Goal: Task Accomplishment & Management: Use online tool/utility

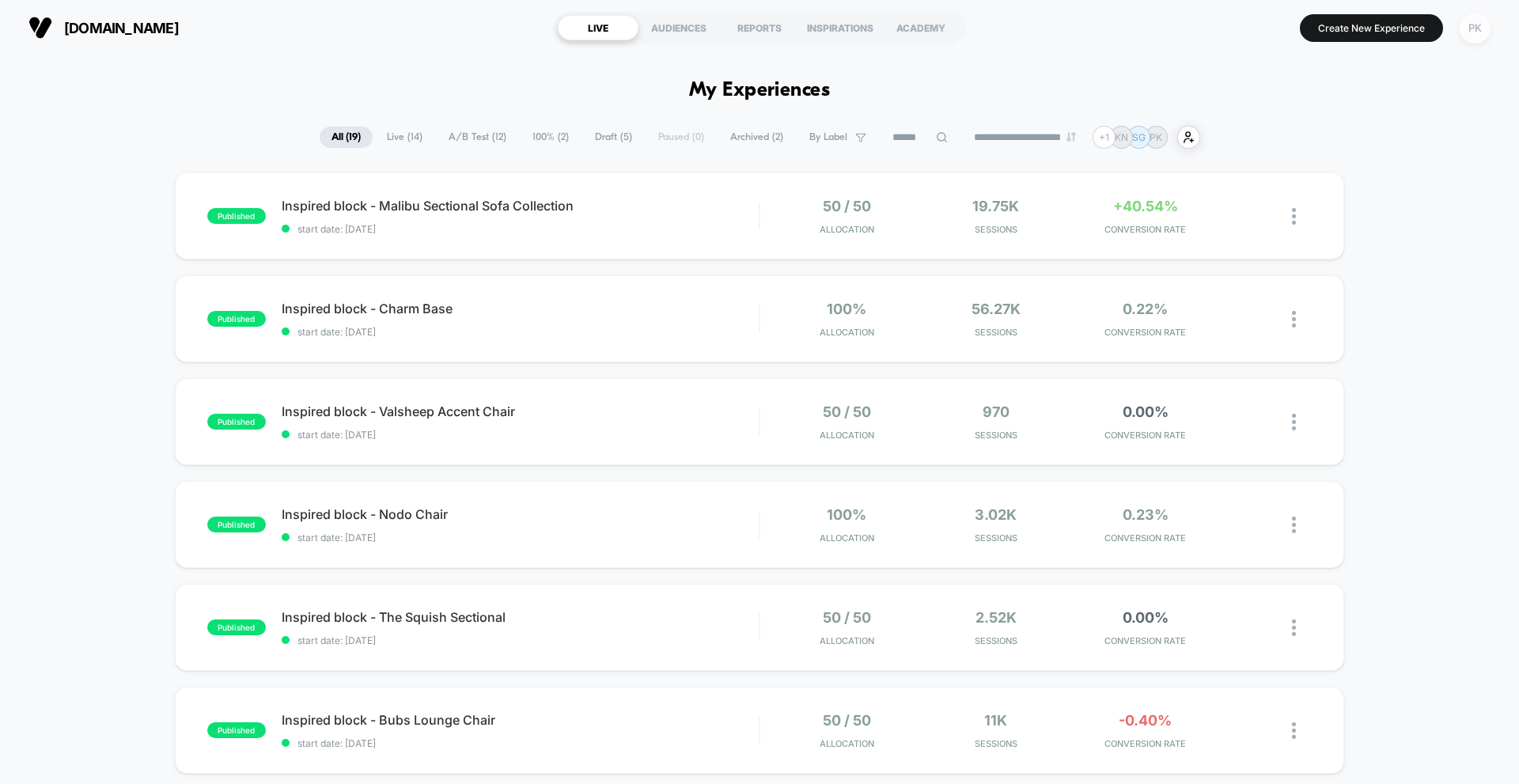
click at [1471, 33] on div "PK" at bounding box center [1474, 28] width 30 height 30
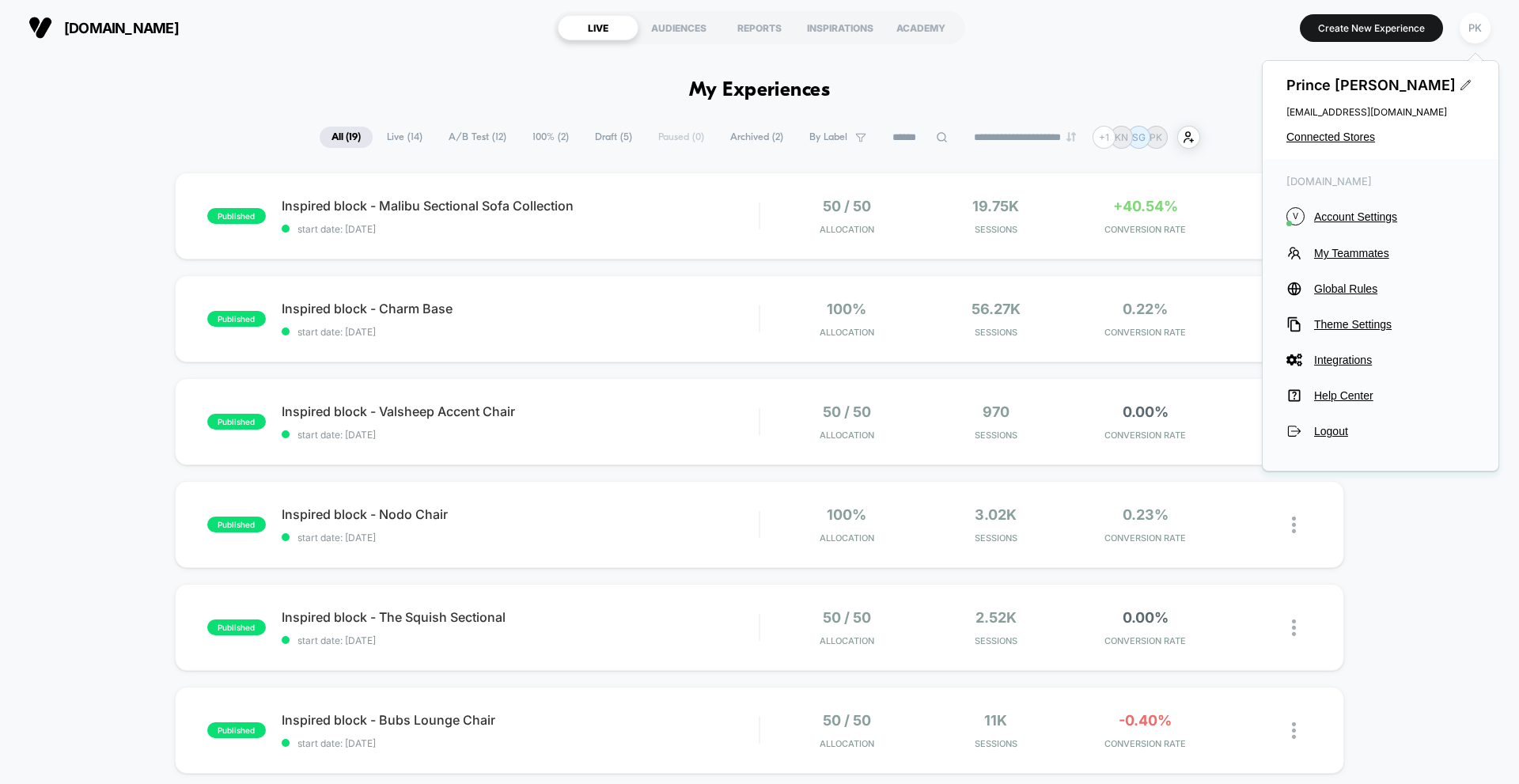
click at [292, 46] on section "[DOMAIN_NAME]" at bounding box center [265, 28] width 482 height 39
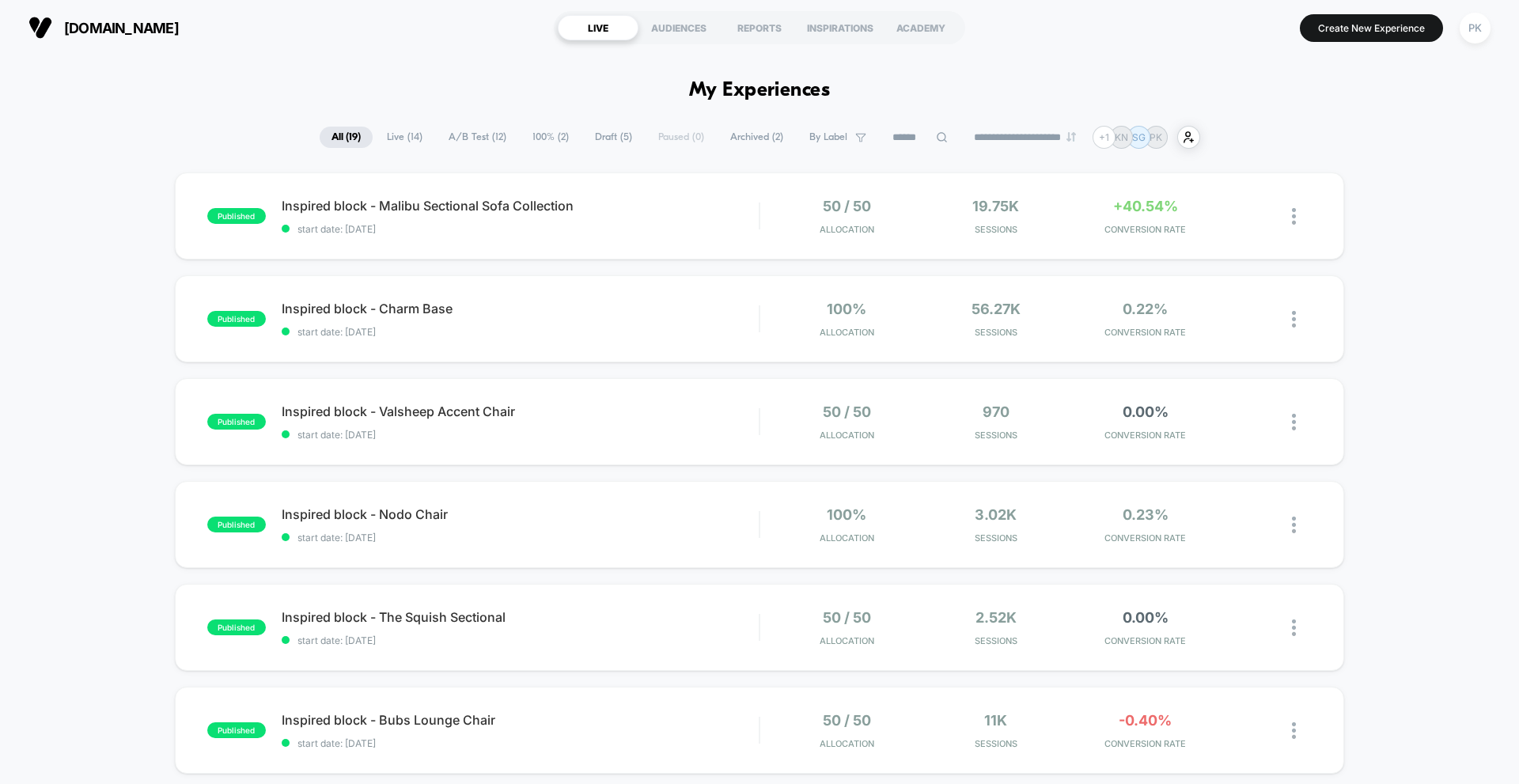
click at [603, 132] on span "Draft ( 5 )" at bounding box center [614, 138] width 61 height 22
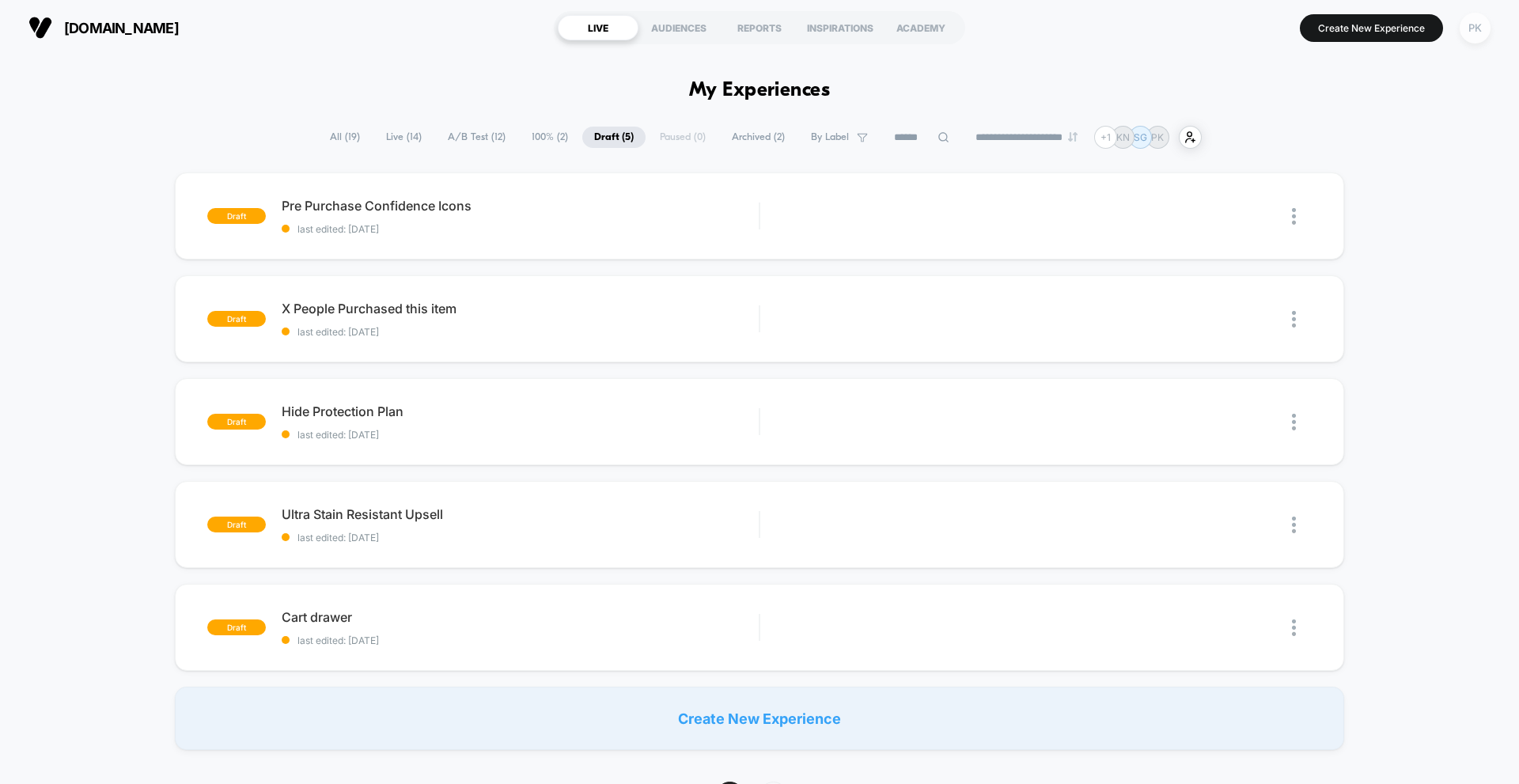
click at [1479, 30] on div "PK" at bounding box center [1474, 28] width 30 height 30
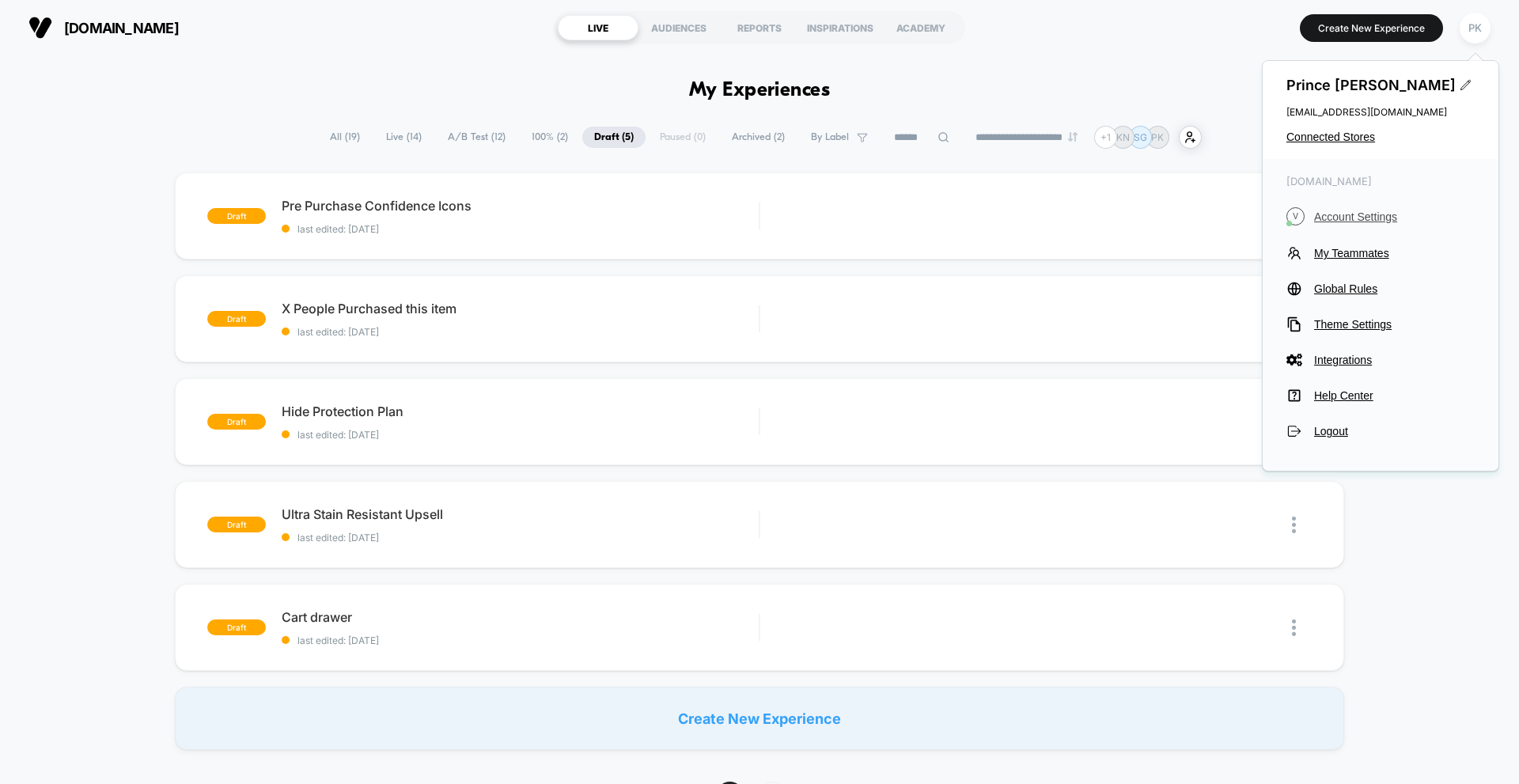
click at [1334, 211] on span "Account Settings" at bounding box center [1393, 216] width 160 height 13
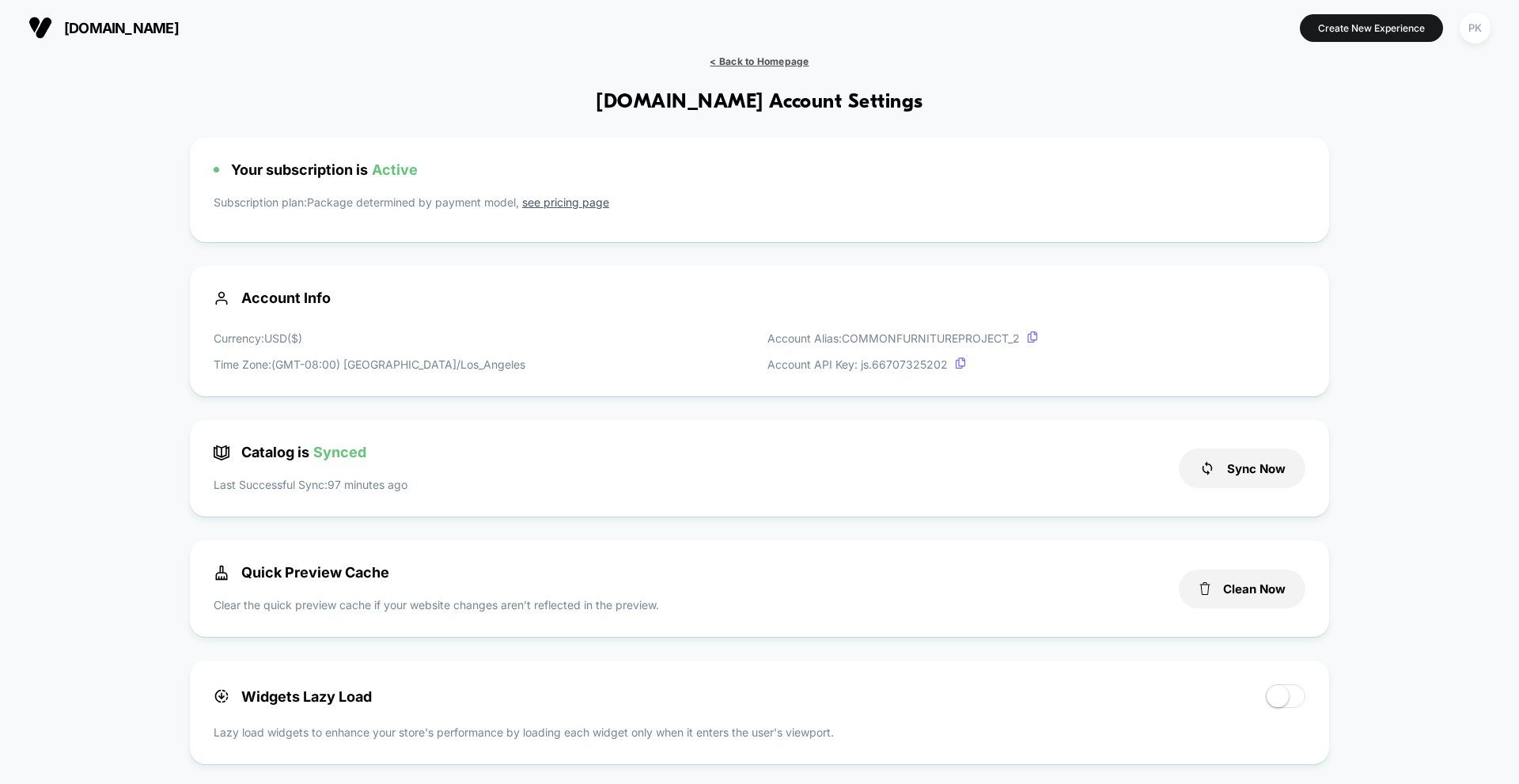
click at [760, 66] on span "< Back to Homepage" at bounding box center [759, 61] width 99 height 12
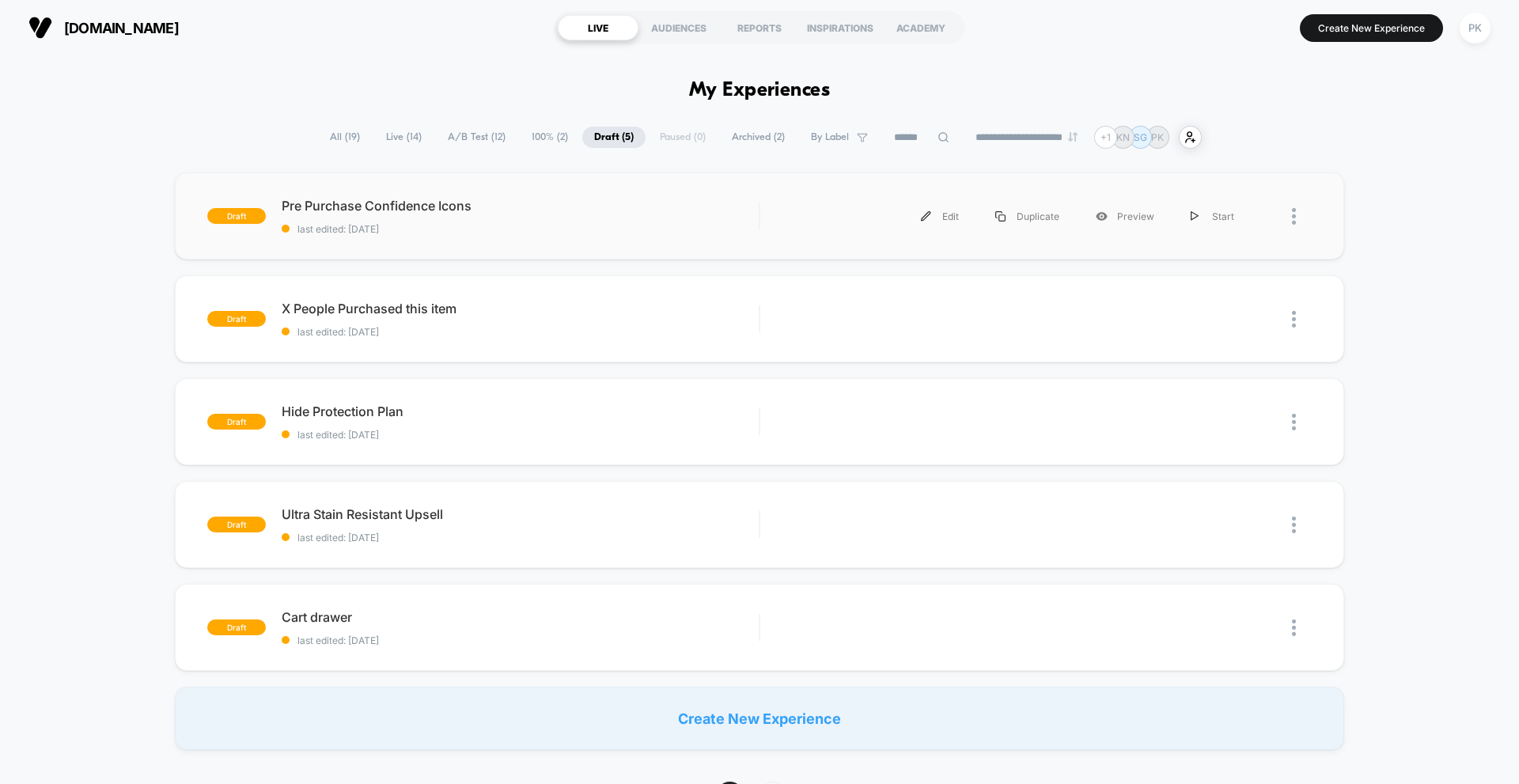
click at [1290, 225] on div at bounding box center [1282, 216] width 59 height 35
click at [1471, 28] on div "PK" at bounding box center [1474, 28] width 30 height 30
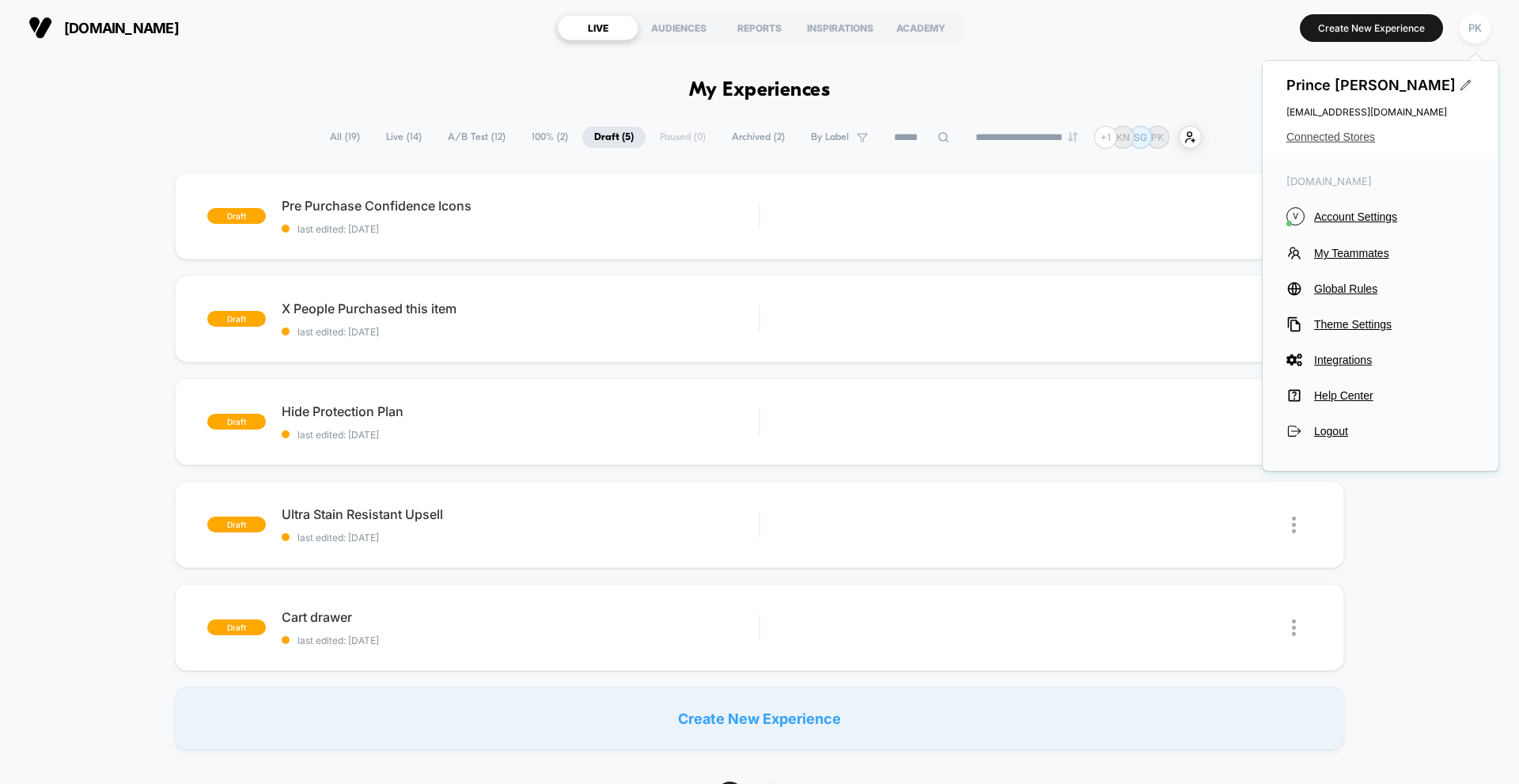
click at [1336, 141] on span "Connected Stores" at bounding box center [1379, 137] width 188 height 13
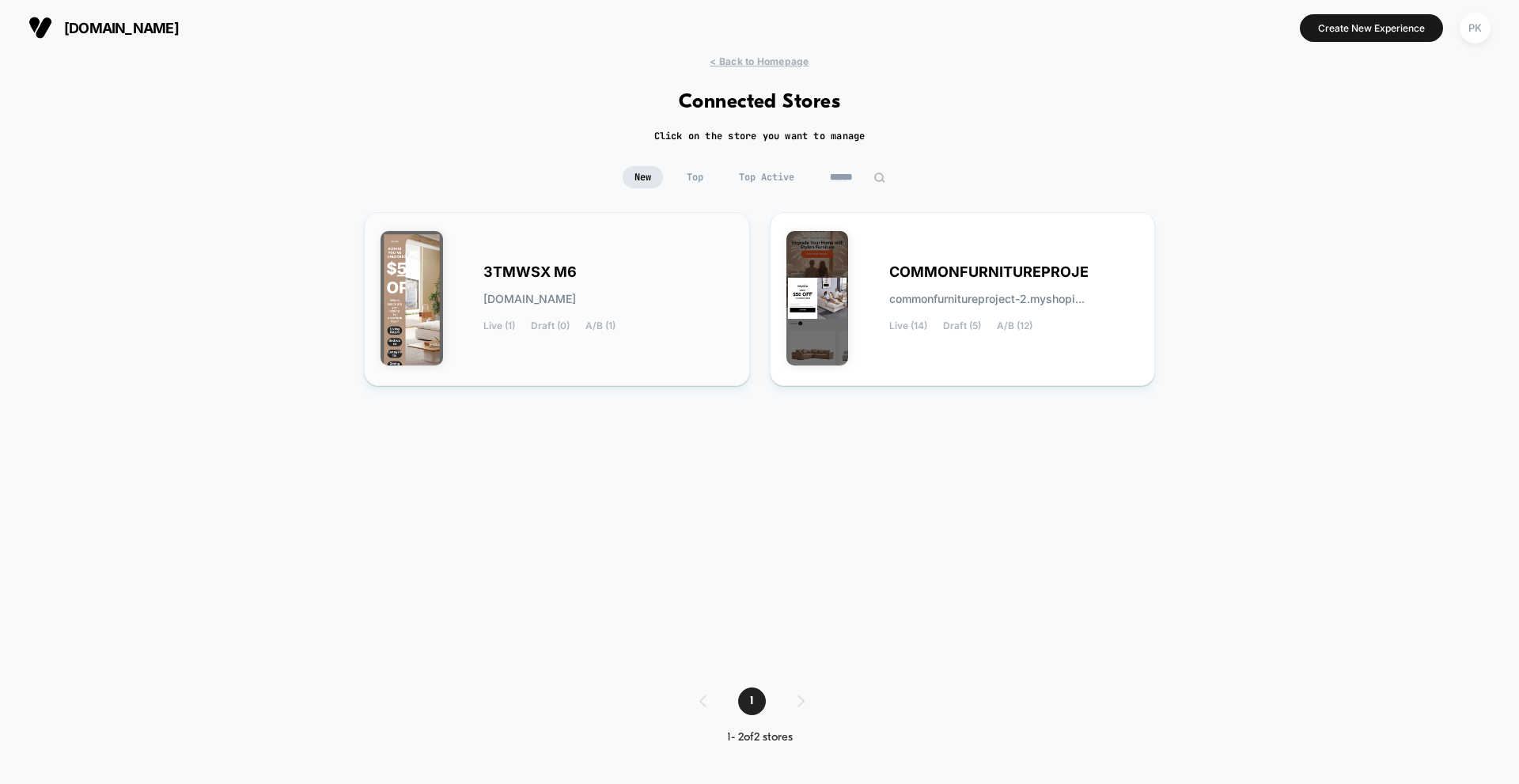
click at [667, 265] on div "3TMWSX M6 3tmwsx-m6.myshopify.com Live (1) Draft (0) A/B (1)" at bounding box center [557, 298] width 353 height 141
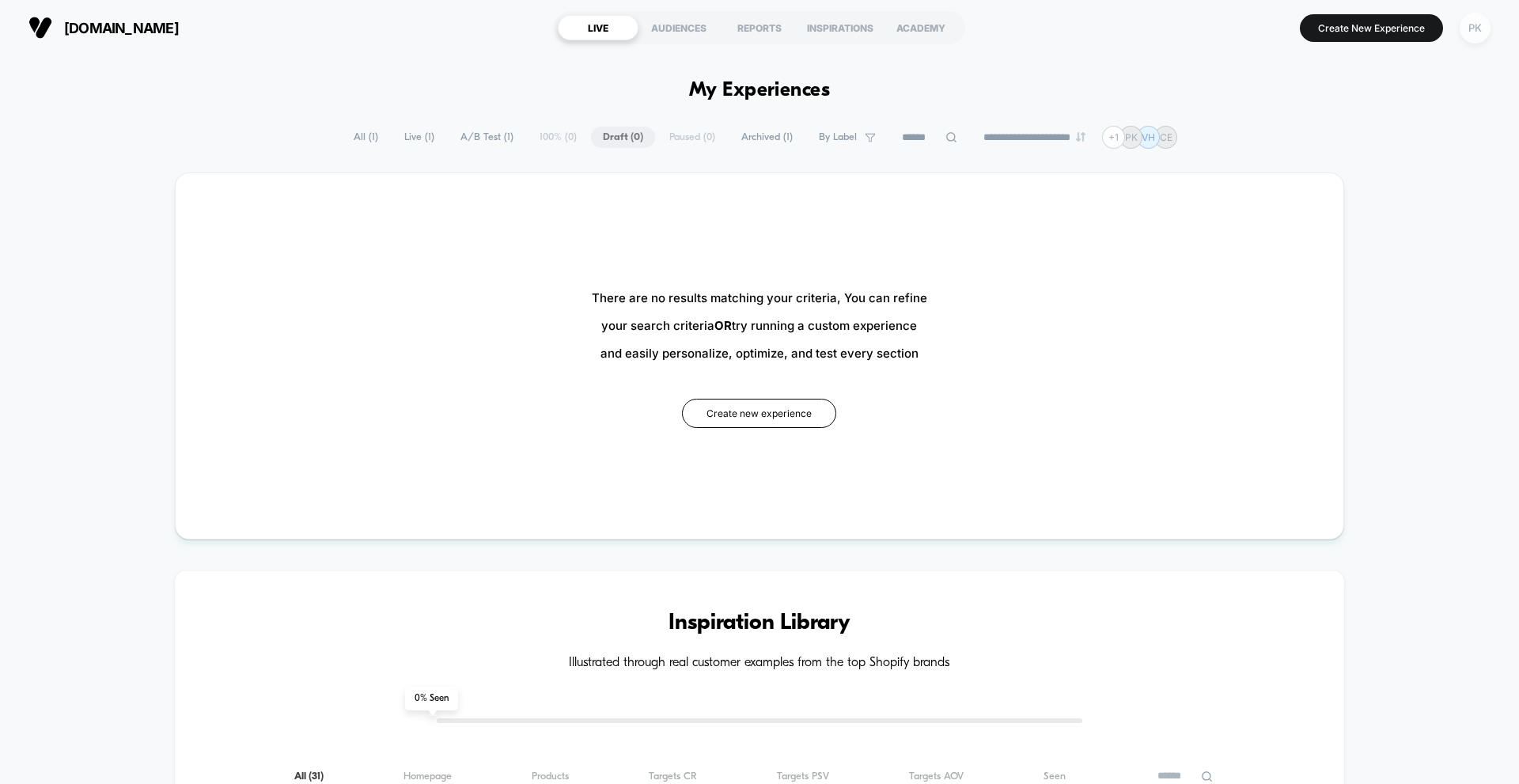
click at [1474, 32] on div "PK" at bounding box center [1474, 28] width 30 height 30
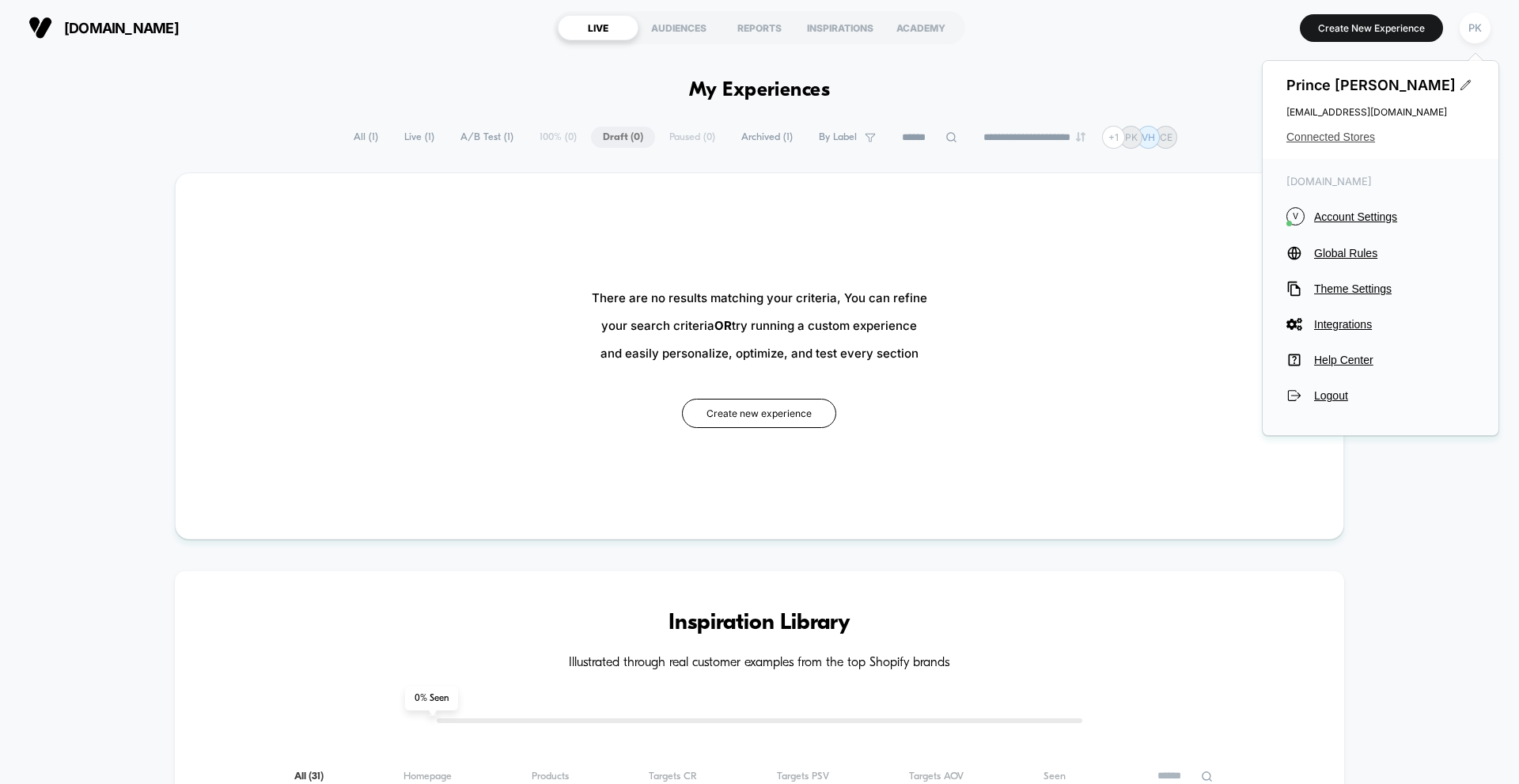
click at [1336, 137] on span "Connected Stores" at bounding box center [1379, 137] width 188 height 13
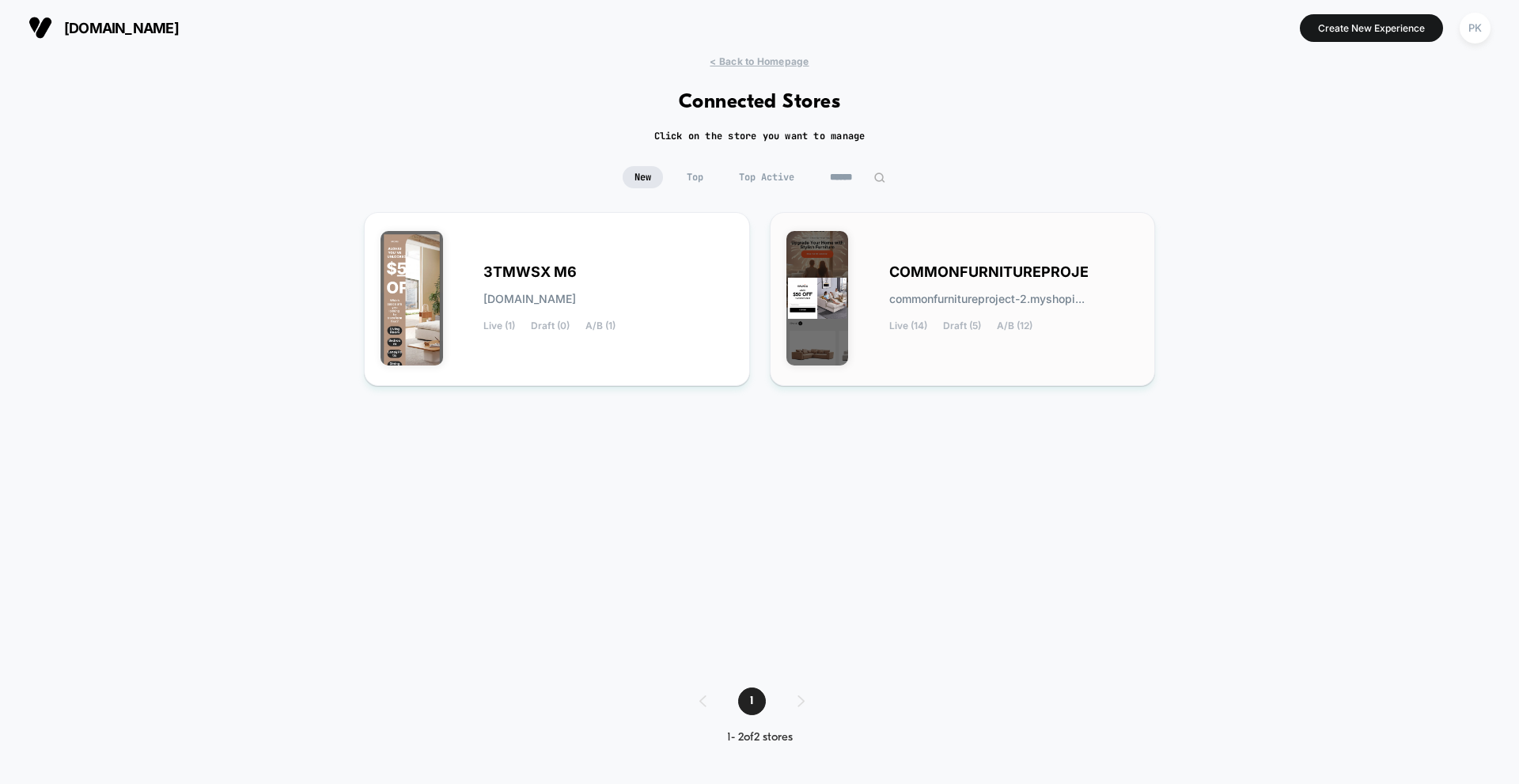
click at [1015, 268] on span "COMMONFURNITUREPROJE" at bounding box center [989, 271] width 200 height 11
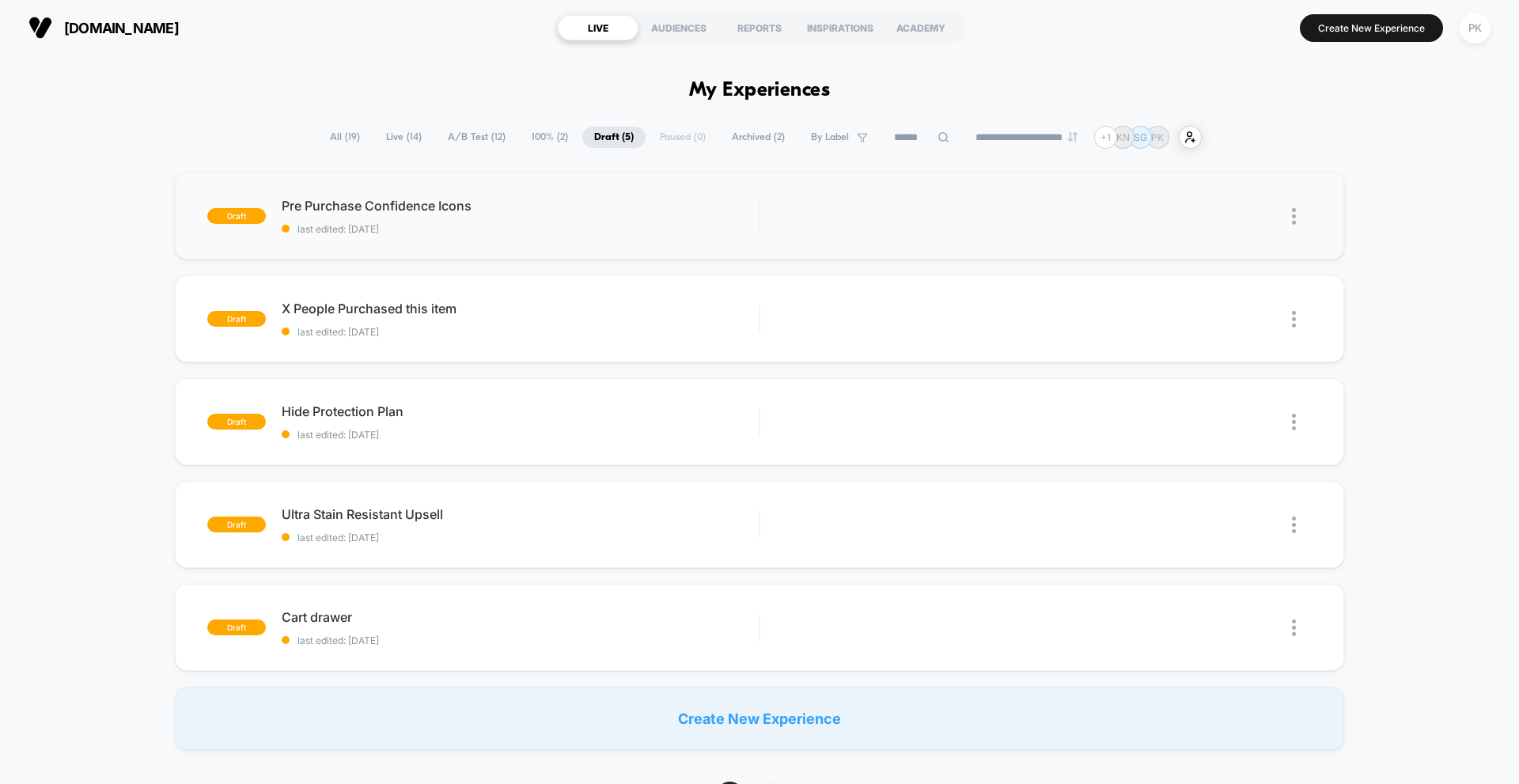
click at [1296, 211] on img at bounding box center [1294, 215] width 4 height 17
click at [1018, 216] on div "Duplicate" at bounding box center [1027, 216] width 100 height 35
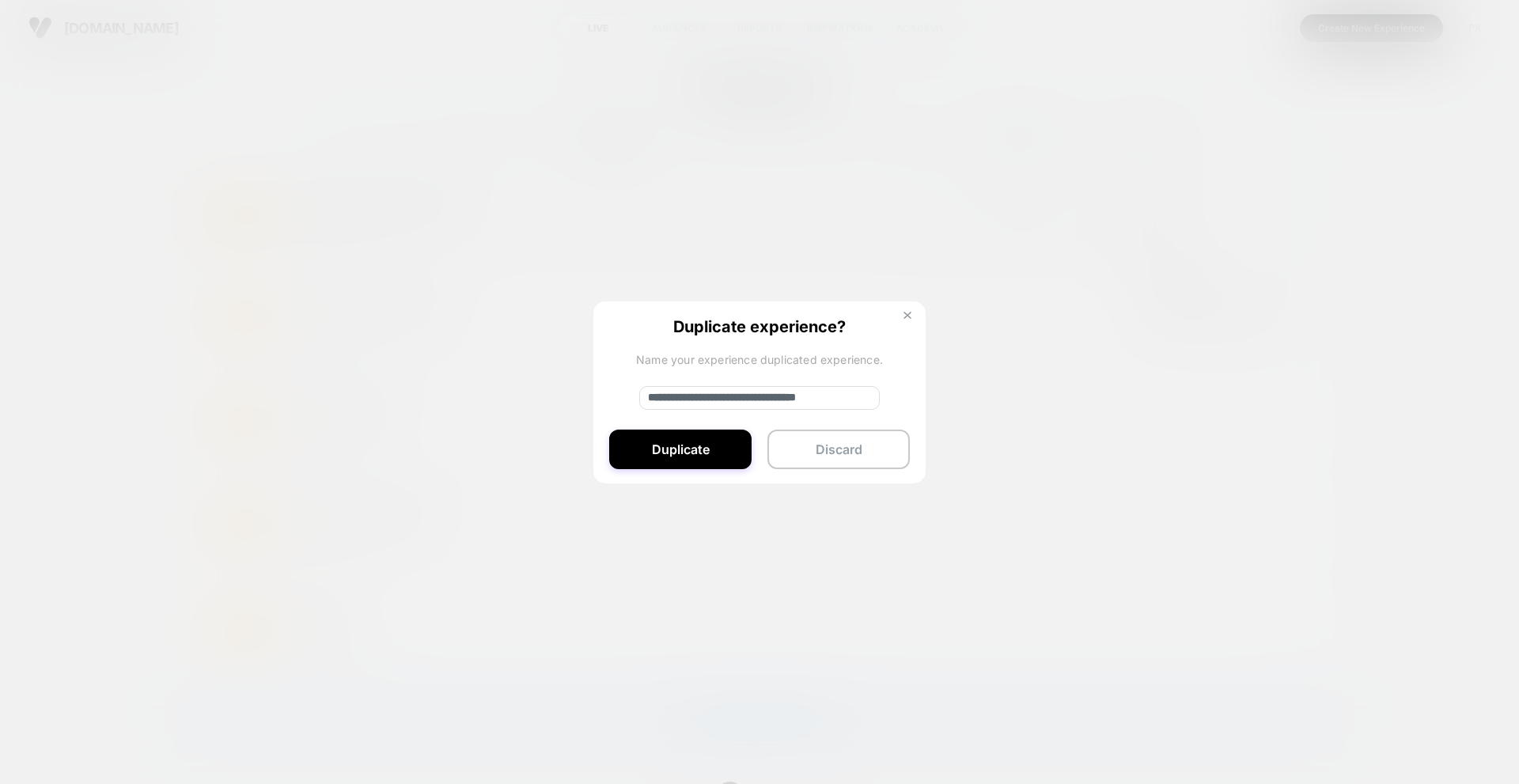
click at [900, 322] on button at bounding box center [907, 318] width 18 height 14
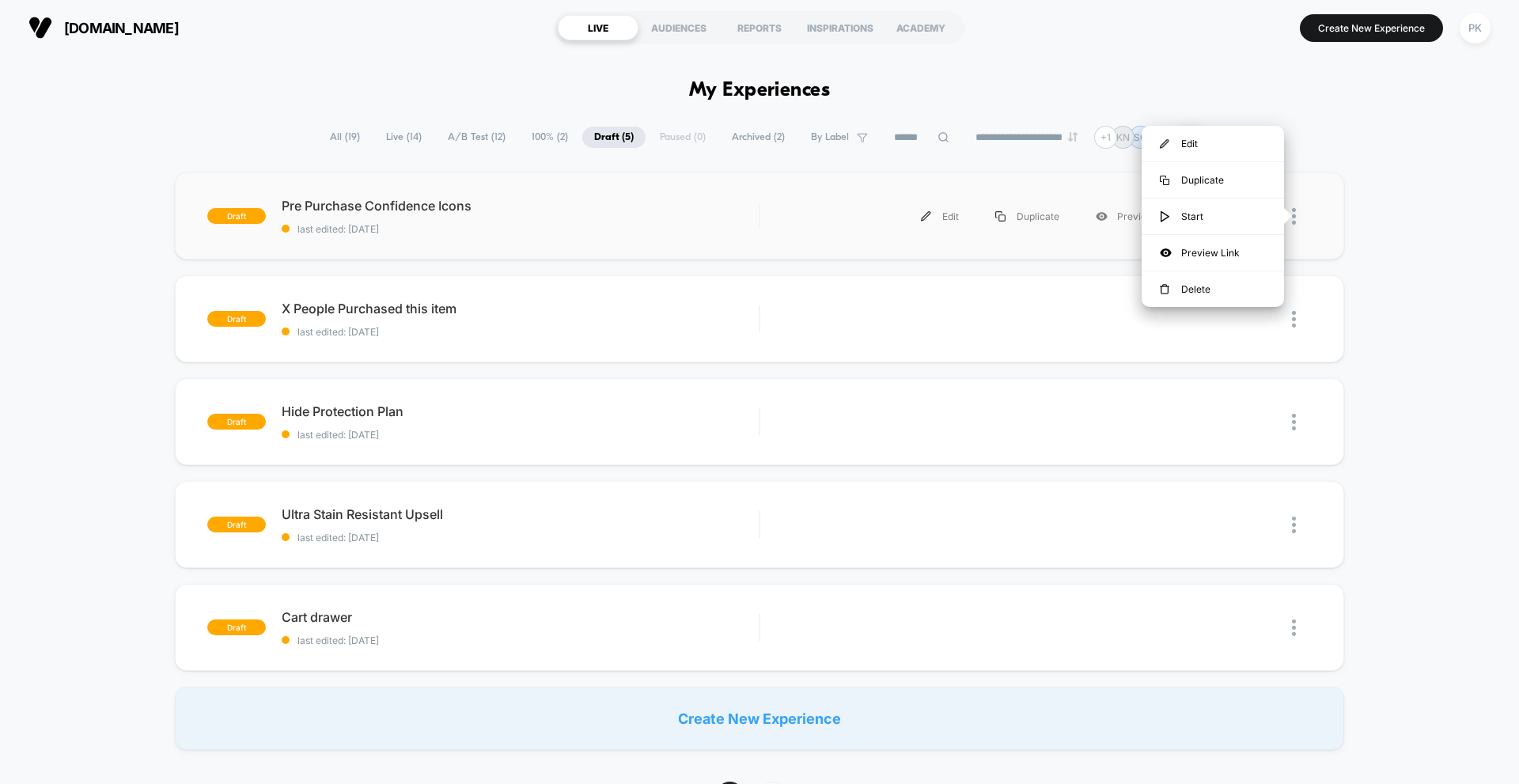
click at [1291, 213] on div at bounding box center [1288, 215] width 8 height 16
drag, startPoint x: 1355, startPoint y: 198, endPoint x: 1289, endPoint y: 204, distance: 66.3
click at [1354, 199] on div "draft Pre Purchase Confidence Icons last edited: 27/08/2025 Edit Duplicate Prev…" at bounding box center [760, 460] width 1519 height 577
click at [1294, 216] on img at bounding box center [1294, 215] width 4 height 17
click at [1476, 34] on div "PK" at bounding box center [1474, 28] width 30 height 30
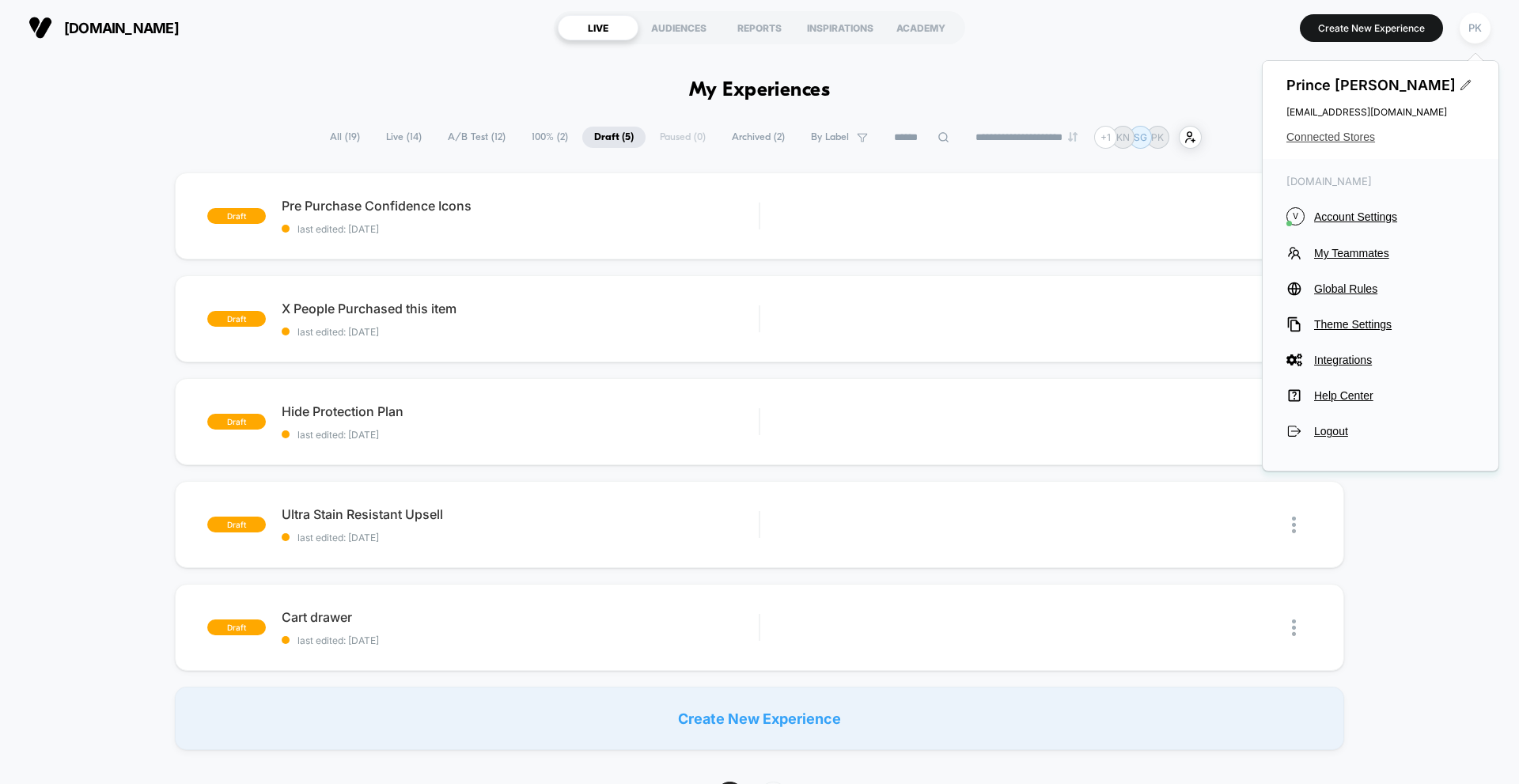
click at [1332, 135] on span "Connected Stores" at bounding box center [1379, 137] width 188 height 13
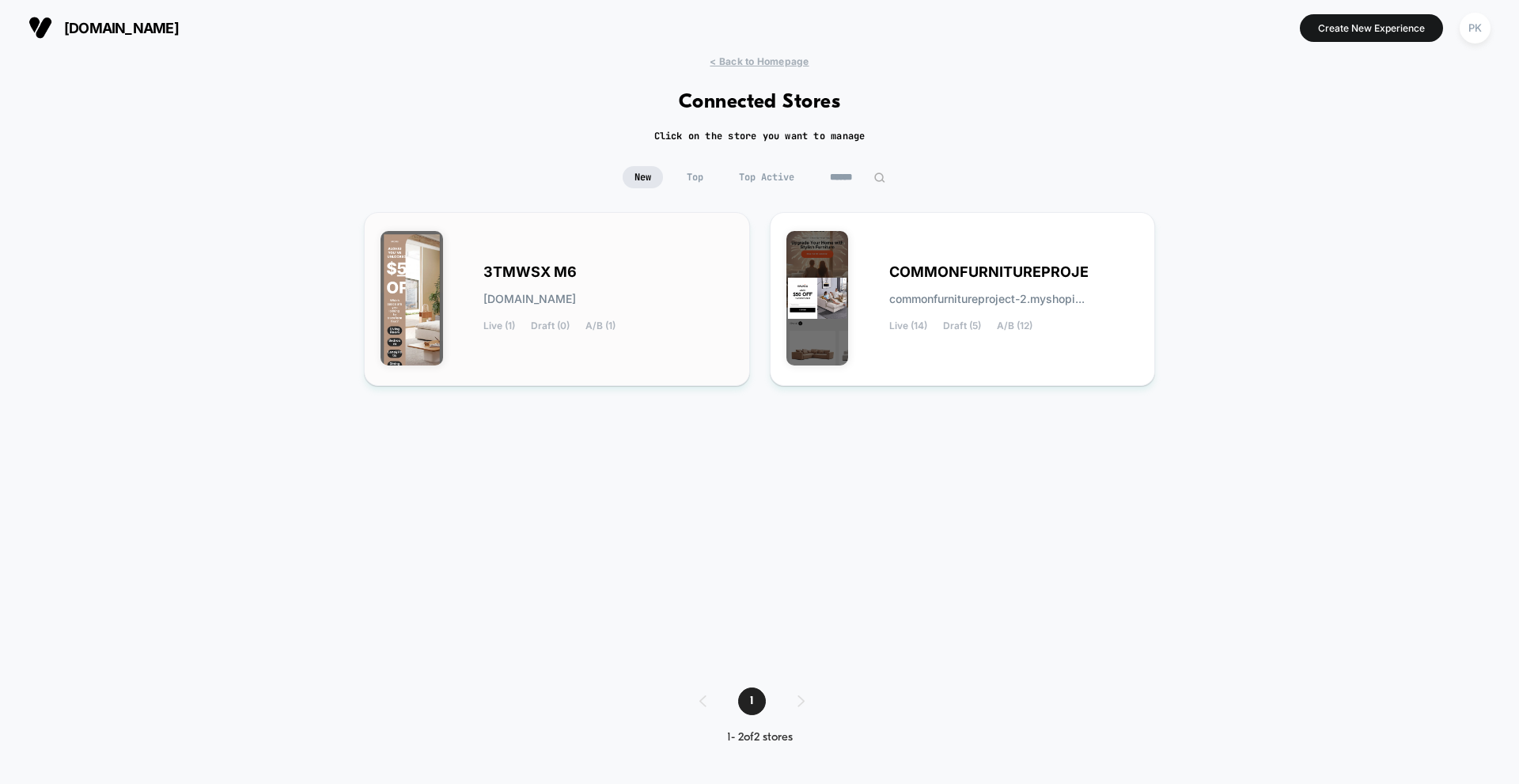
click at [697, 279] on div "3TMWSX M6 3tmwsx-m6.myshopify.com Live (1) Draft (0) A/B (1)" at bounding box center [608, 299] width 250 height 65
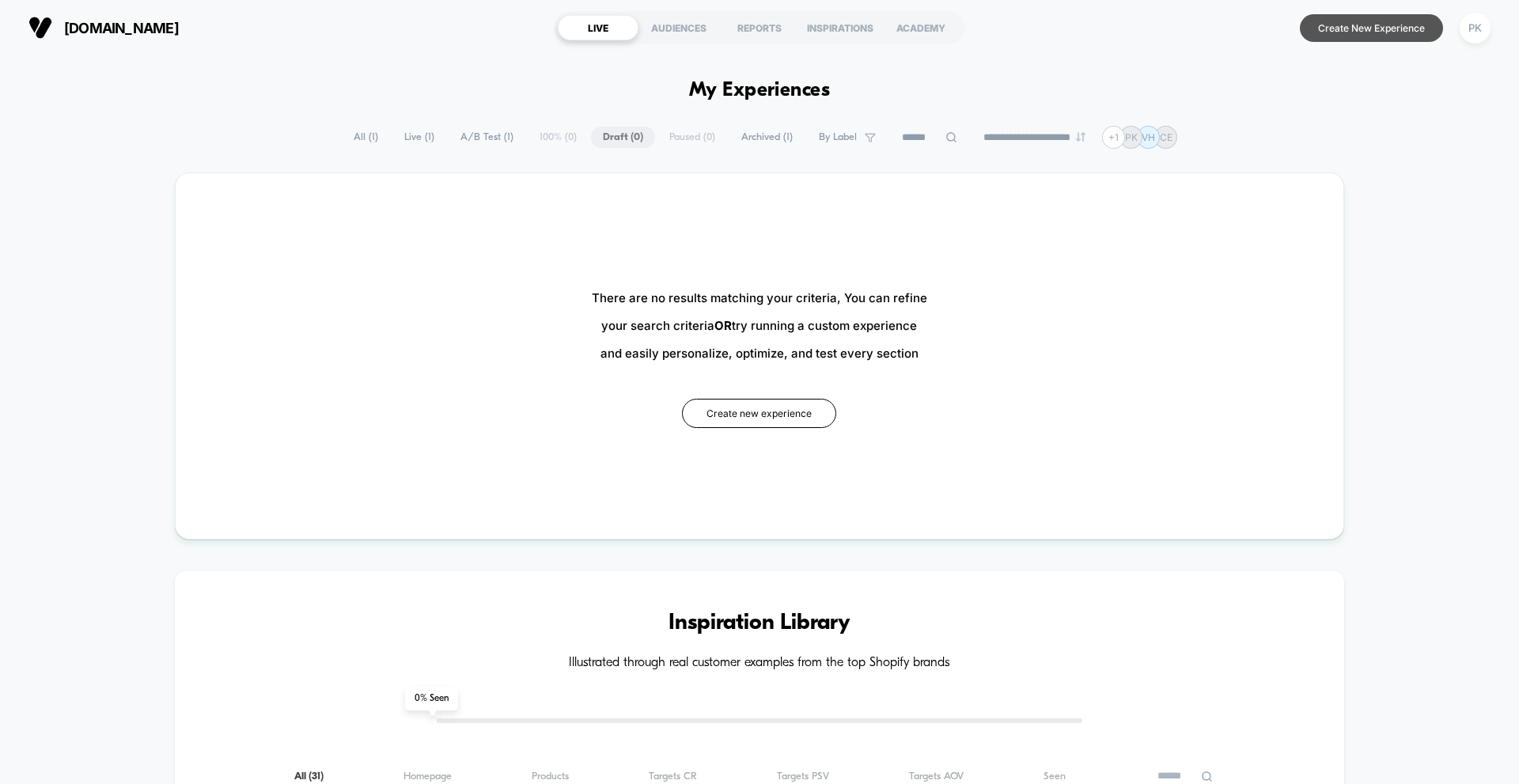
click at [1346, 30] on button "Create New Experience" at bounding box center [1371, 28] width 144 height 28
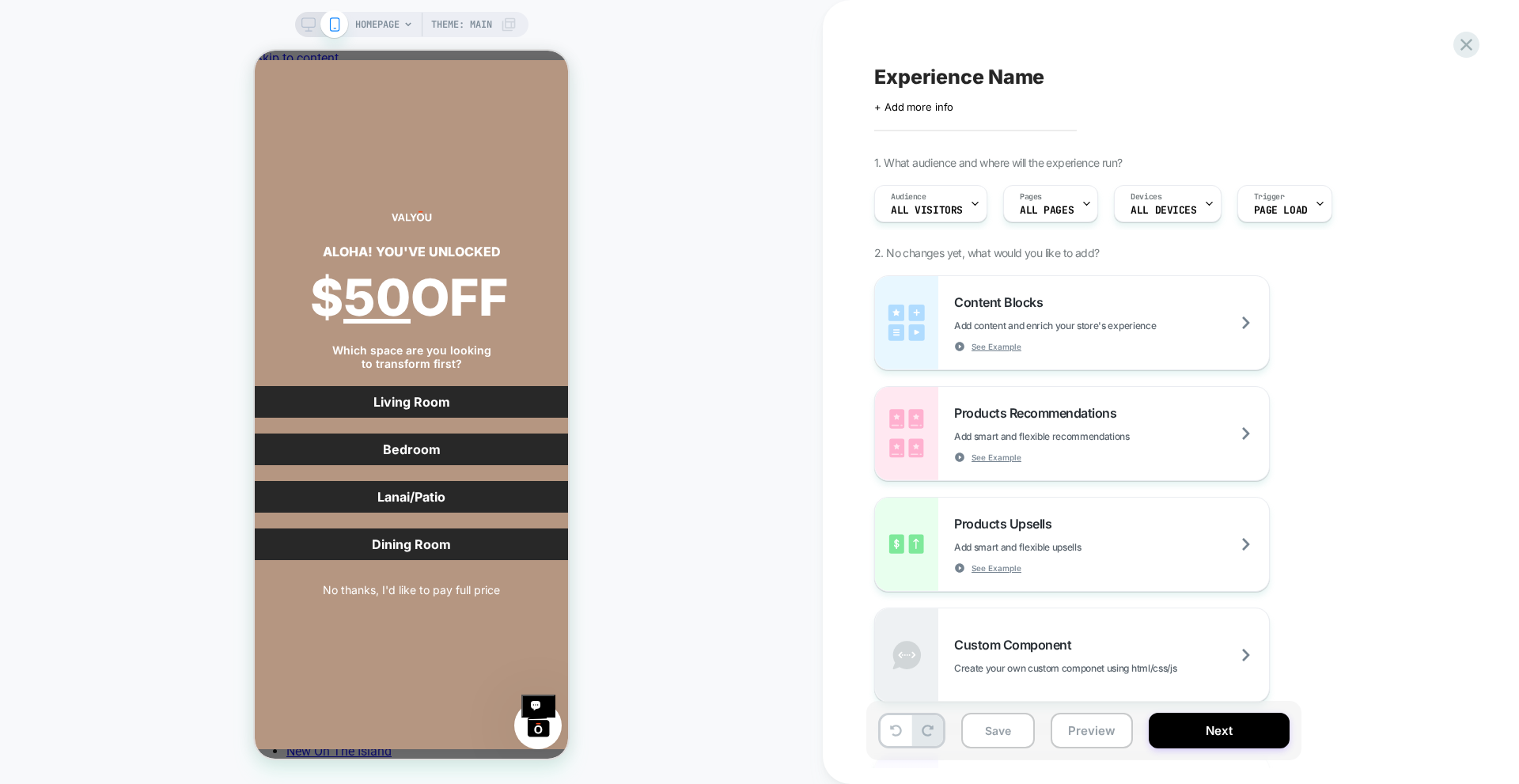
click at [384, 27] on span "HOMEPAGE" at bounding box center [377, 25] width 44 height 26
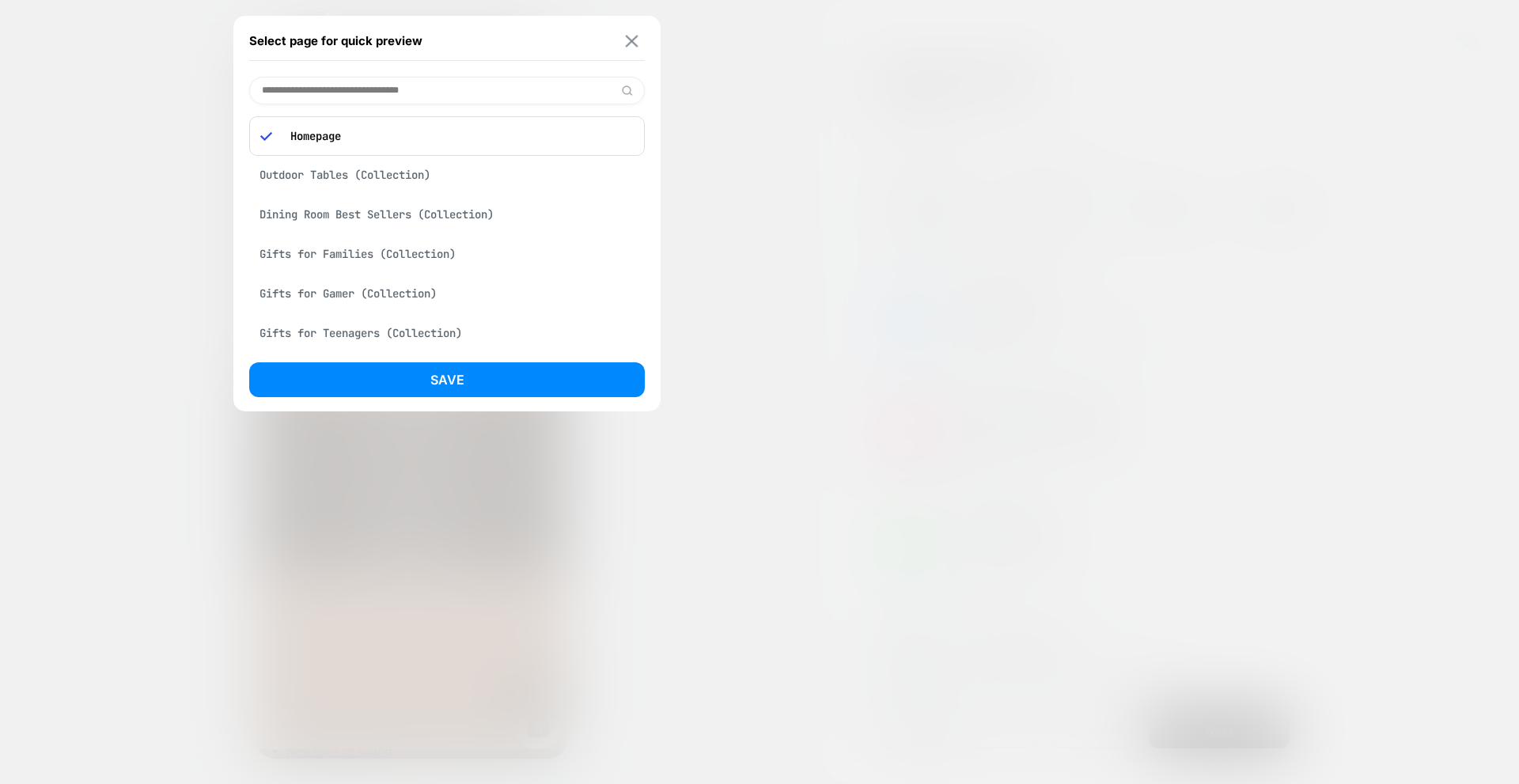
click at [632, 46] on img at bounding box center [632, 40] width 13 height 12
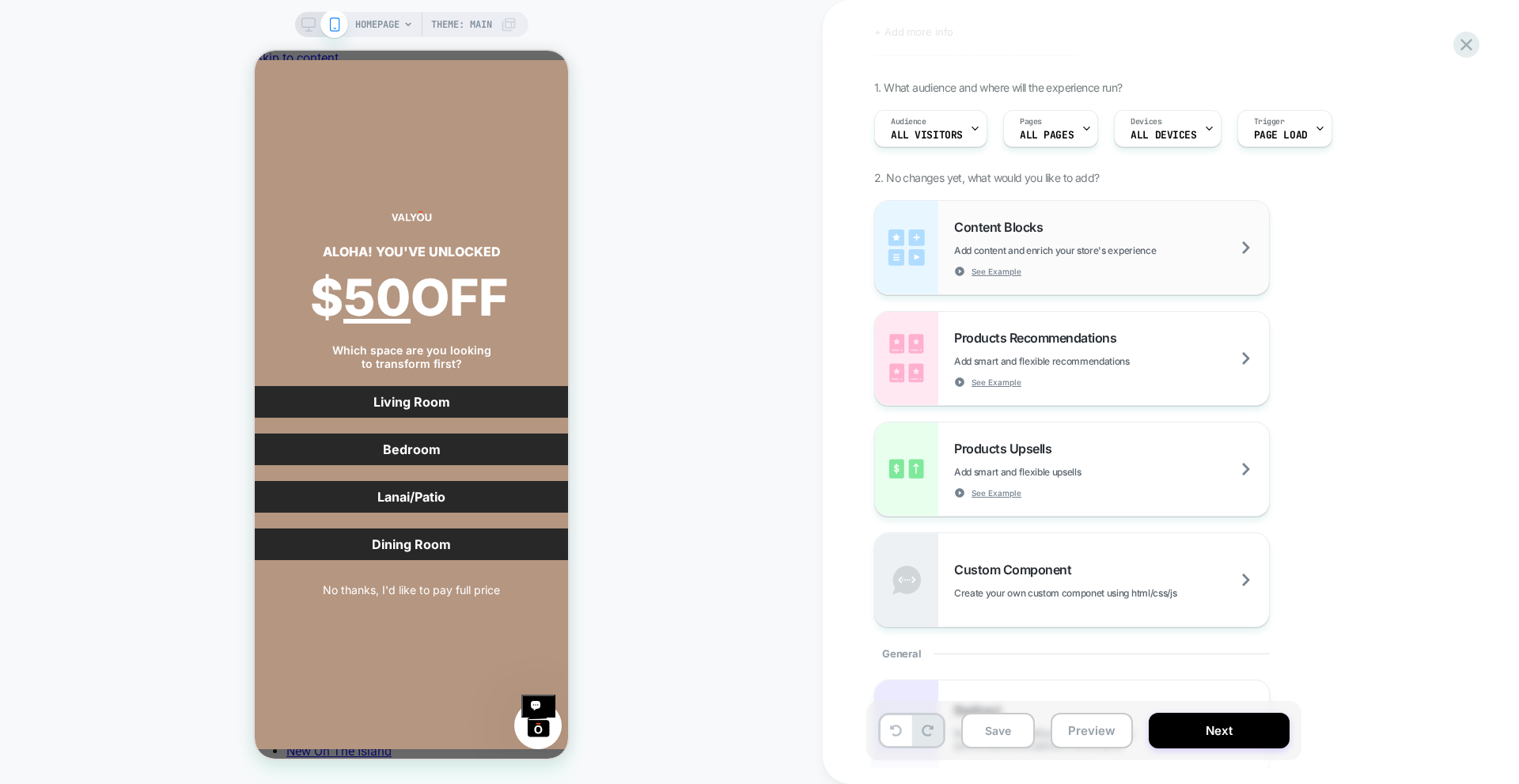
scroll to position [79, 0]
click at [529, 15] on div "HOMEPAGE Theme: MAIN" at bounding box center [411, 392] width 822 height 784
click at [466, 18] on span "Theme: MAIN" at bounding box center [461, 25] width 61 height 26
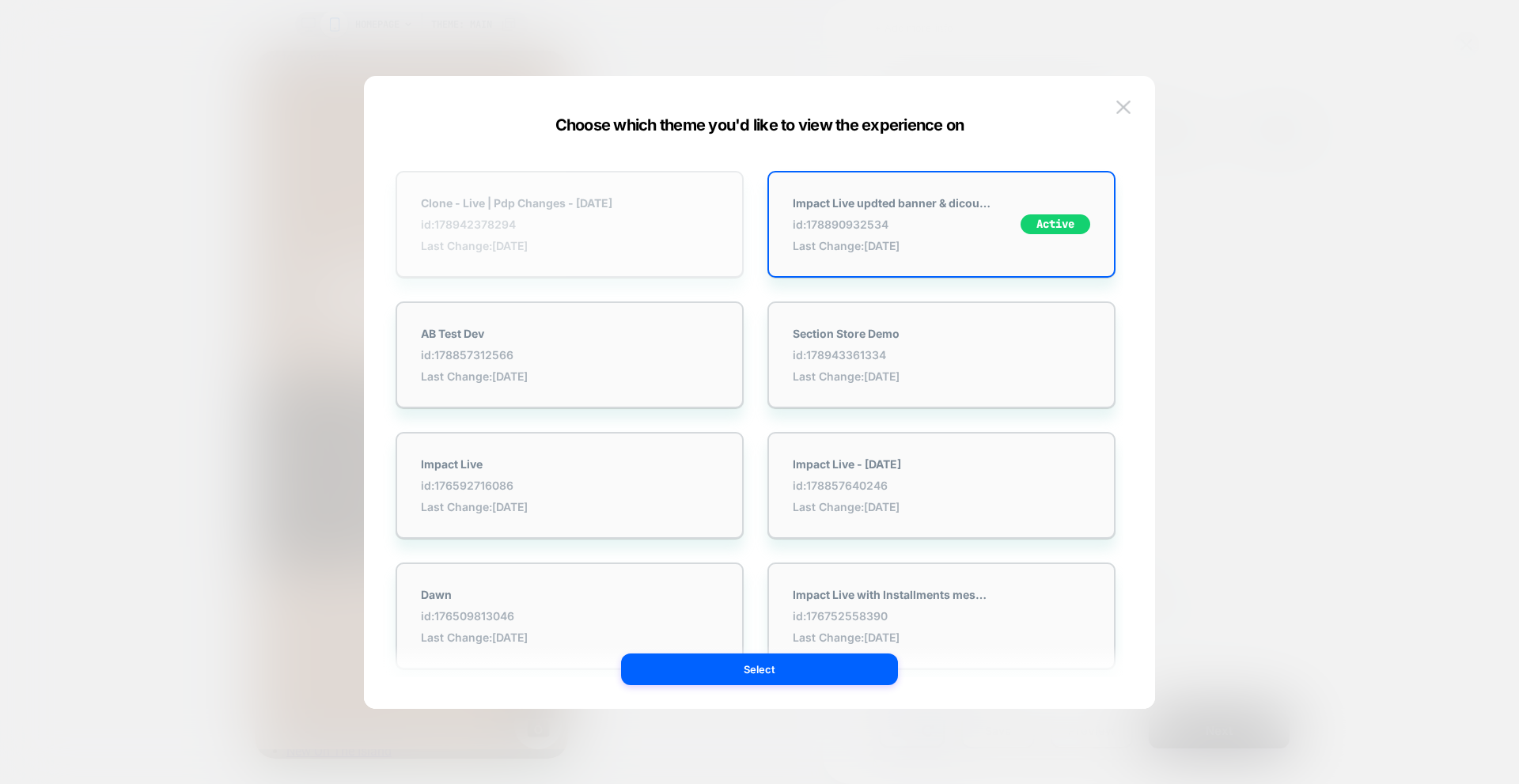
click at [571, 228] on span "id: 178942378294" at bounding box center [516, 224] width 192 height 14
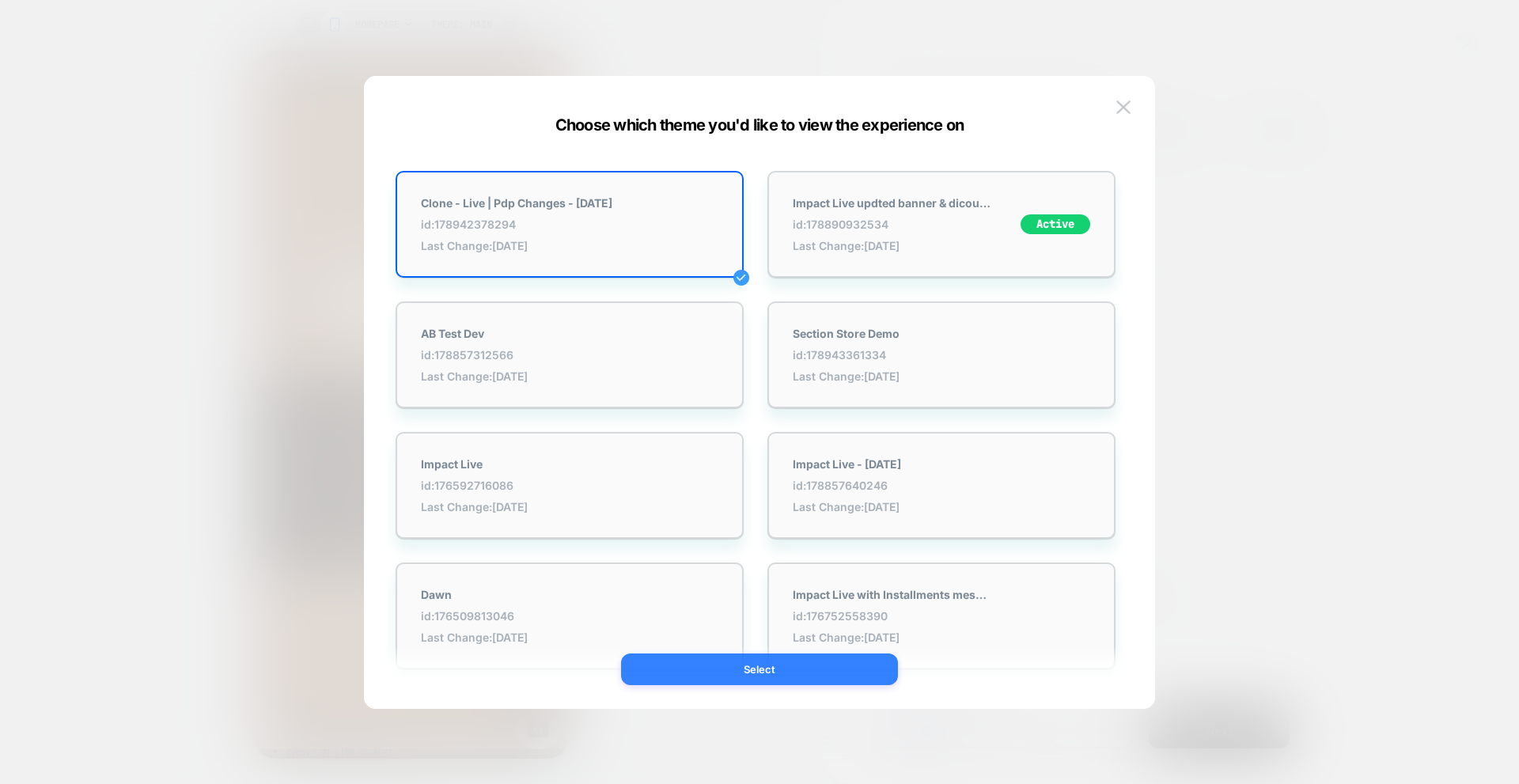
click at [737, 658] on button "Select" at bounding box center [759, 669] width 276 height 31
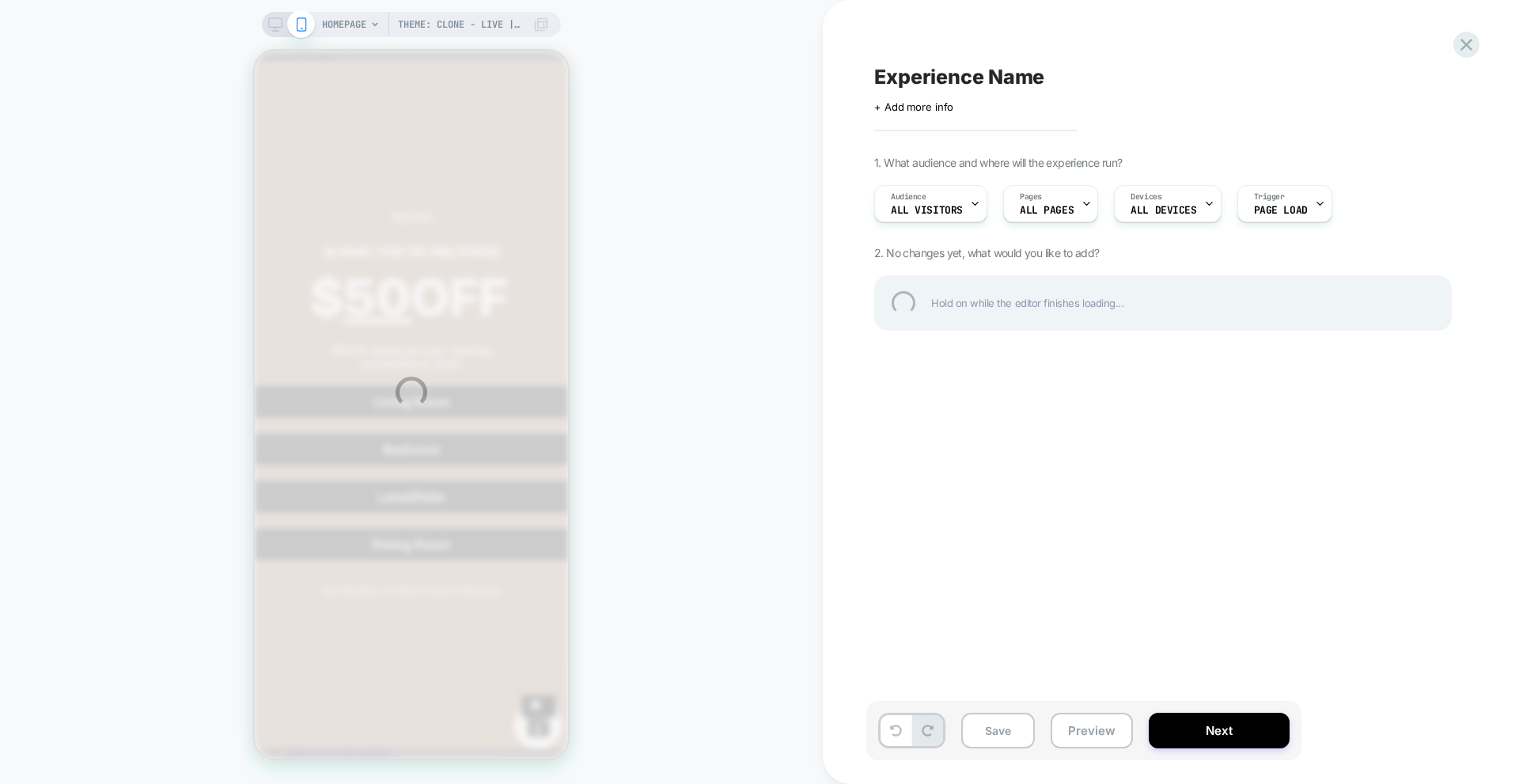
click at [1076, 211] on div "Theme: Clone - Live | Pdp Changes - 22-08-25 HOMEPAGE Theme: Clone - Live | Pdp…" at bounding box center [760, 392] width 1519 height 784
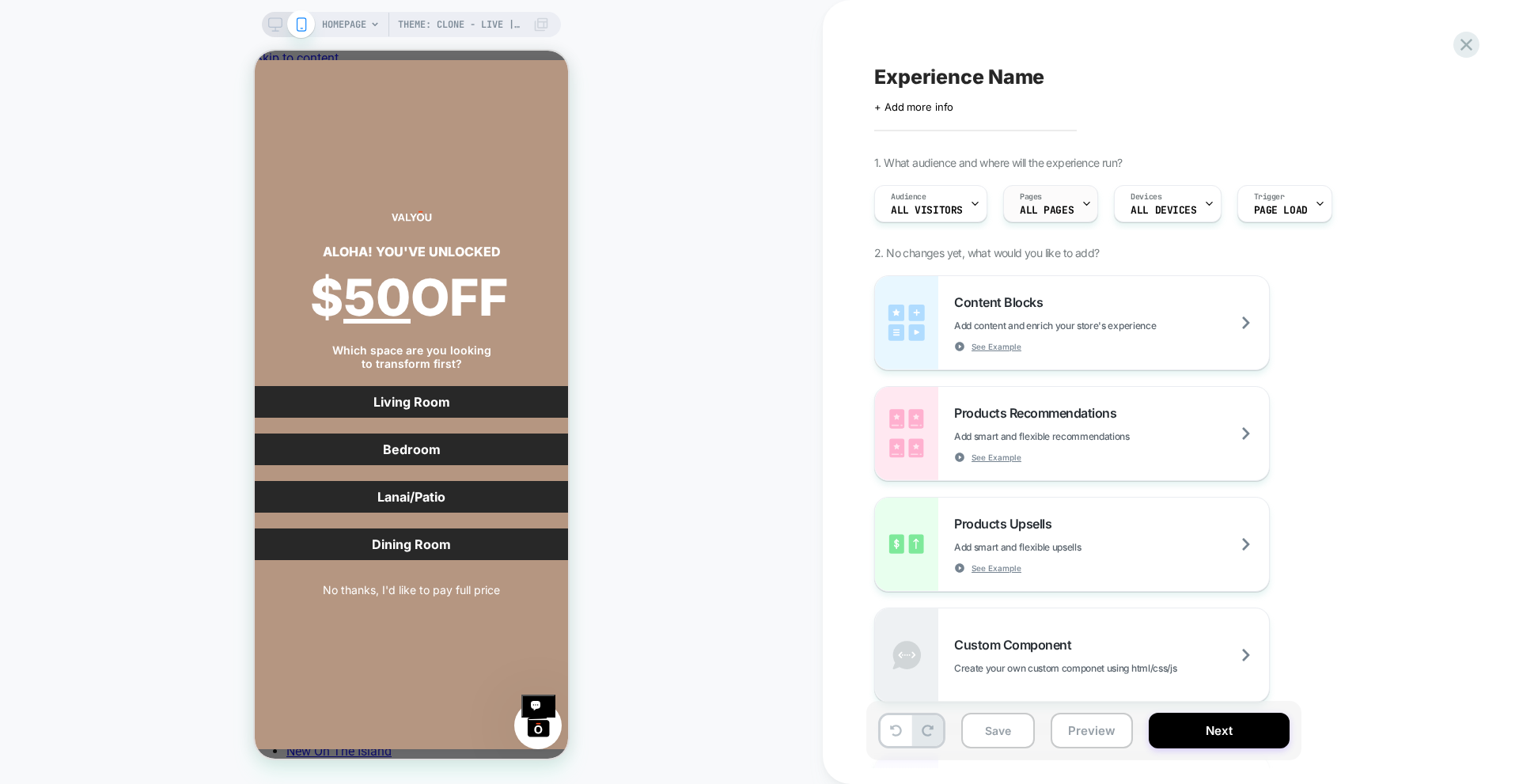
click at [1059, 209] on span "ALL PAGES" at bounding box center [1046, 210] width 54 height 11
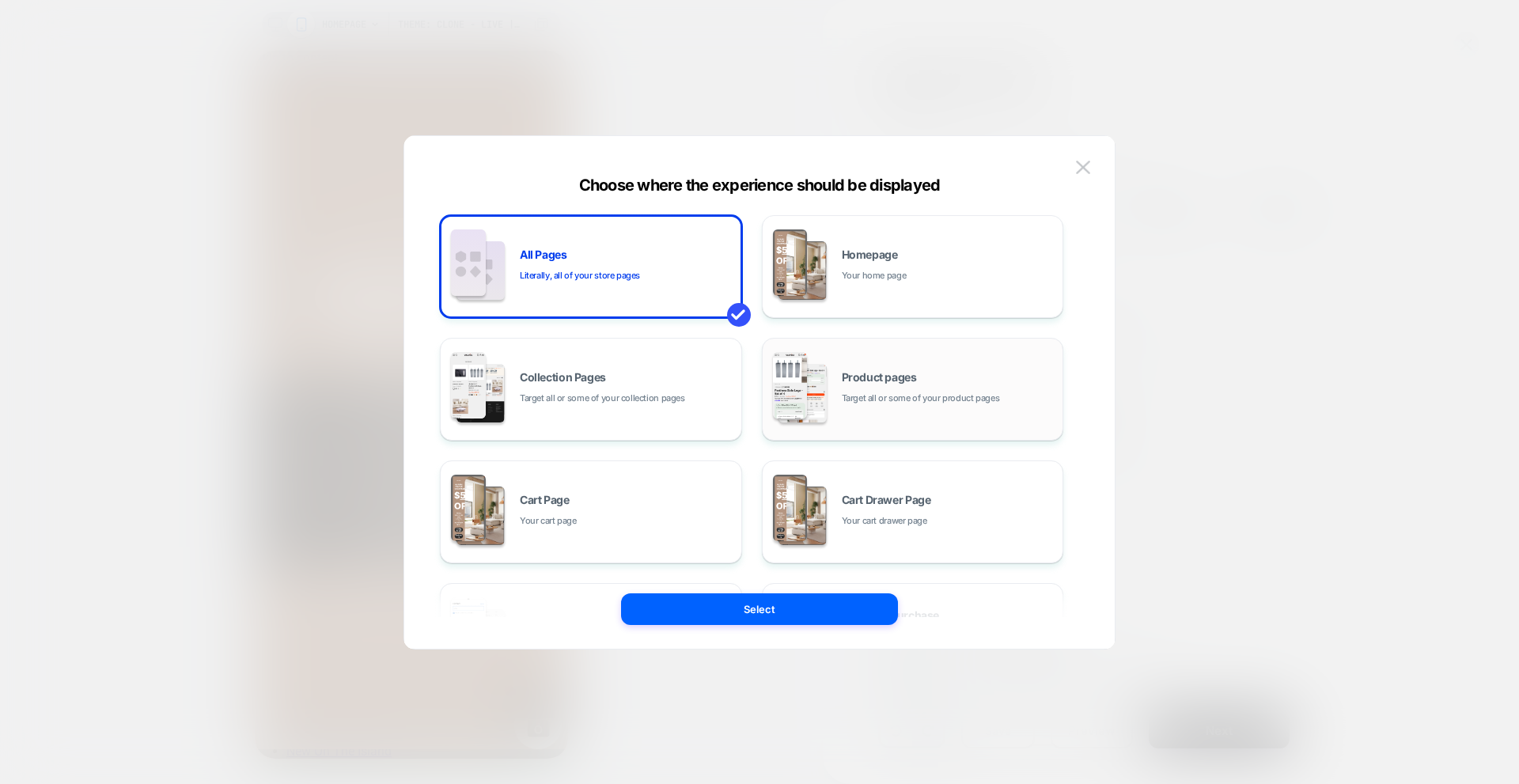
click at [836, 376] on div "Product pages Target all or some of your product pages" at bounding box center [912, 389] width 284 height 87
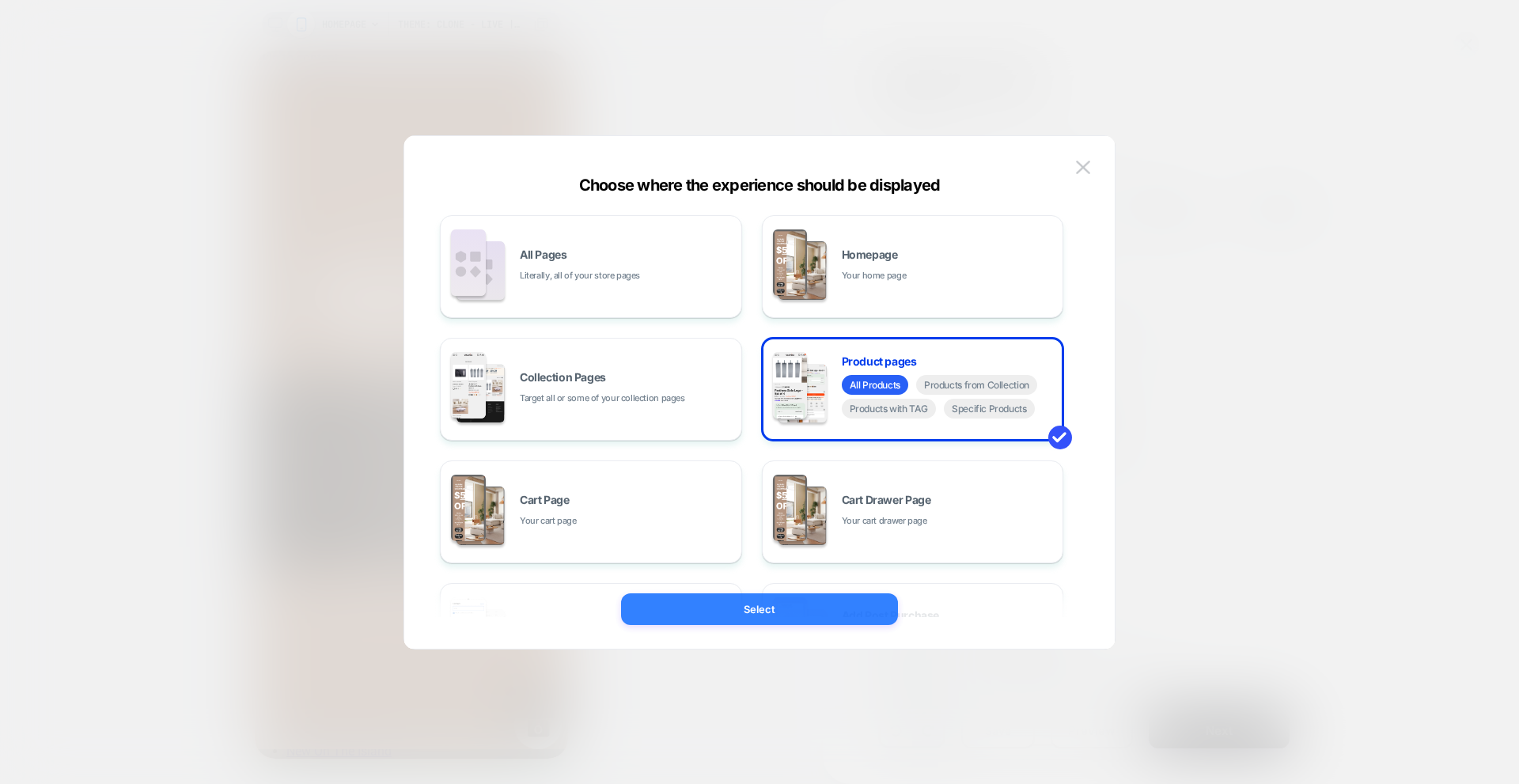
click at [807, 613] on div "Theme: Clone - Live | Pdp Changes - 22-08-25 HOMEPAGE Theme: Clone - Live | Pdp…" at bounding box center [760, 392] width 1519 height 784
click at [773, 592] on div "Choose where the experience should be displayed All Pages Literally, all of you…" at bounding box center [760, 399] width 710 height 497
click at [0, 0] on button "Select" at bounding box center [0, 0] width 0 height 0
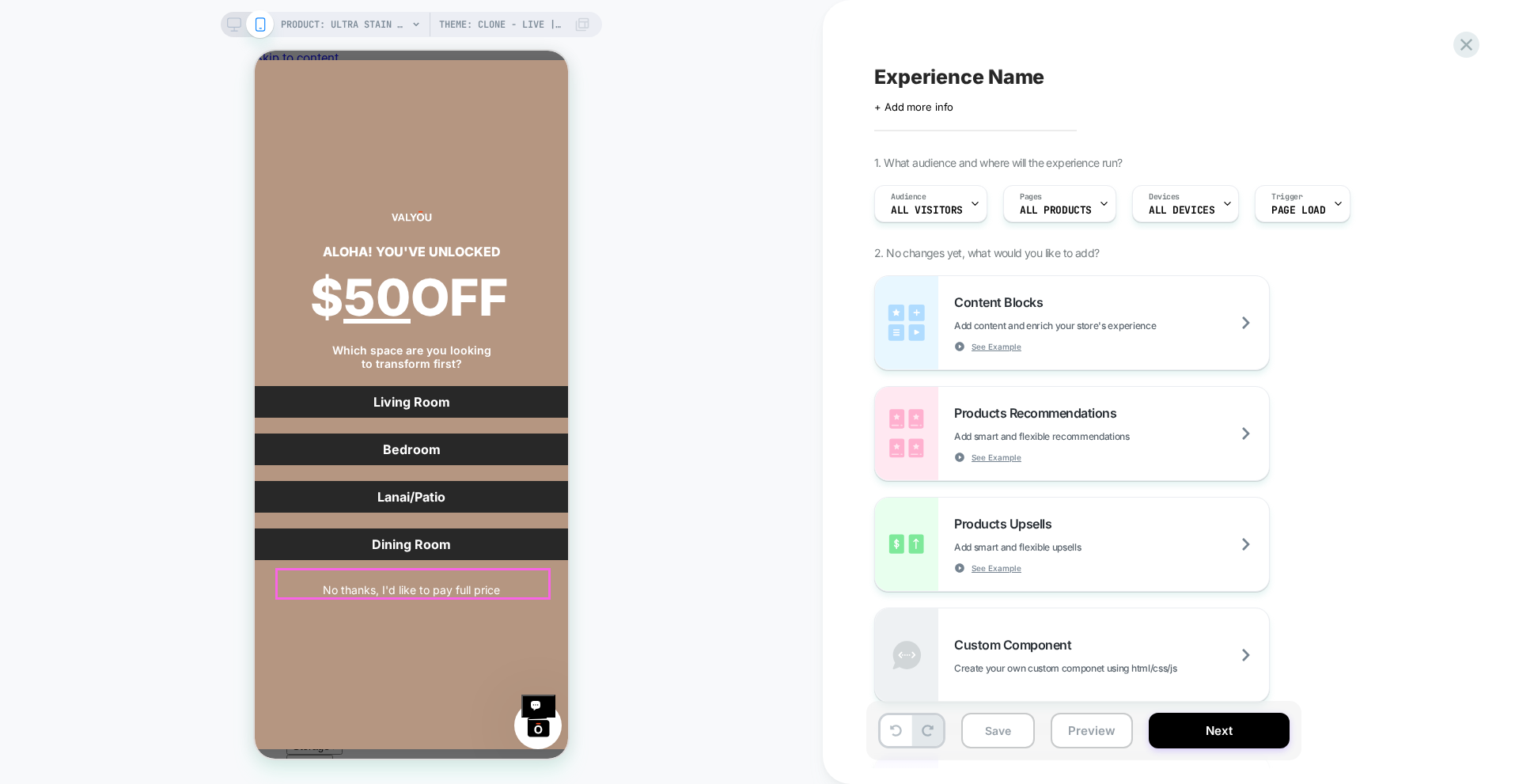
click at [442, 589] on button "No thanks, I'd like to pay full price" at bounding box center [410, 589] width 607 height 29
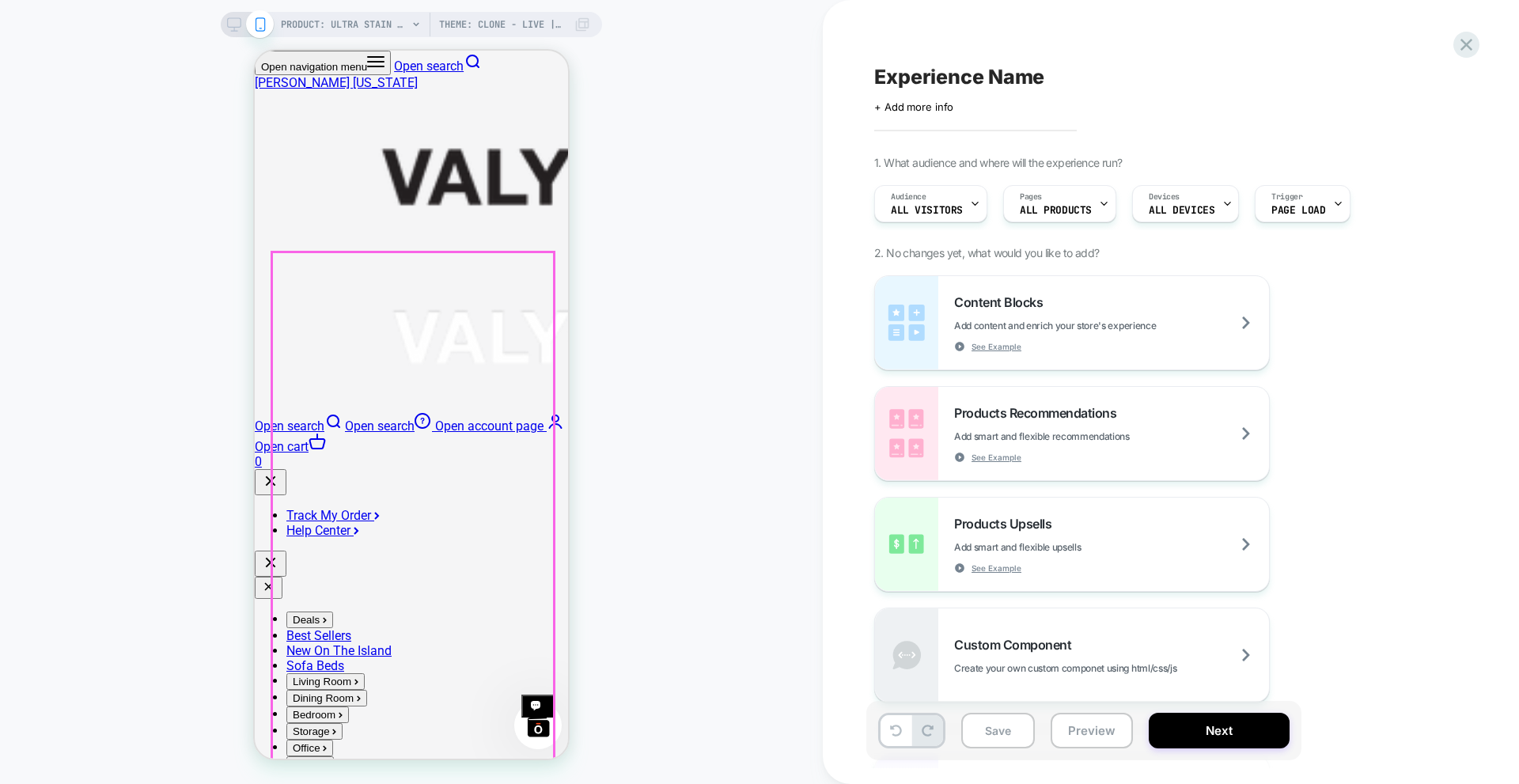
scroll to position [158, 0]
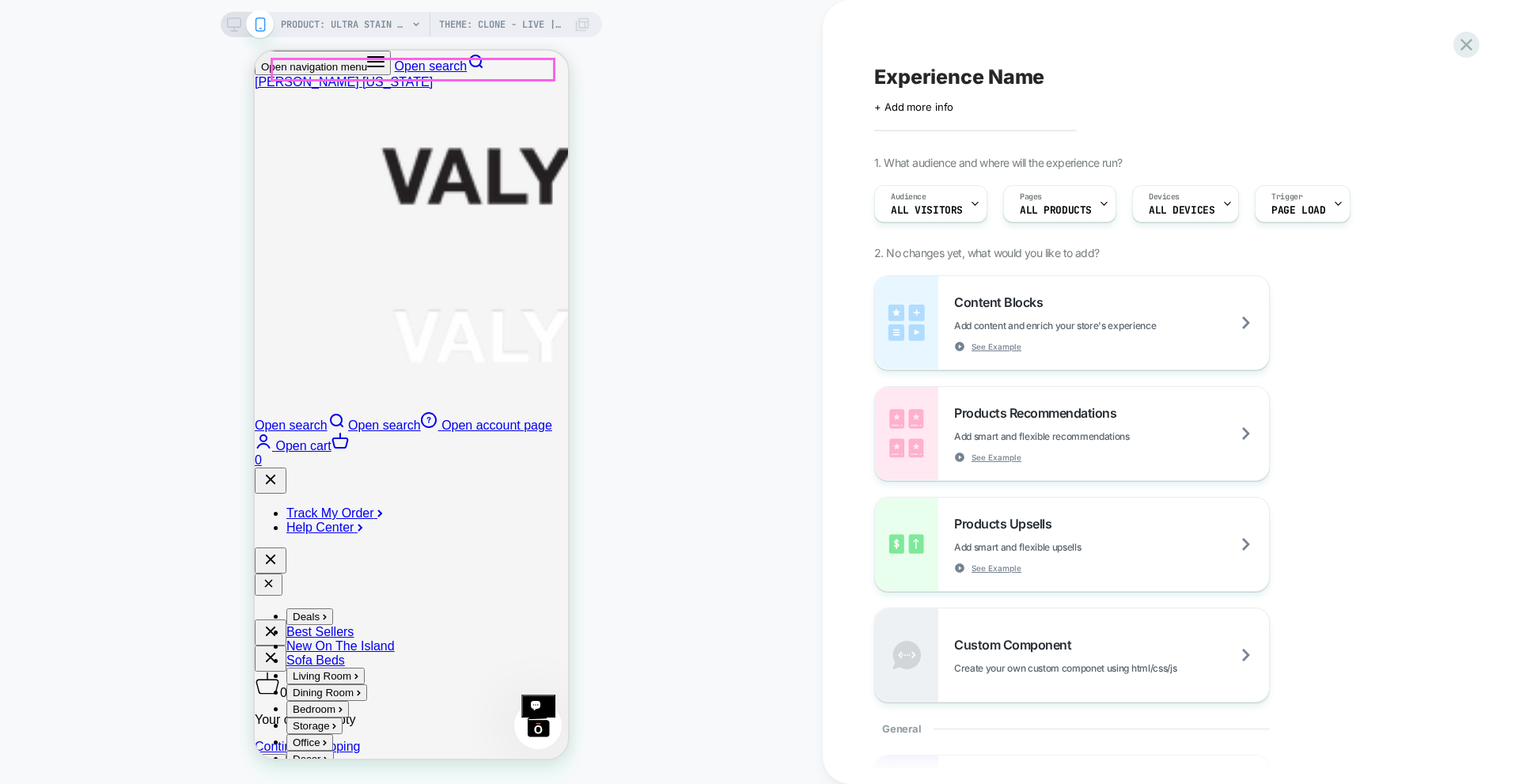
scroll to position [395, 0]
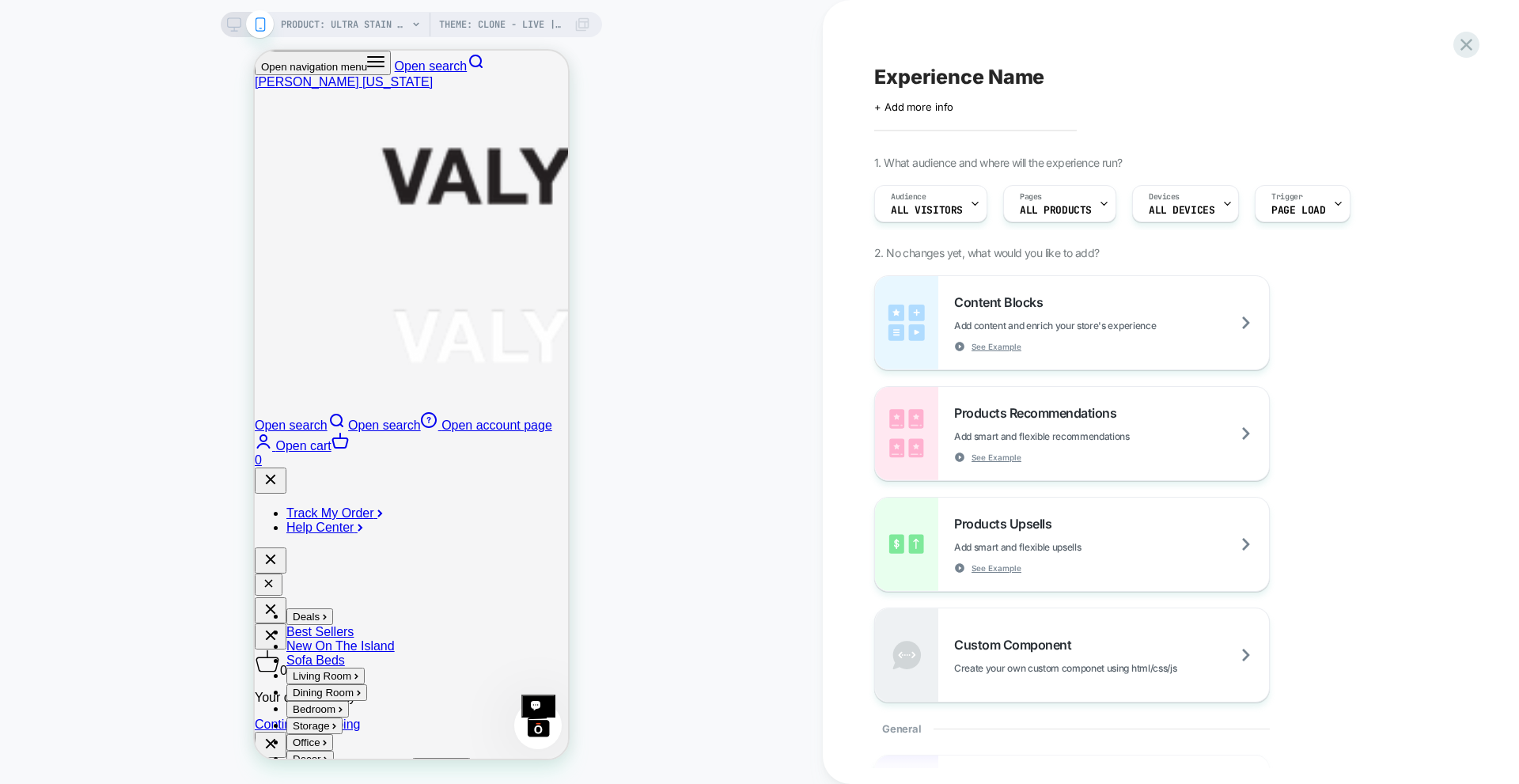
click at [580, 20] on icon at bounding box center [582, 25] width 16 height 16
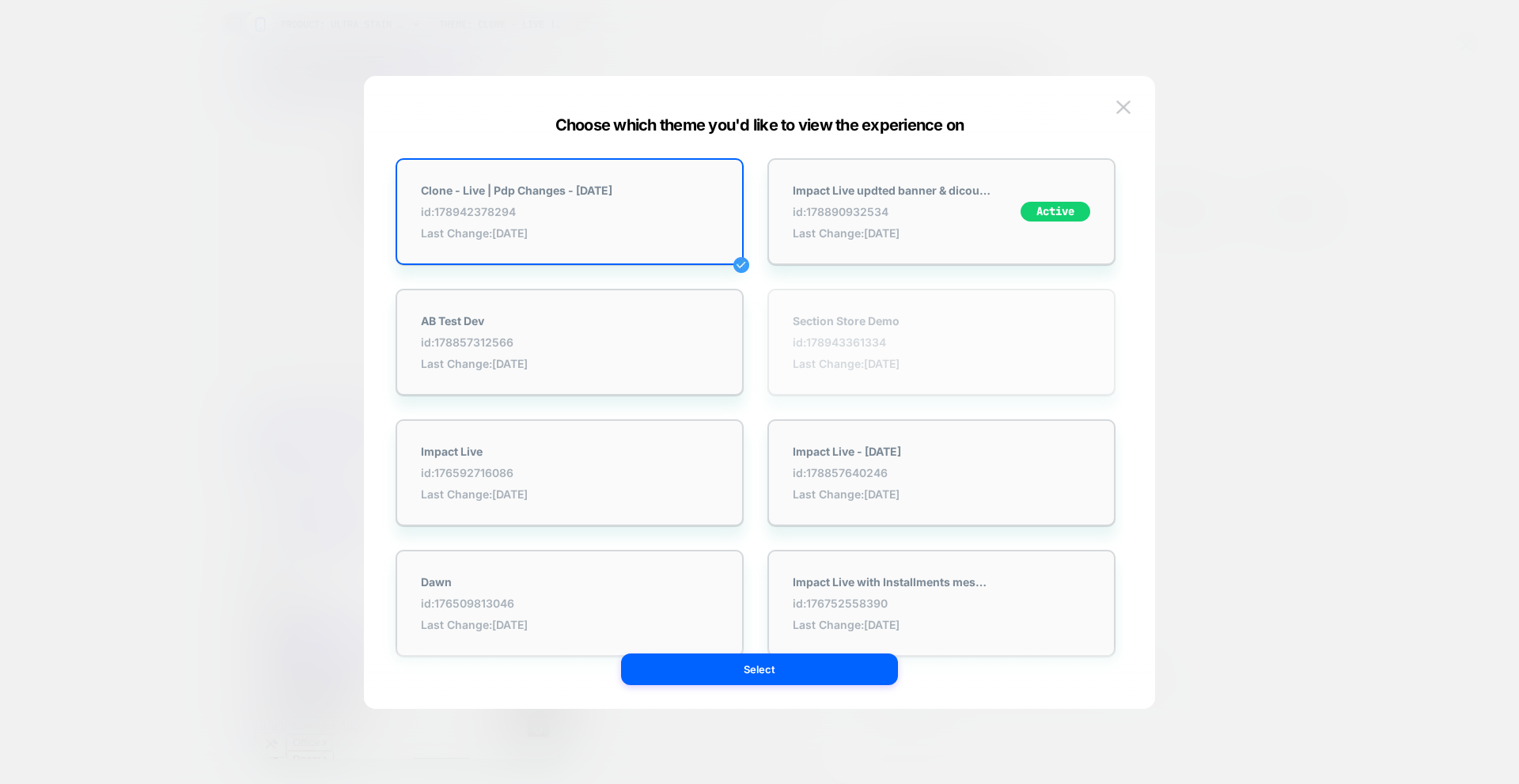
scroll to position [0, 0]
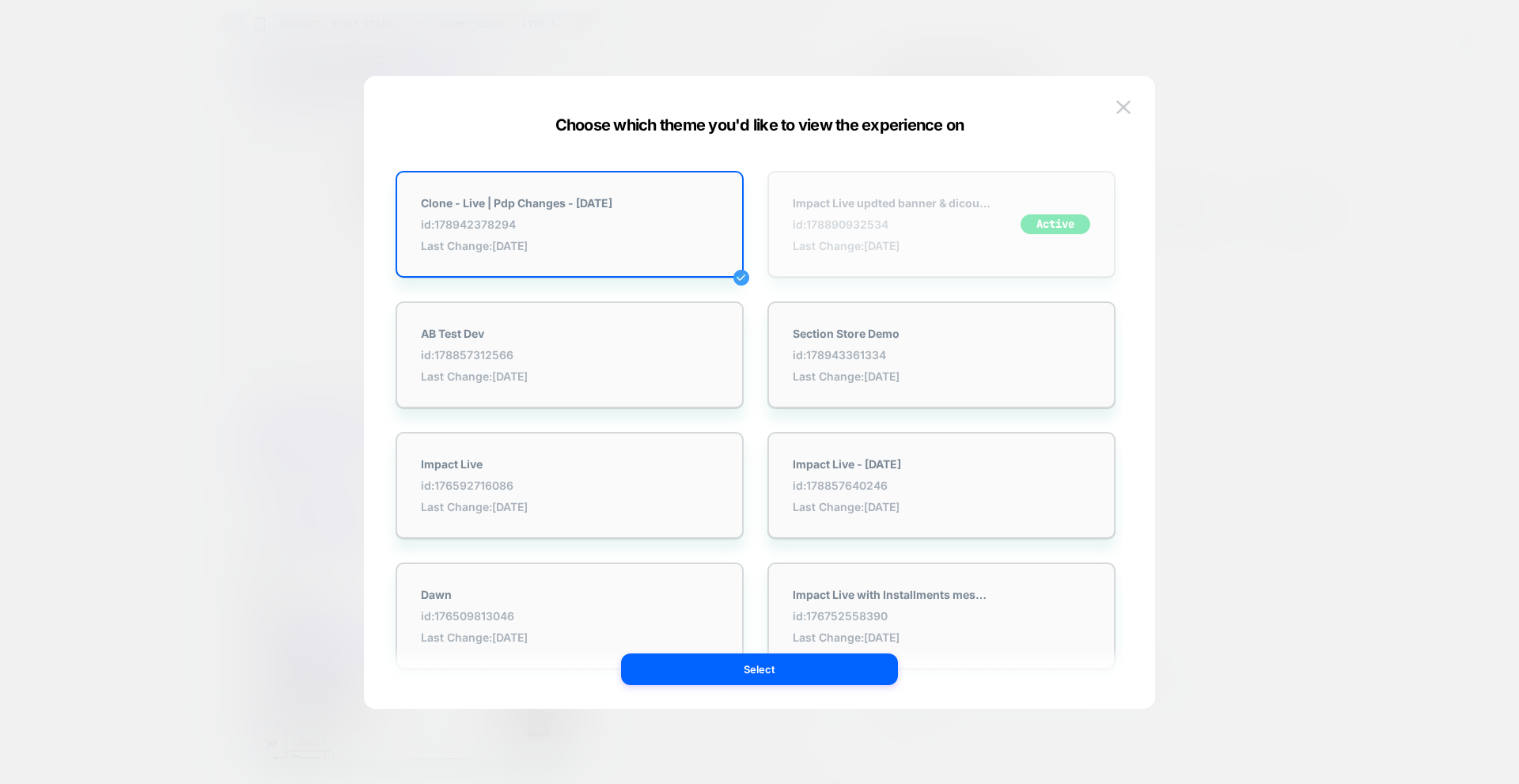
click at [960, 208] on strong "Impact Live updted banner & dicount progress" at bounding box center [891, 203] width 198 height 14
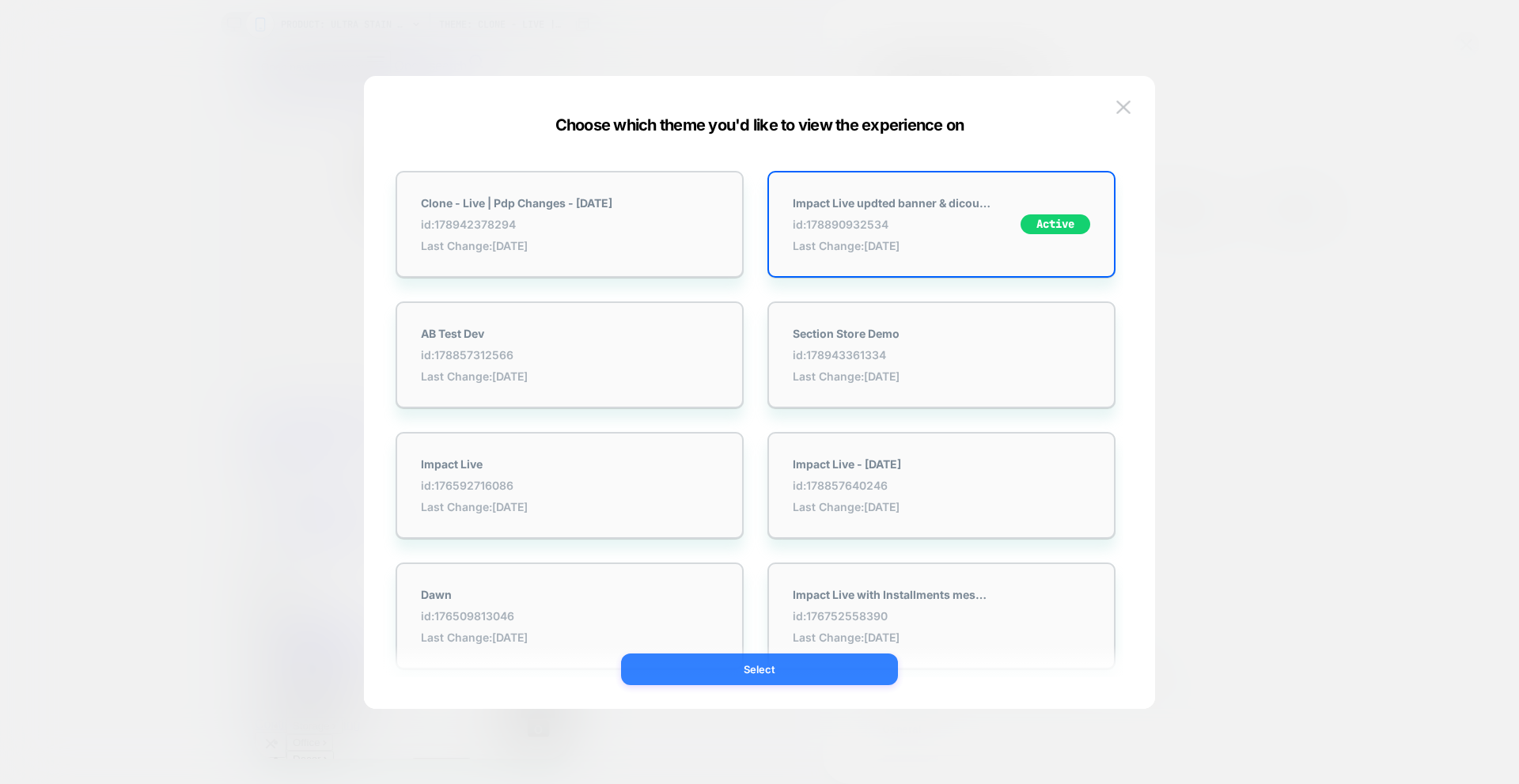
click at [760, 667] on button "Select" at bounding box center [759, 669] width 276 height 31
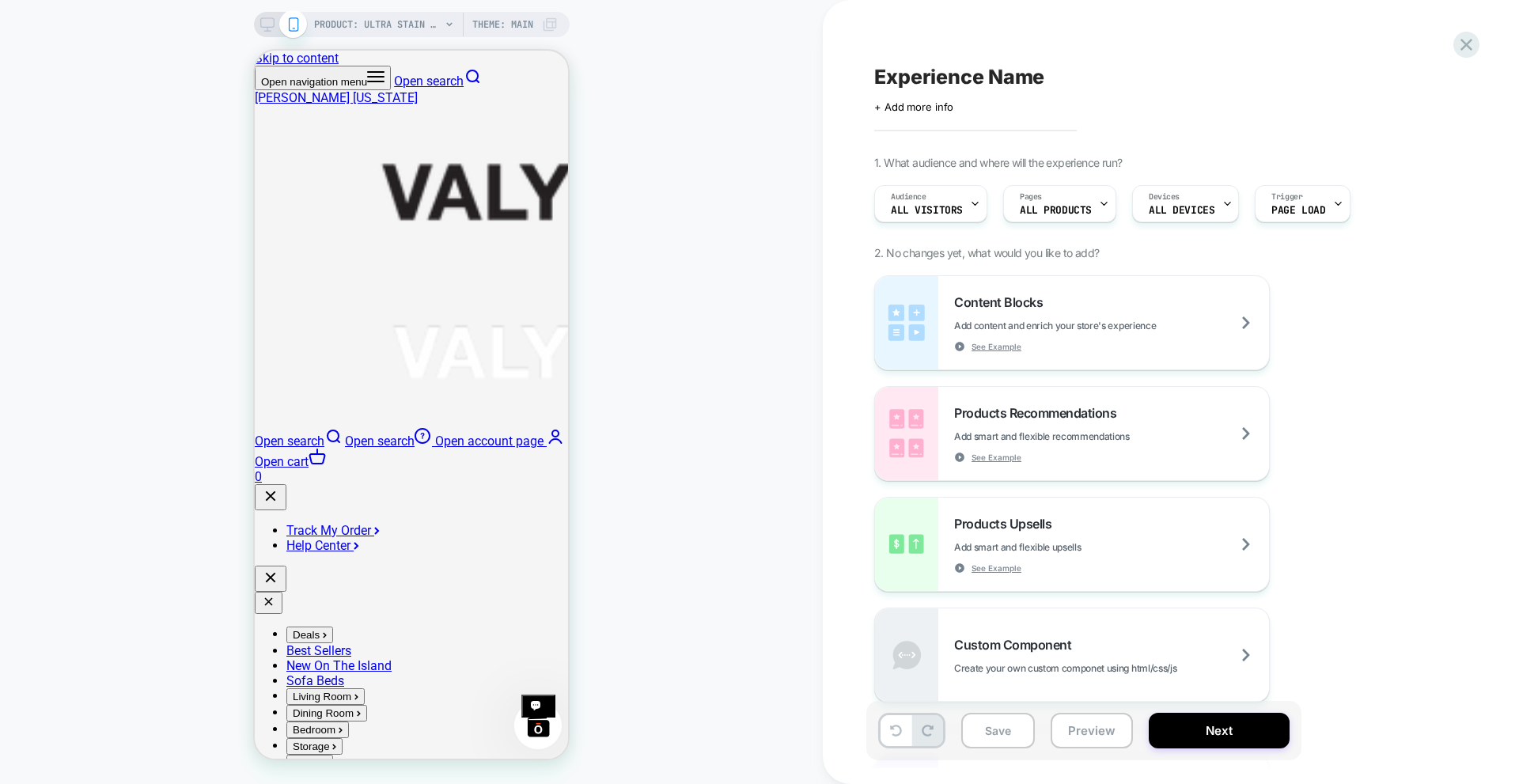
click at [636, 375] on div "PRODUCT: Ultra Stain Repellant [resistant] PRODUCT: Ultra Stain Repellant [resi…" at bounding box center [411, 392] width 822 height 753
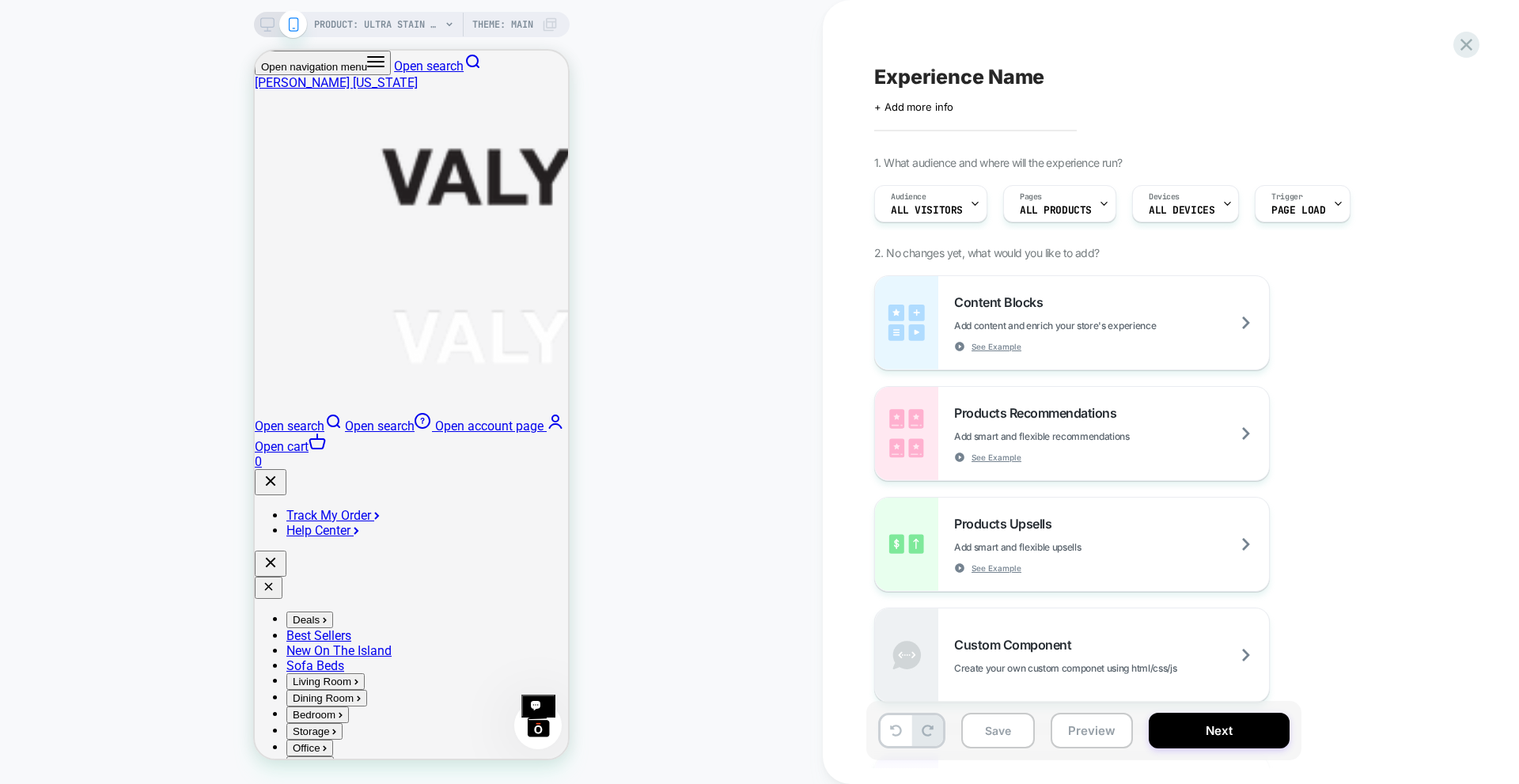
scroll to position [158, 0]
click at [414, 30] on span "PRODUCT: Ultra Stain Repellant [resistant]" at bounding box center [377, 25] width 127 height 26
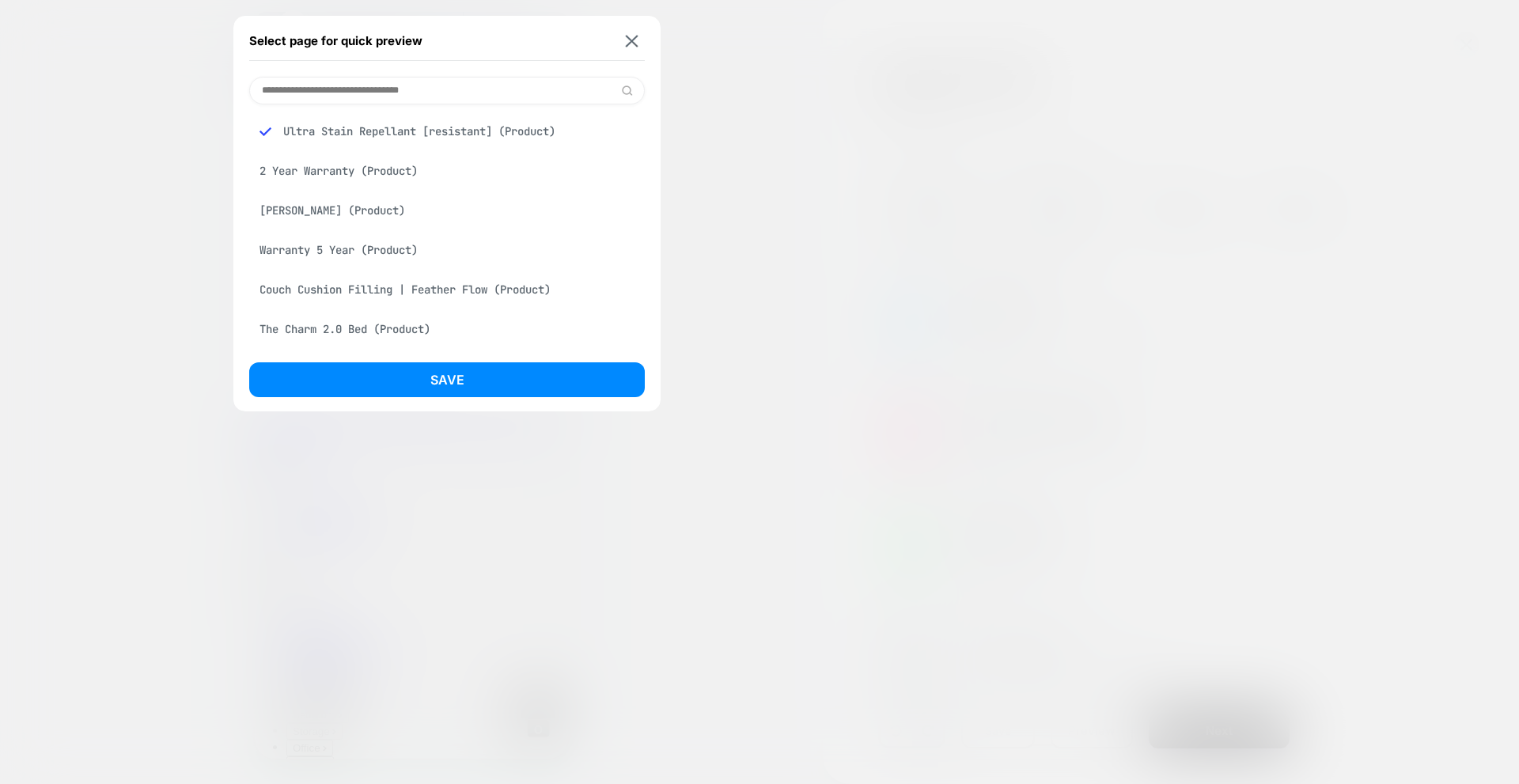
click at [371, 85] on input at bounding box center [447, 90] width 395 height 28
type input "********"
type input "******"
click at [337, 136] on div "Malibu Cloud Sofa (Product)" at bounding box center [447, 131] width 395 height 30
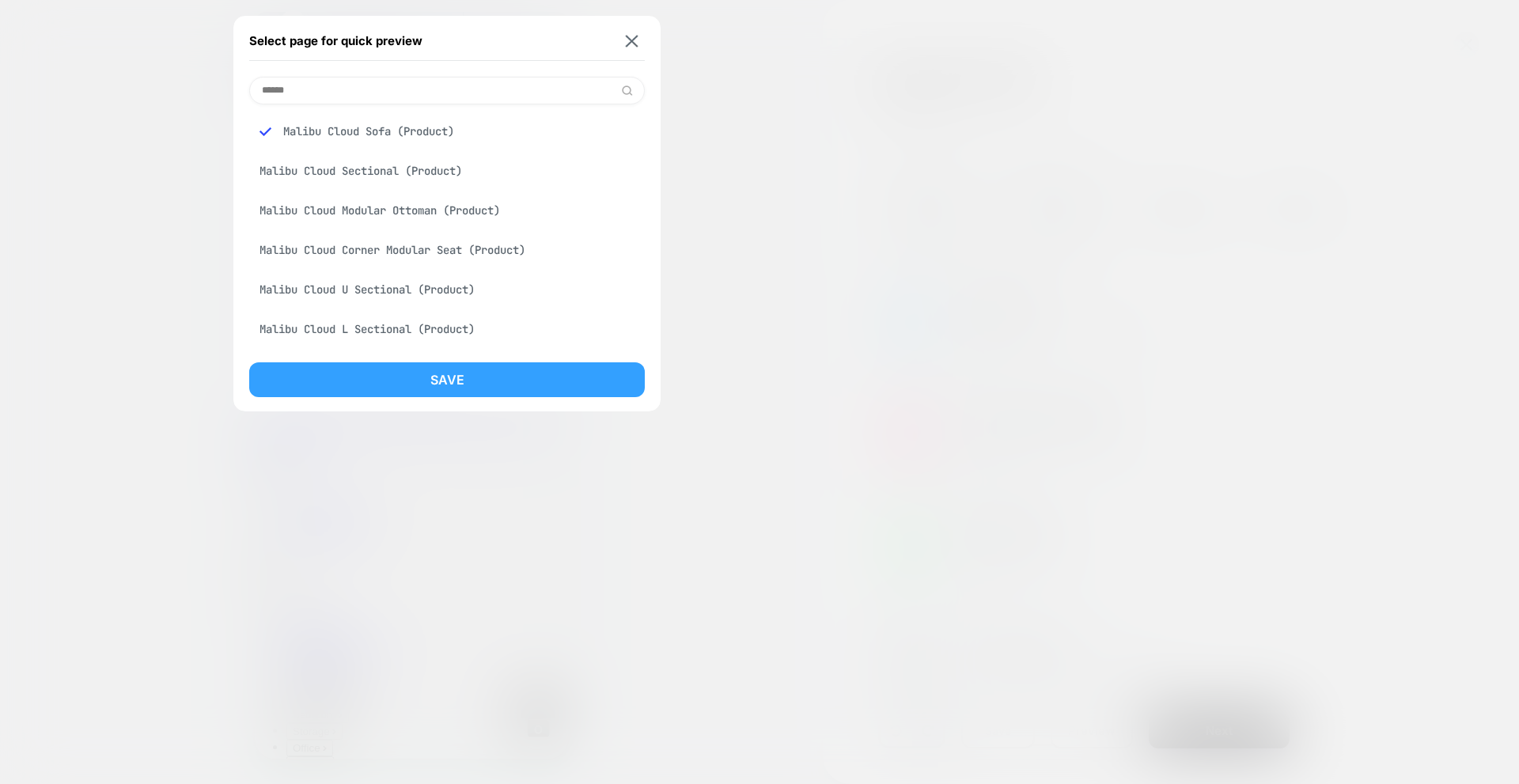
click at [451, 374] on button "Save" at bounding box center [447, 379] width 395 height 34
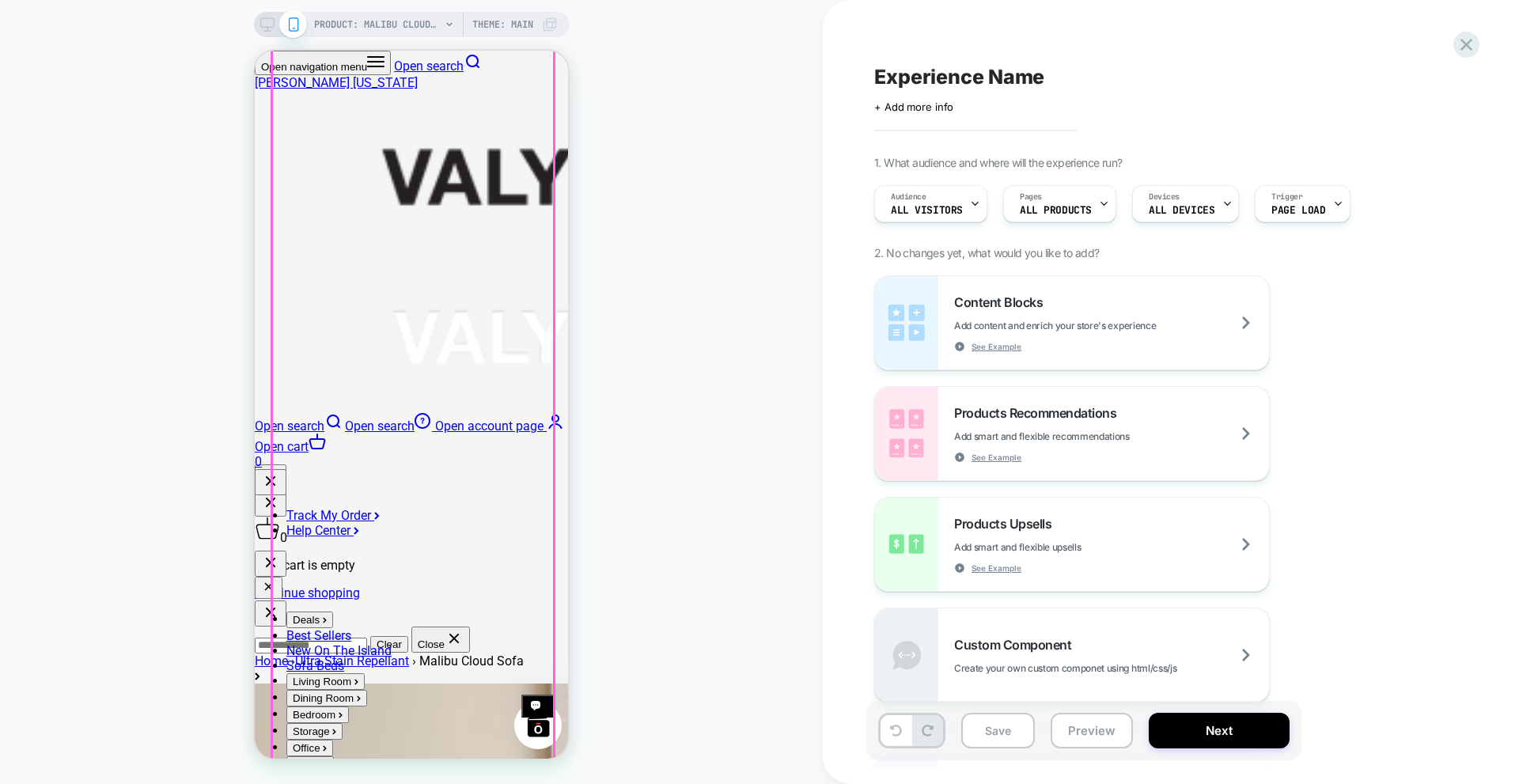
scroll to position [554, 0]
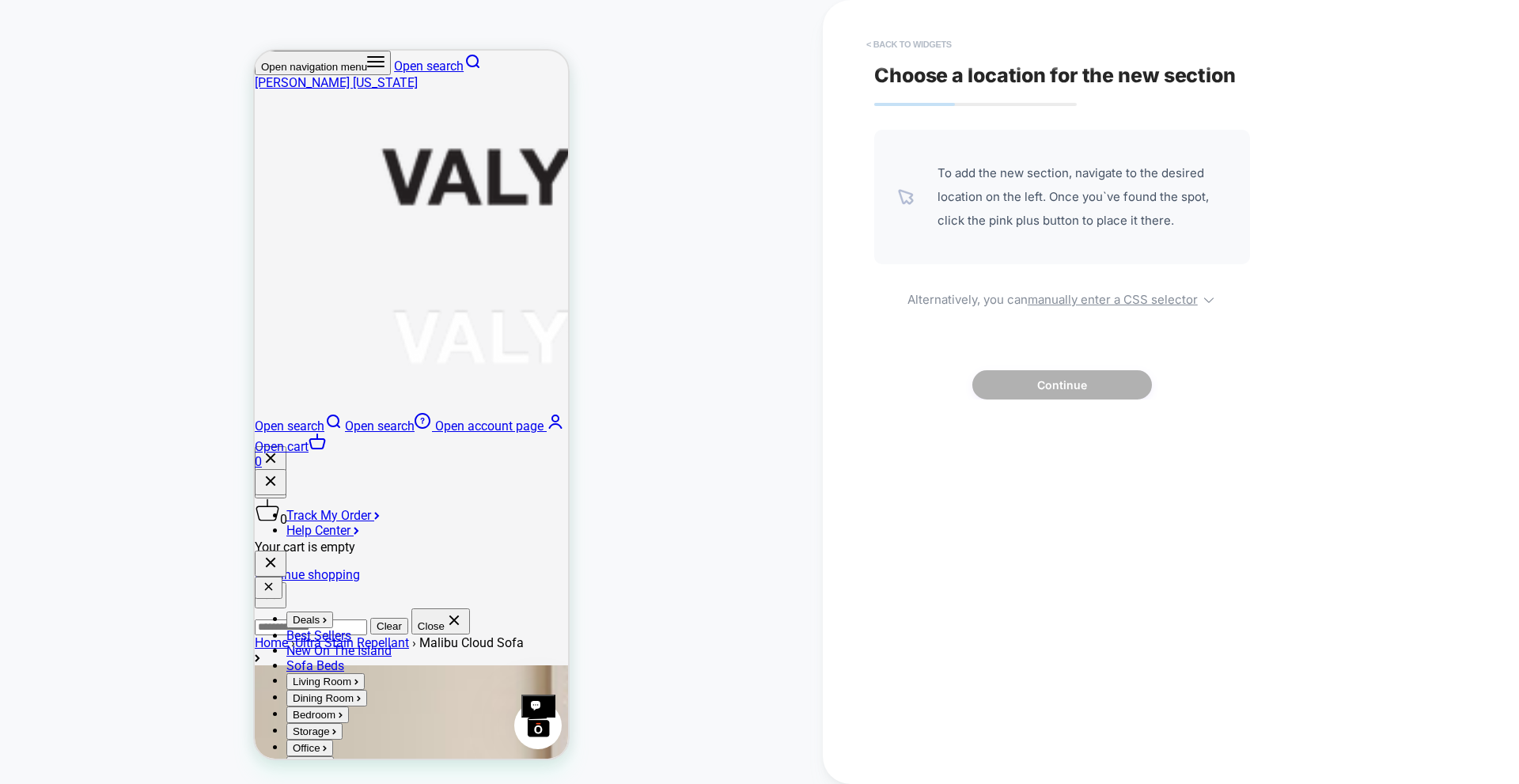
click at [873, 46] on button "< Back to widgets" at bounding box center [908, 44] width 101 height 26
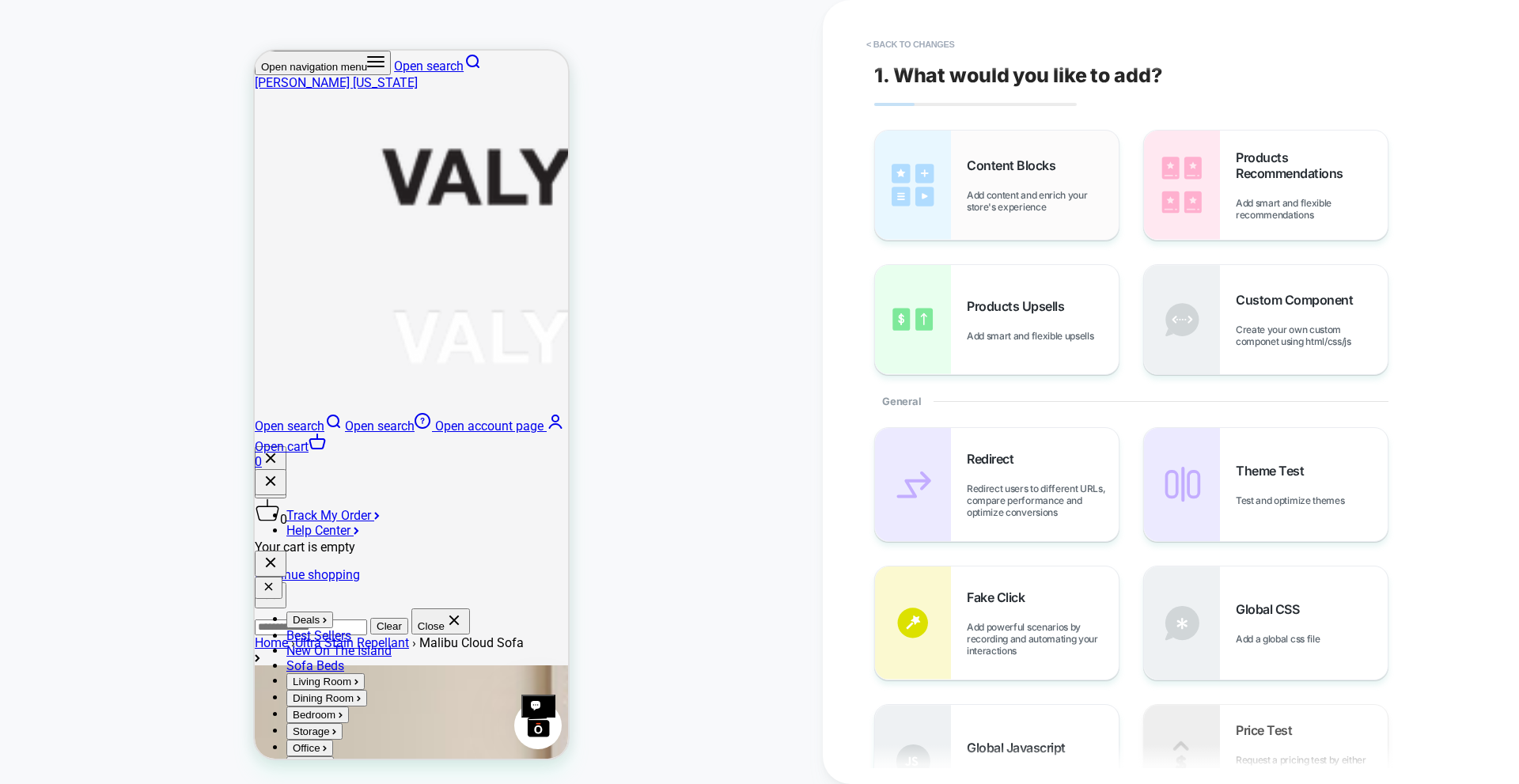
click at [972, 196] on span "Add content and enrich your store's experience" at bounding box center [1043, 201] width 152 height 24
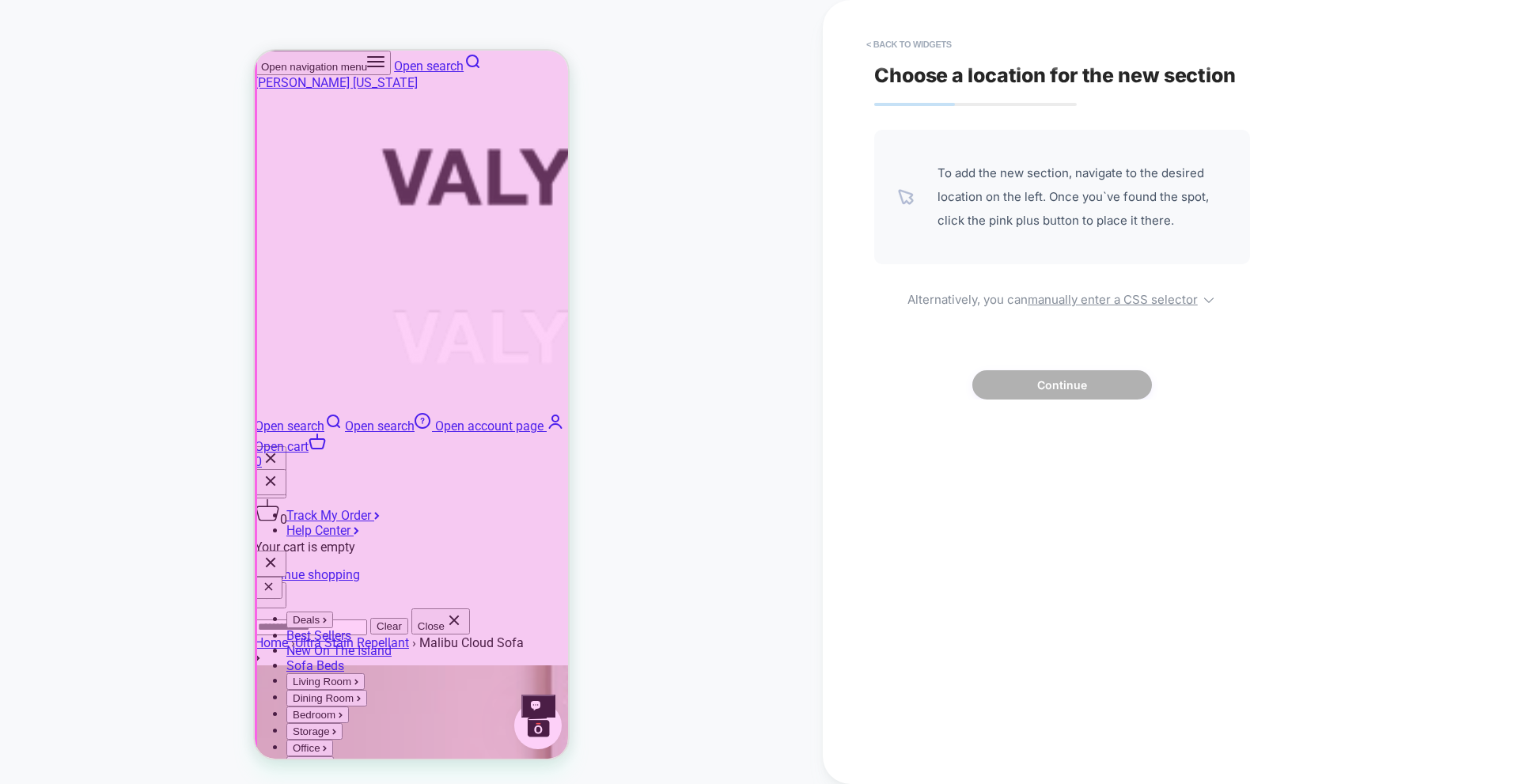
click at [442, 369] on div at bounding box center [413, 426] width 313 height 1704
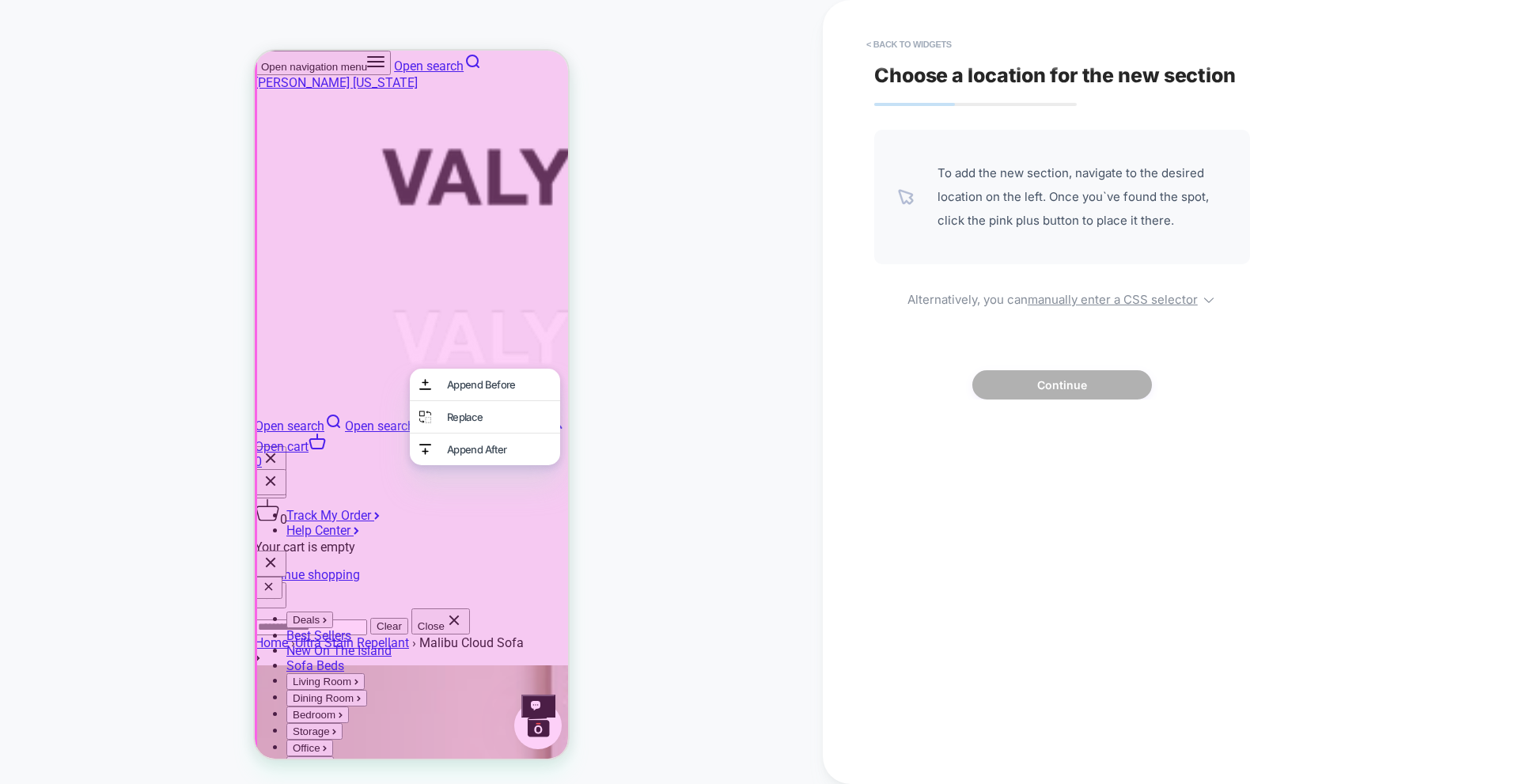
click at [770, 312] on div "PRODUCT: Malibu Cloud Sofa PRODUCT: Malibu Cloud Sofa Theme: MAIN" at bounding box center [411, 392] width 822 height 753
click at [699, 209] on div "PRODUCT: Malibu Cloud Sofa PRODUCT: Malibu Cloud Sofa Theme: MAIN" at bounding box center [411, 392] width 822 height 753
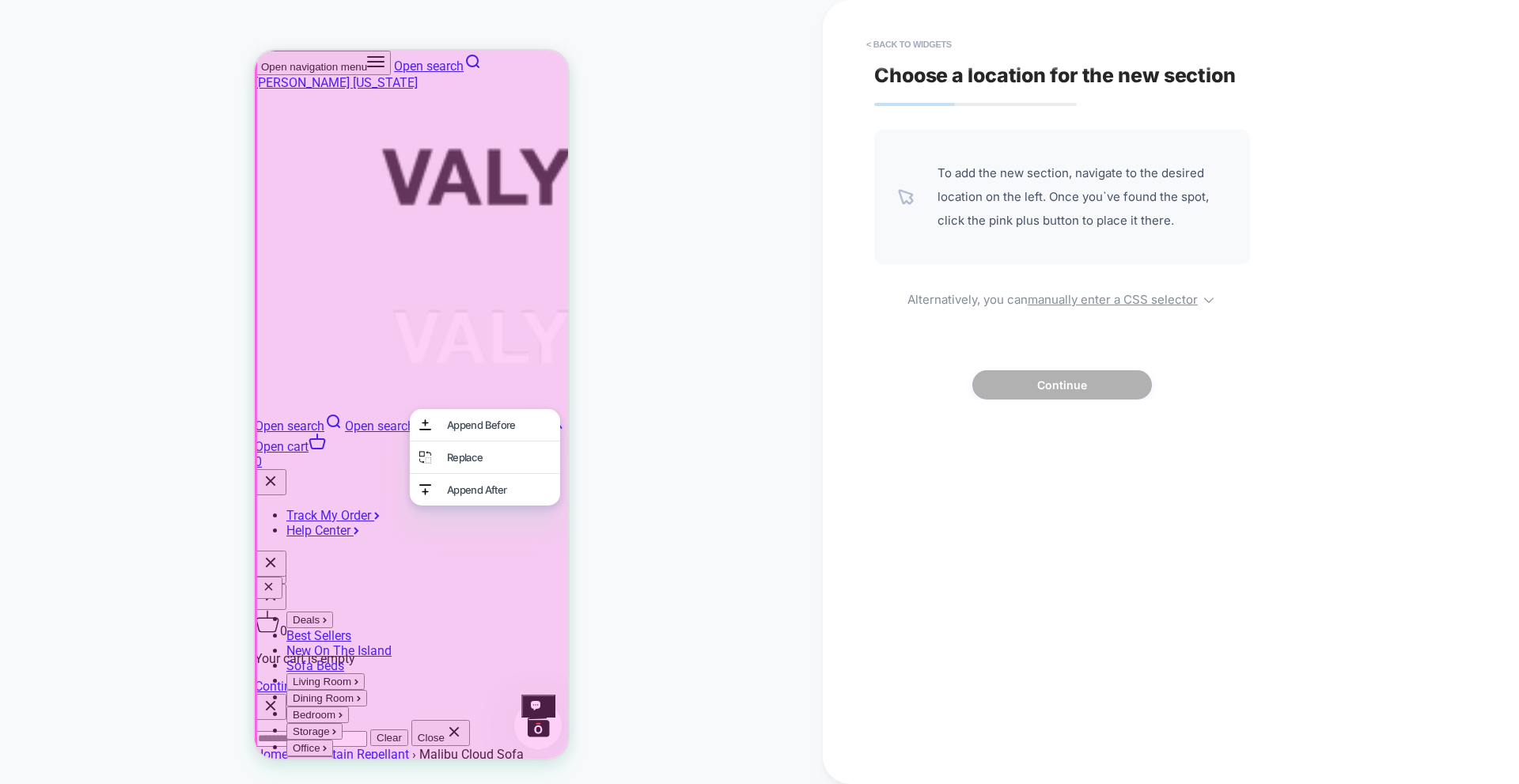
scroll to position [395, 0]
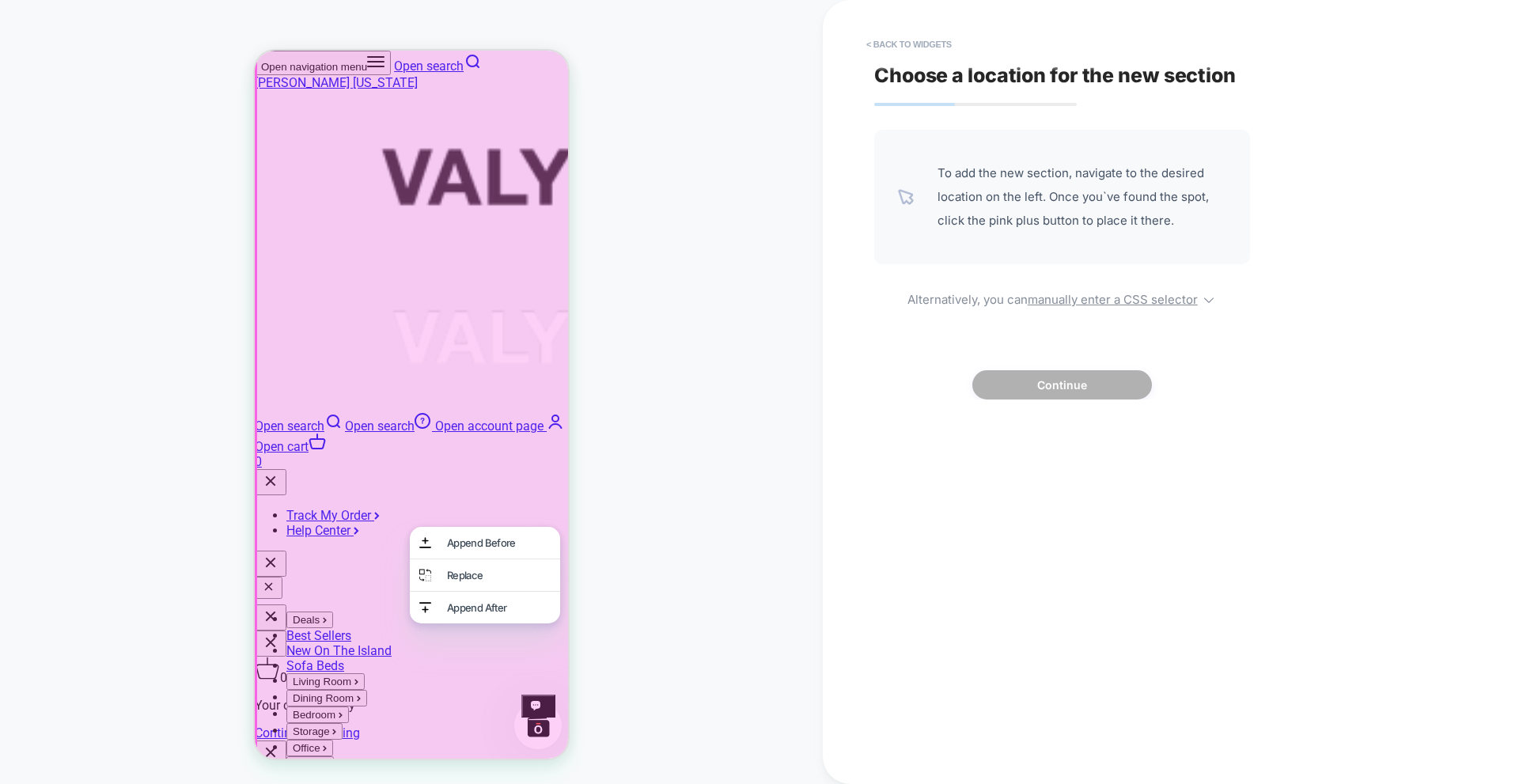
click at [541, 353] on div at bounding box center [411, 582] width 313 height 1704
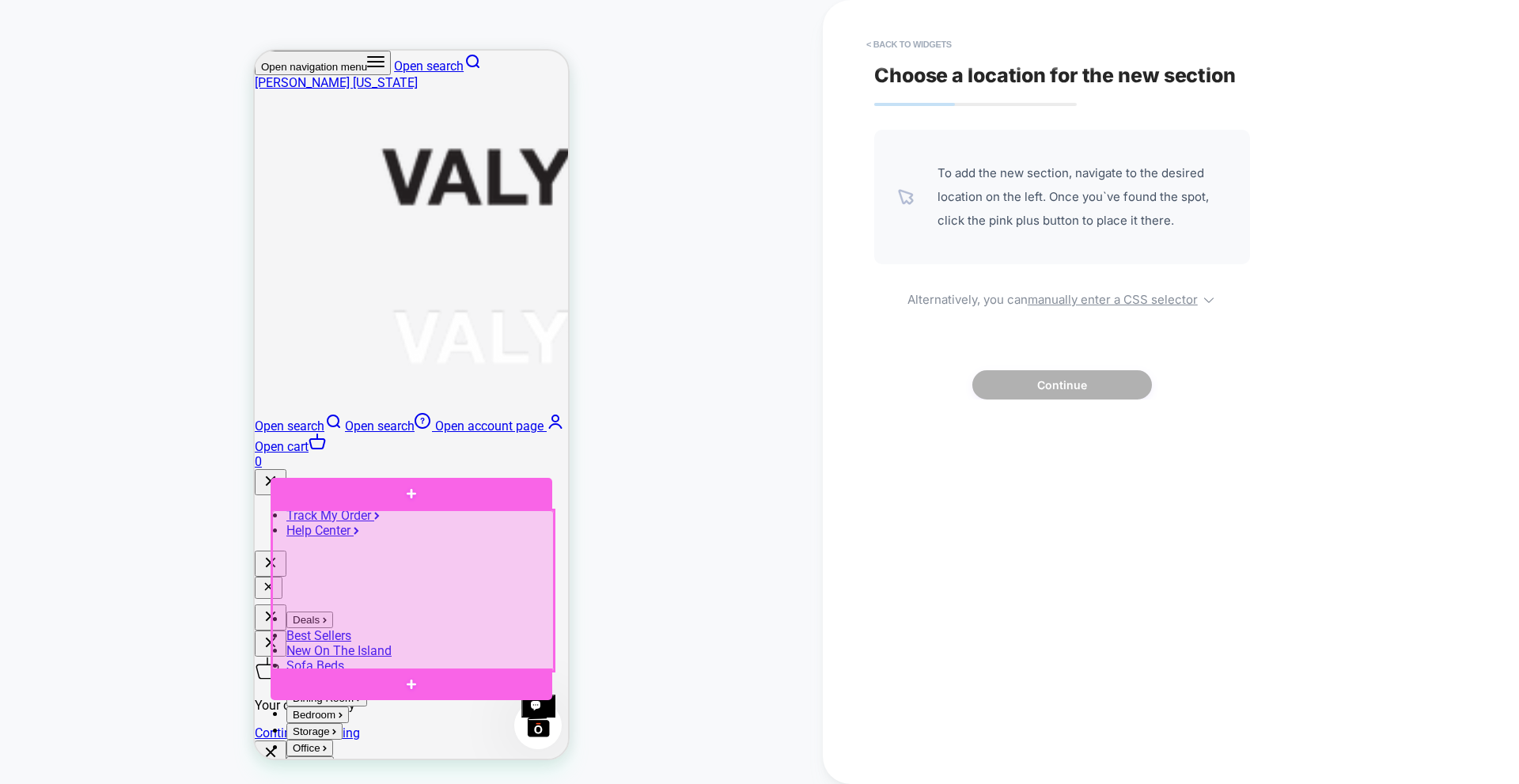
click at [438, 526] on div at bounding box center [413, 590] width 281 height 160
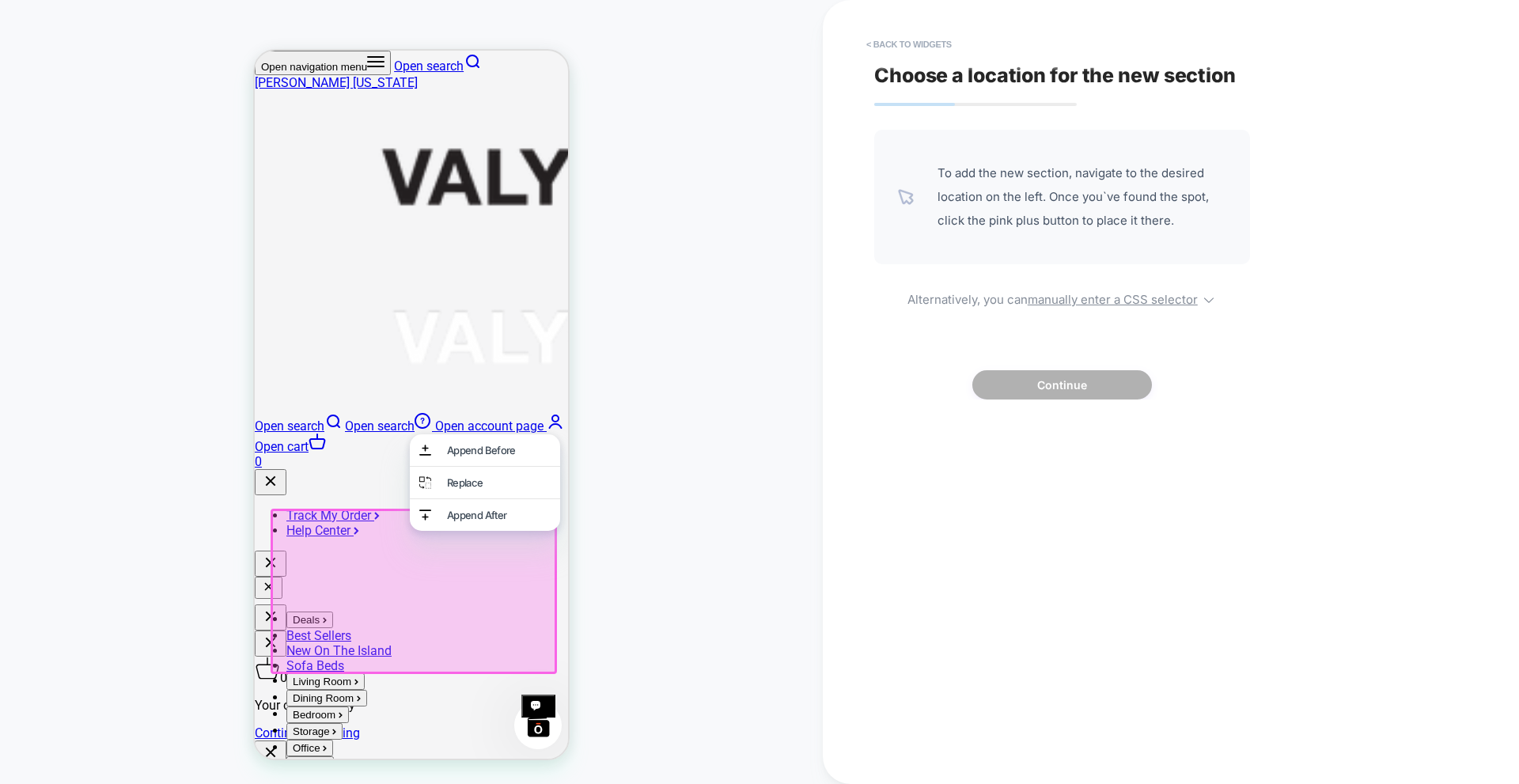
click at [382, 539] on div at bounding box center [411, 588] width 281 height 160
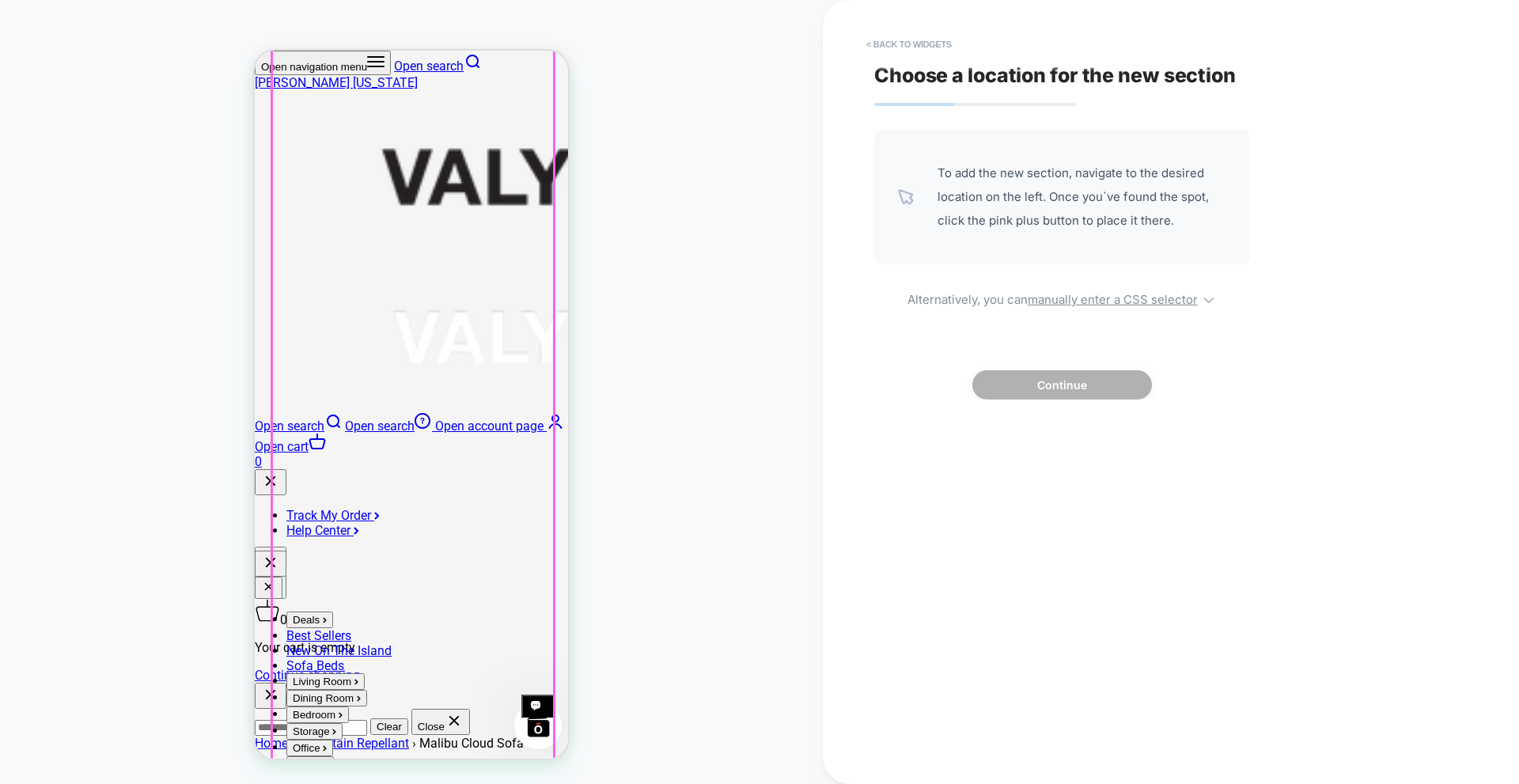
scroll to position [474, 0]
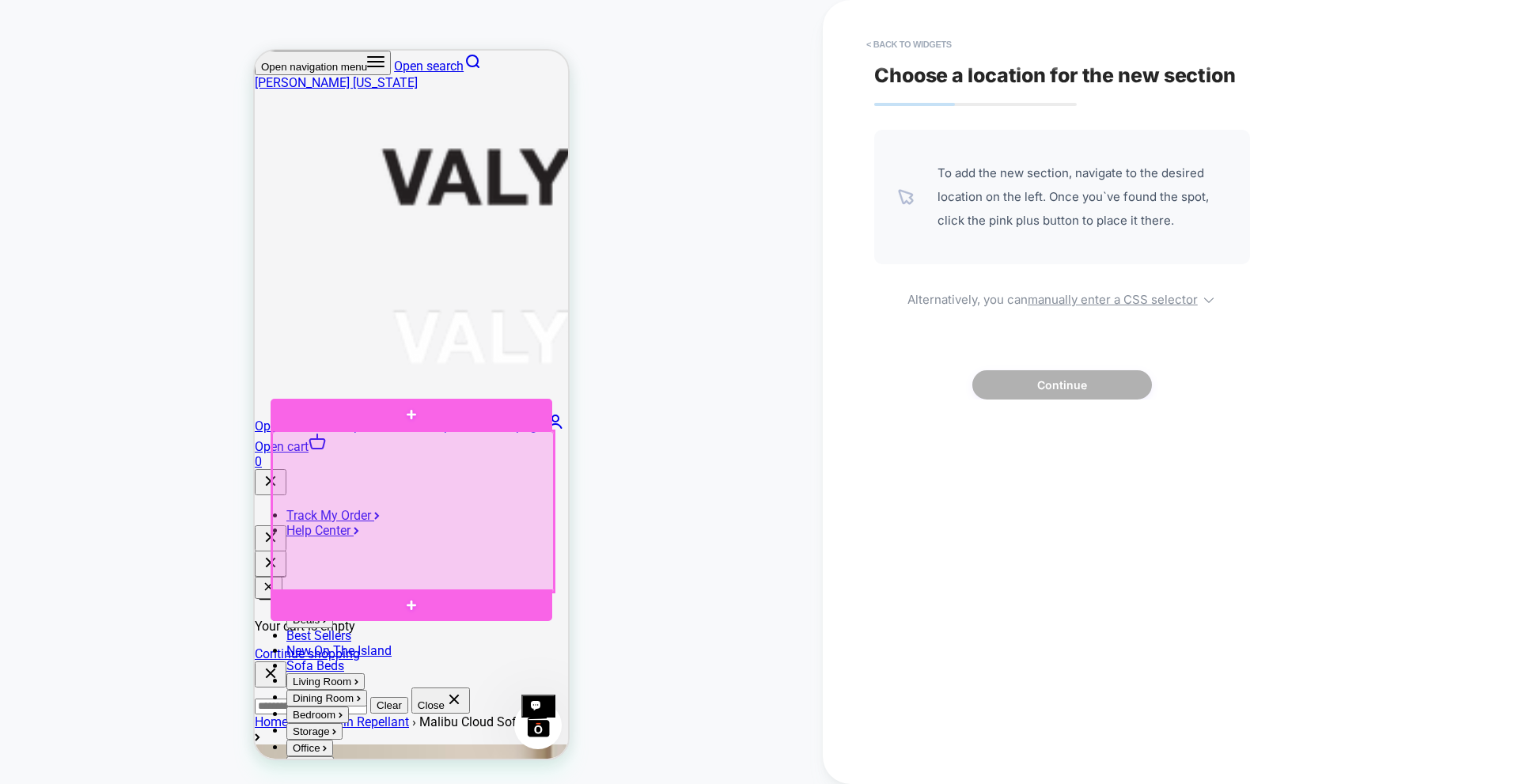
drag, startPoint x: 522, startPoint y: 462, endPoint x: 511, endPoint y: 468, distance: 12.5
click at [511, 468] on div at bounding box center [413, 511] width 281 height 160
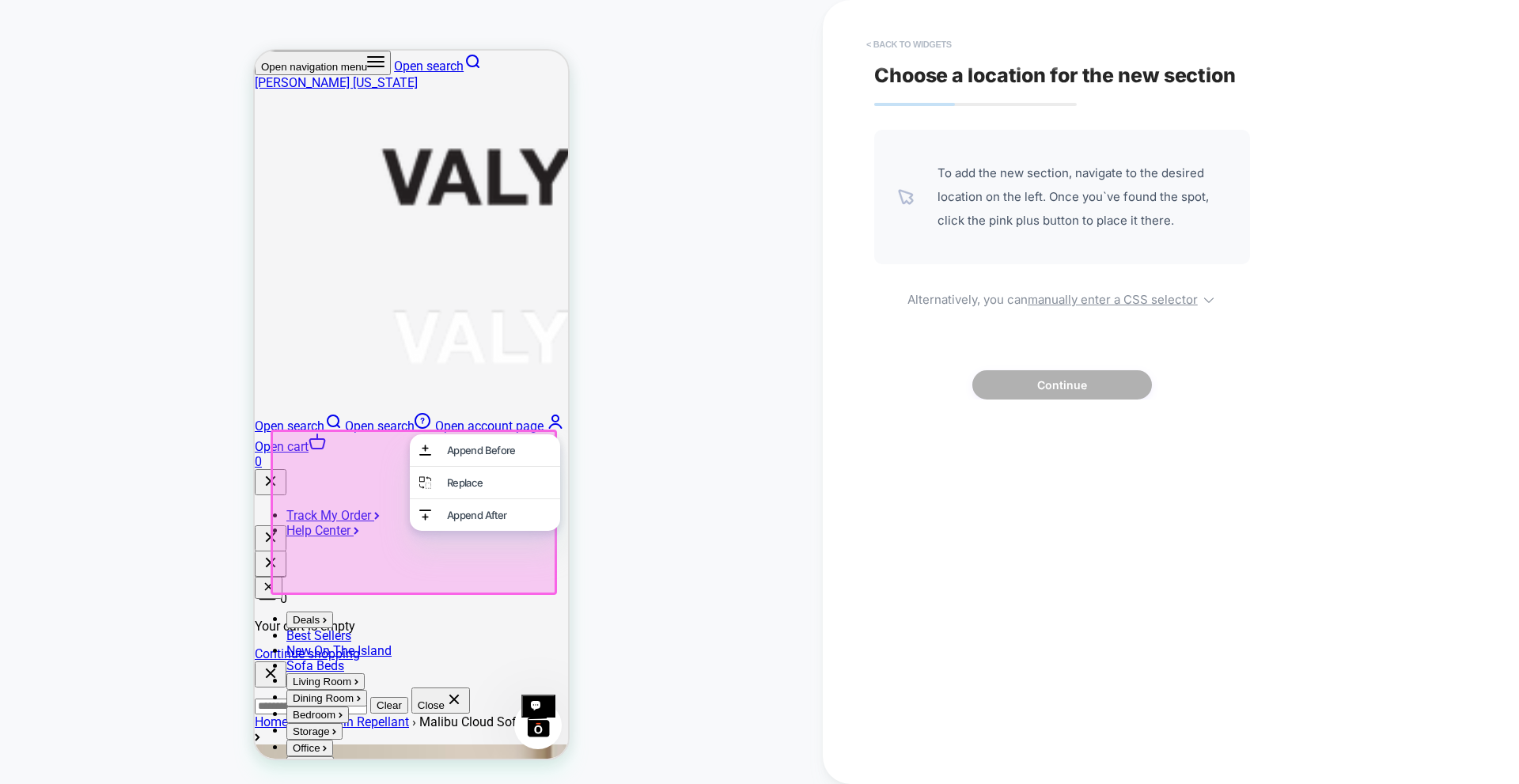
click at [0, 0] on button "< Back to widgets" at bounding box center [0, 0] width 0 height 0
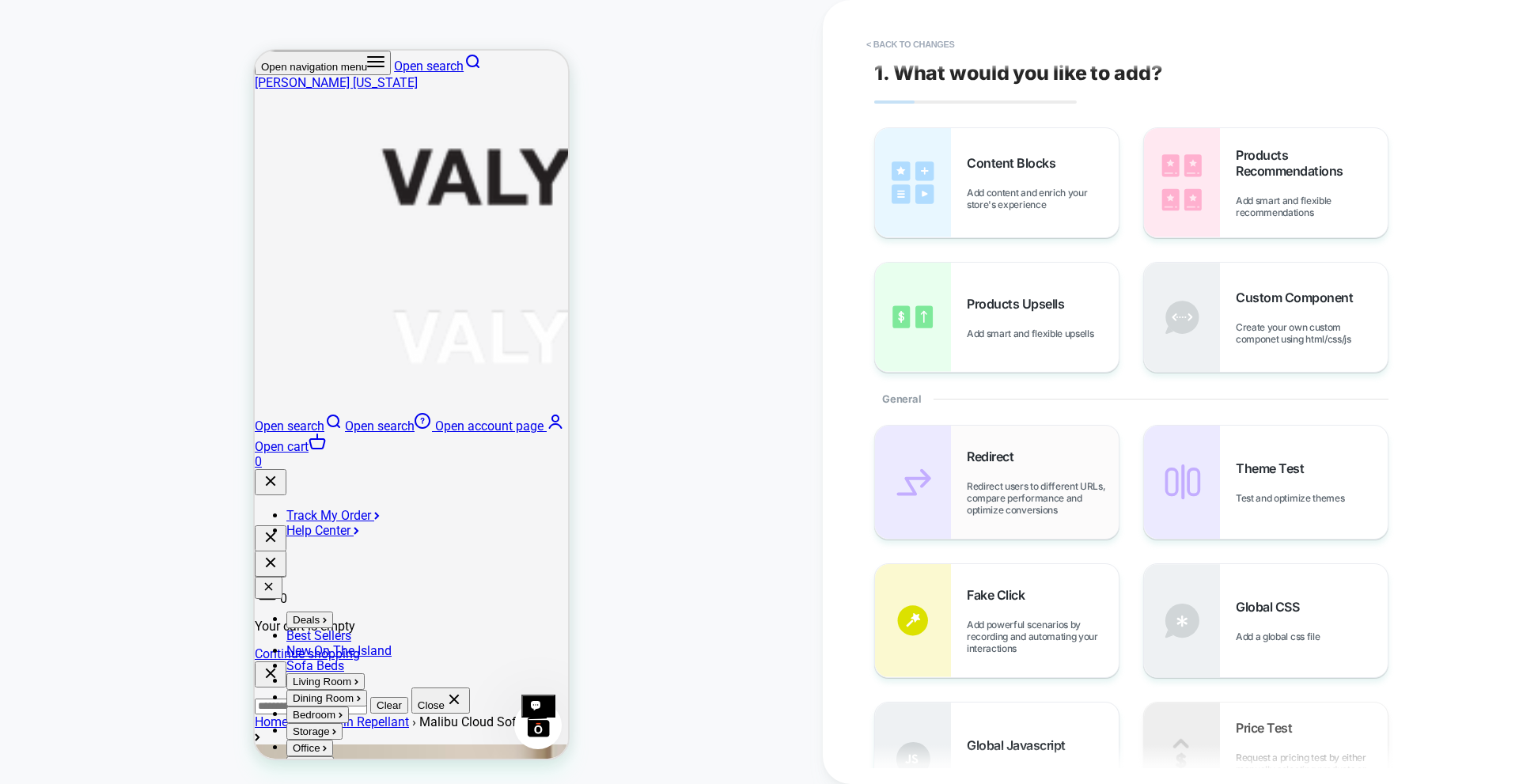
scroll to position [0, 0]
click at [0, 0] on button "< Back to changes" at bounding box center [0, 0] width 0 height 0
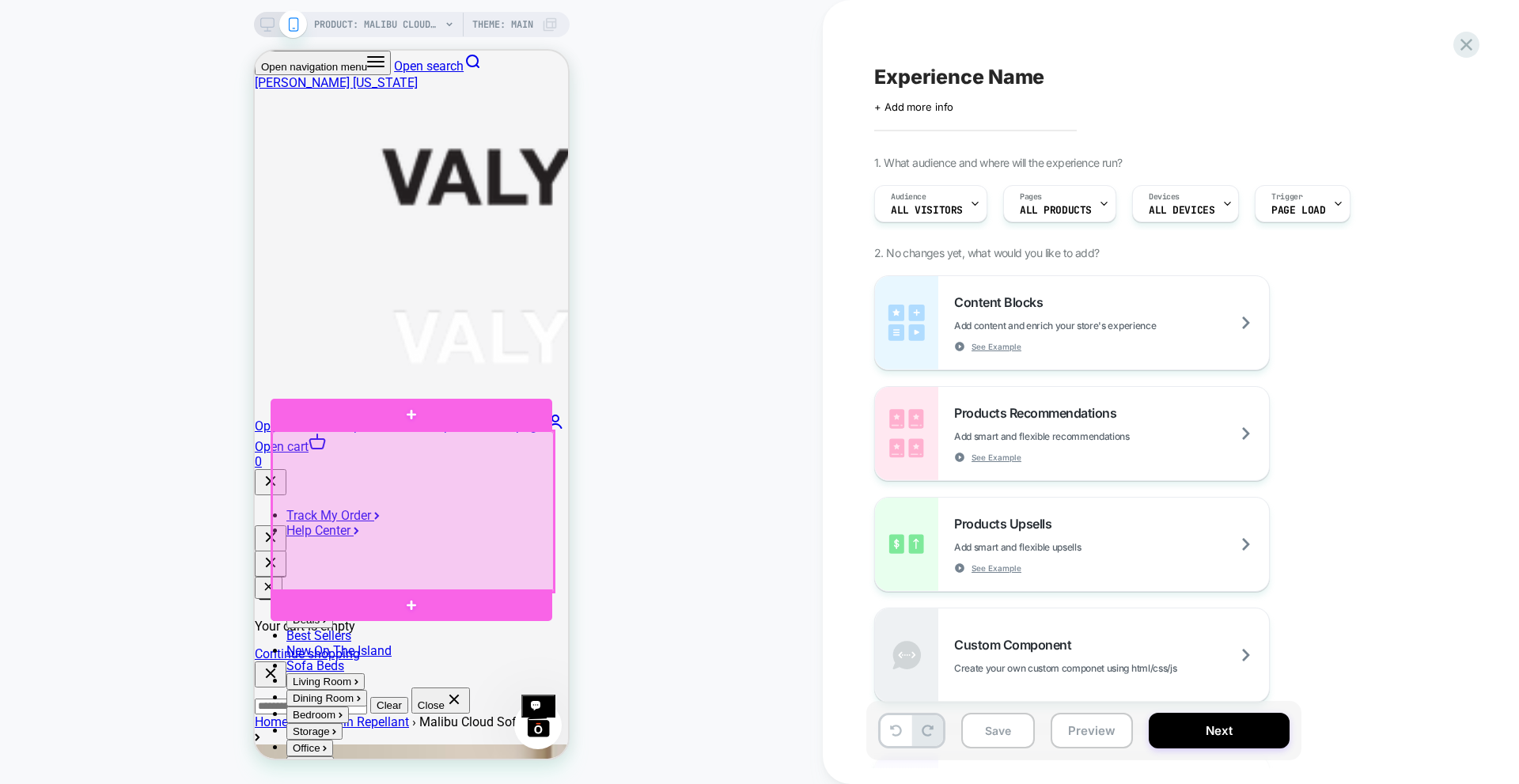
click at [426, 450] on div at bounding box center [413, 511] width 281 height 160
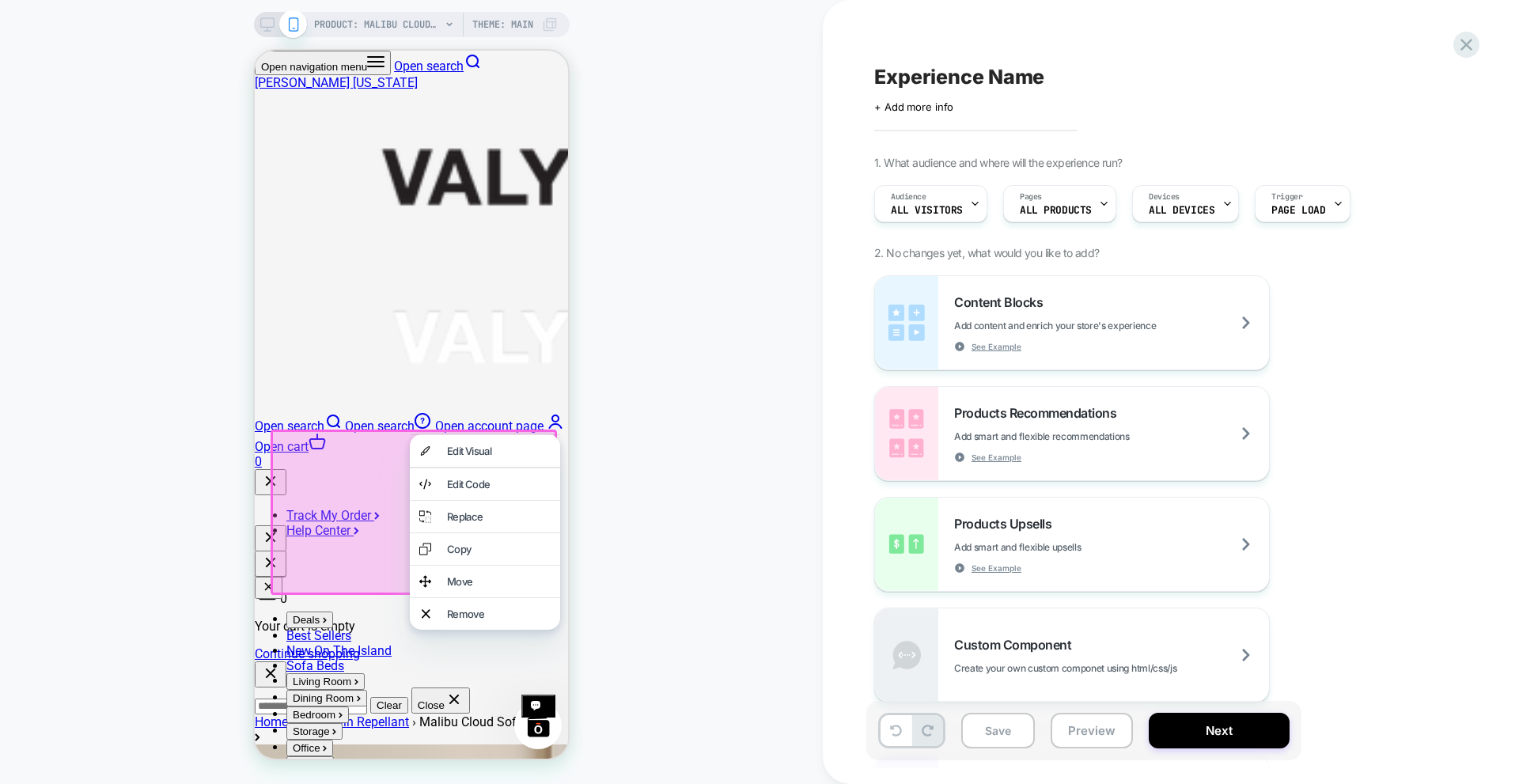
click at [455, 620] on div "Remove" at bounding box center [498, 613] width 103 height 13
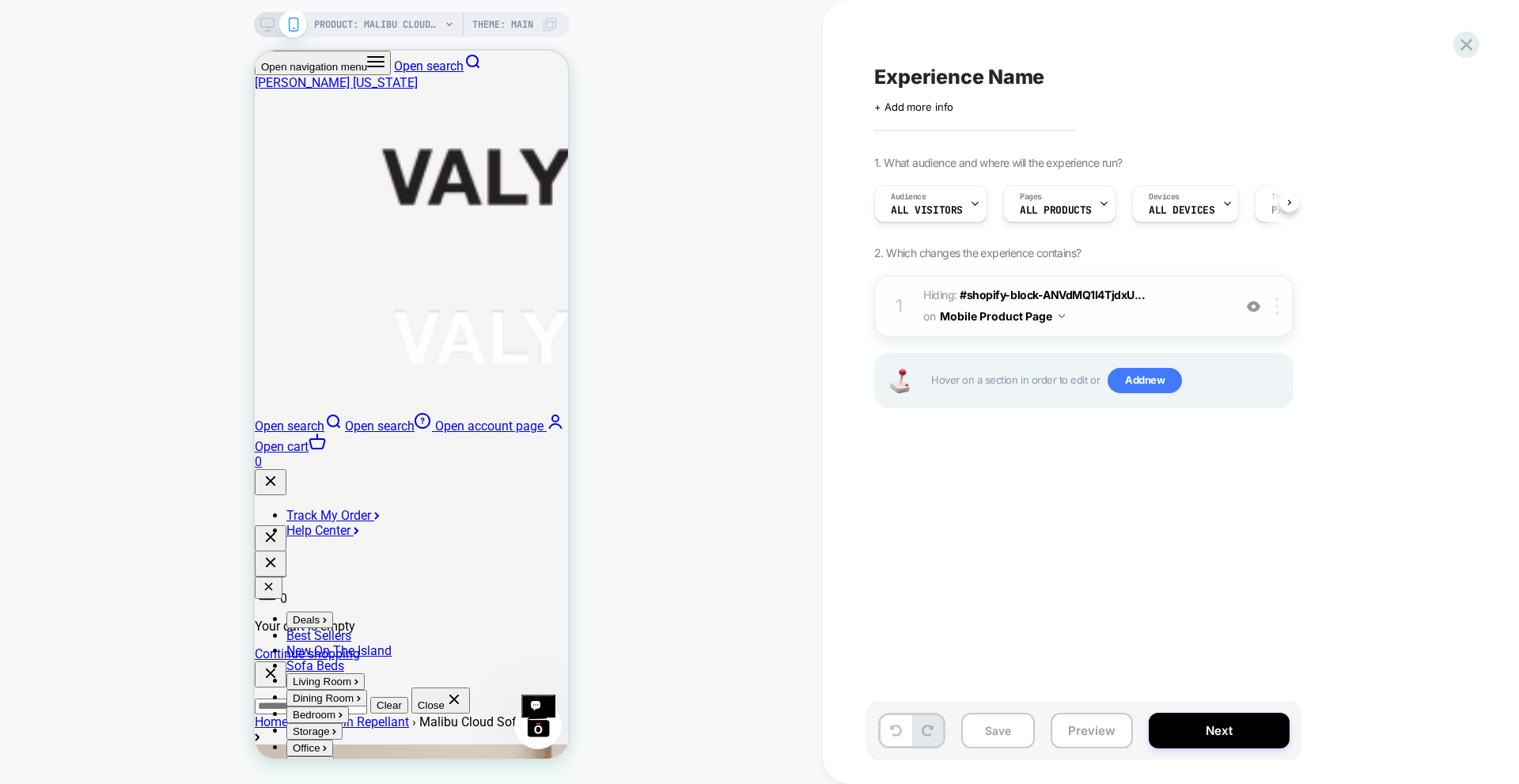
click at [1277, 309] on img at bounding box center [1276, 306] width 3 height 18
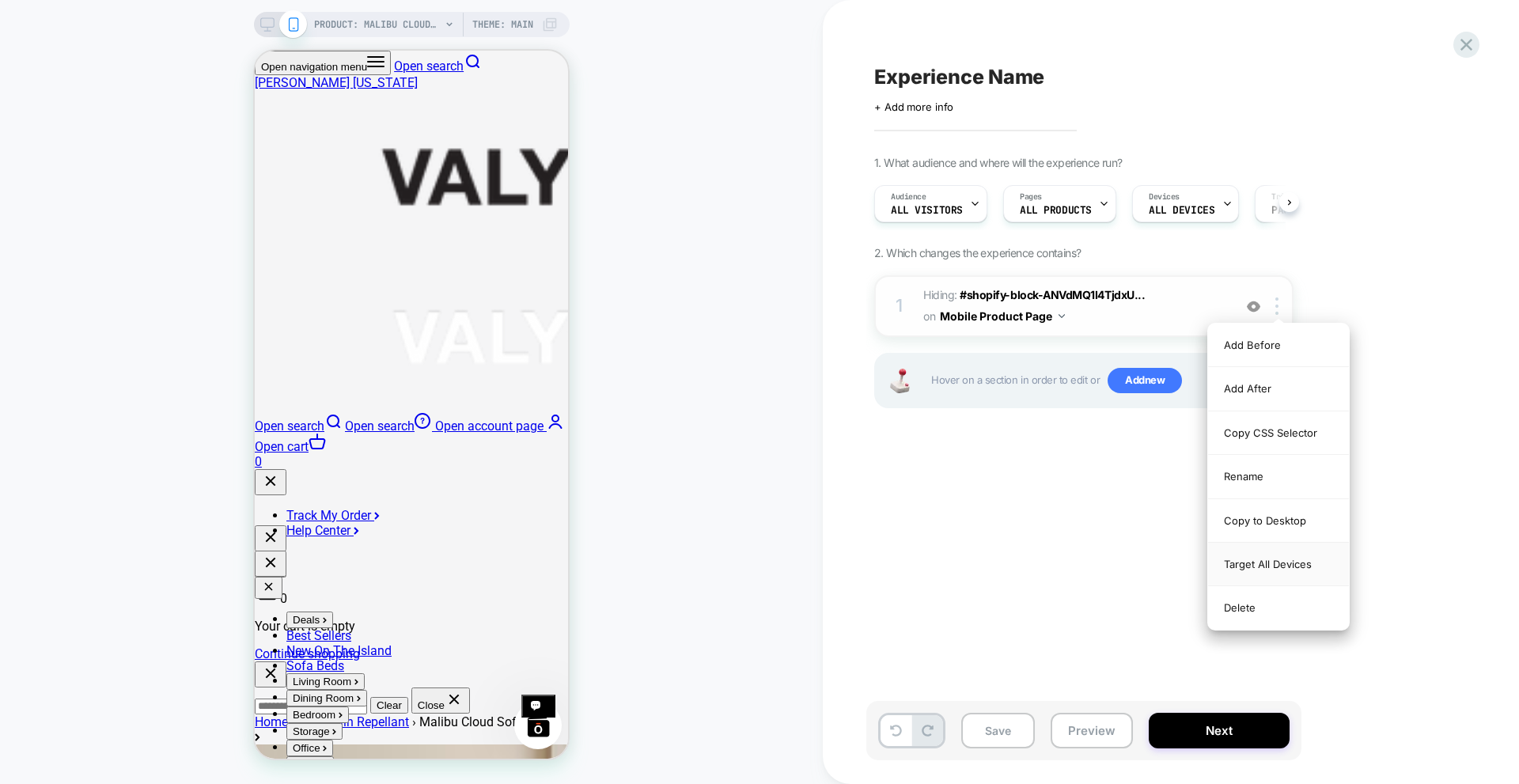
click at [0, 0] on div "Target All Devices" at bounding box center [0, 0] width 0 height 0
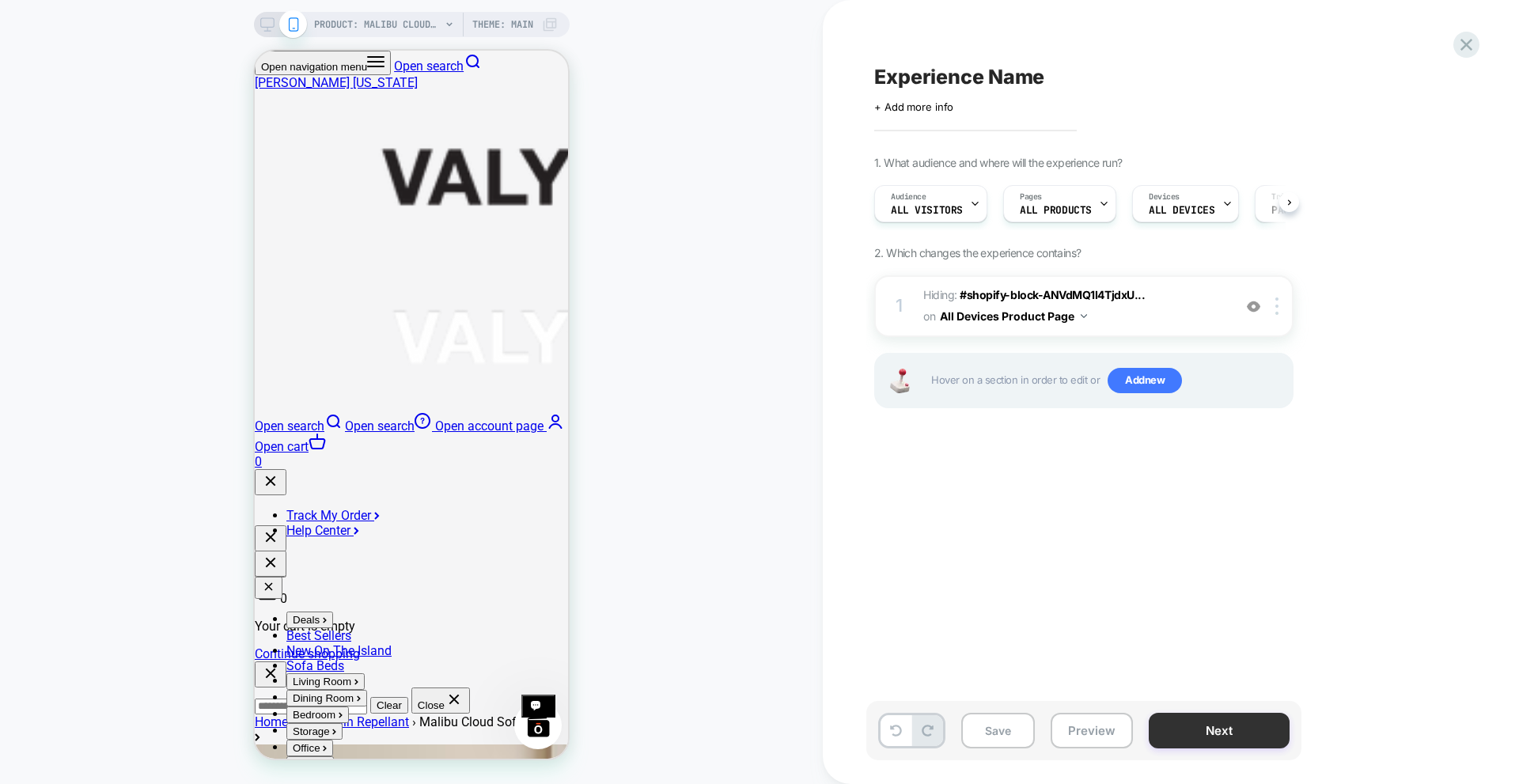
click at [0, 0] on button "Next" at bounding box center [0, 0] width 0 height 0
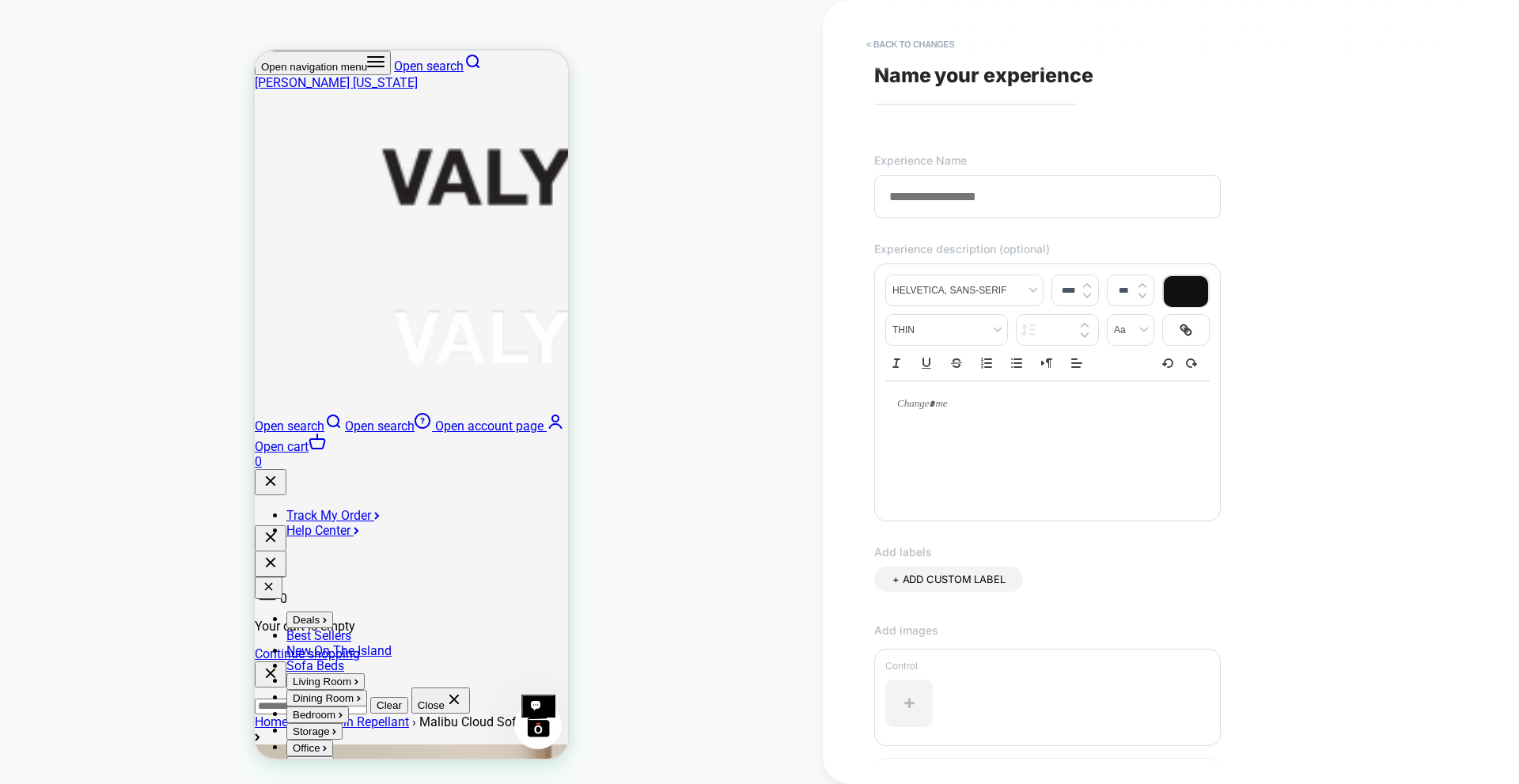
click at [1055, 213] on input at bounding box center [1047, 197] width 346 height 43
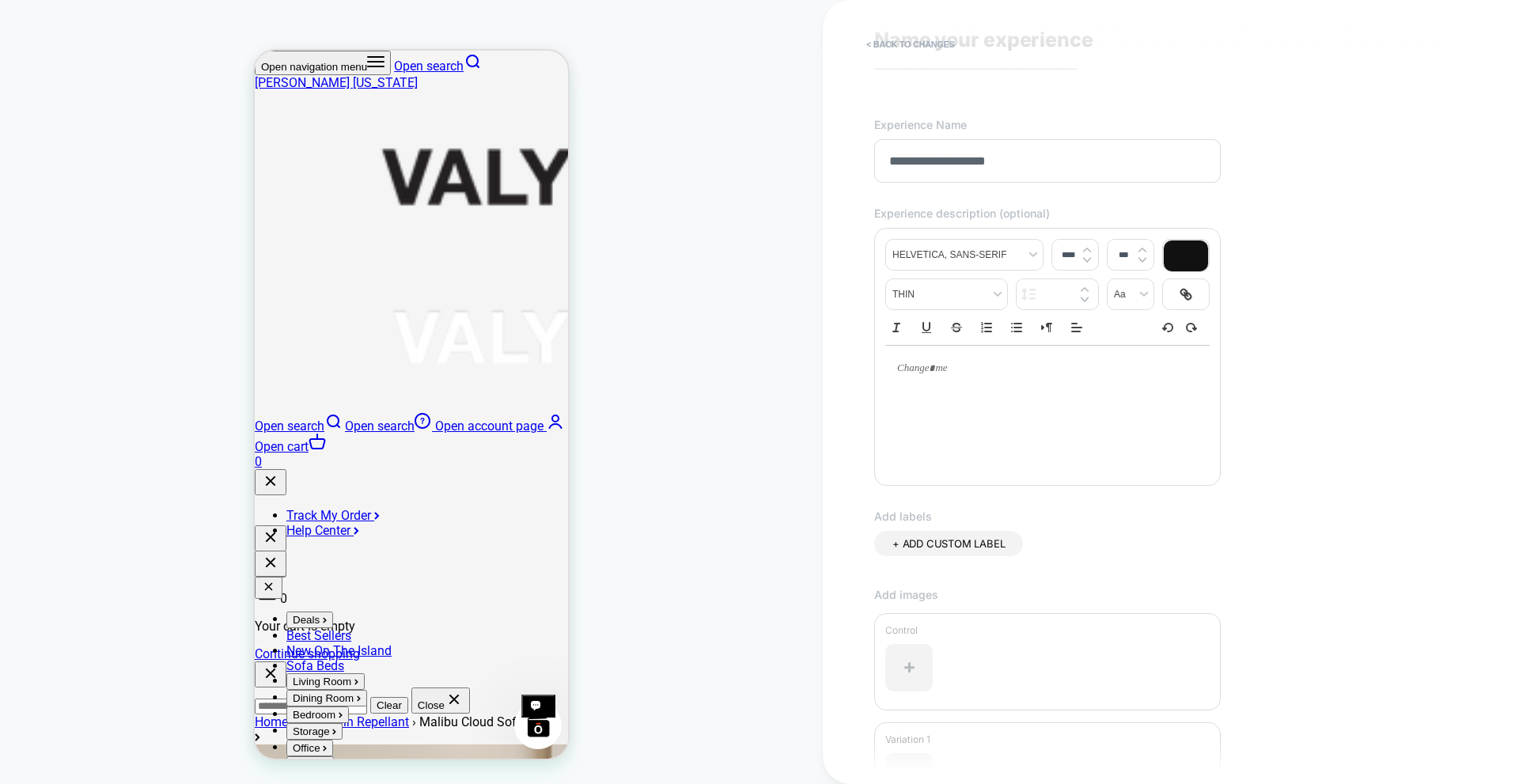
scroll to position [158, 0]
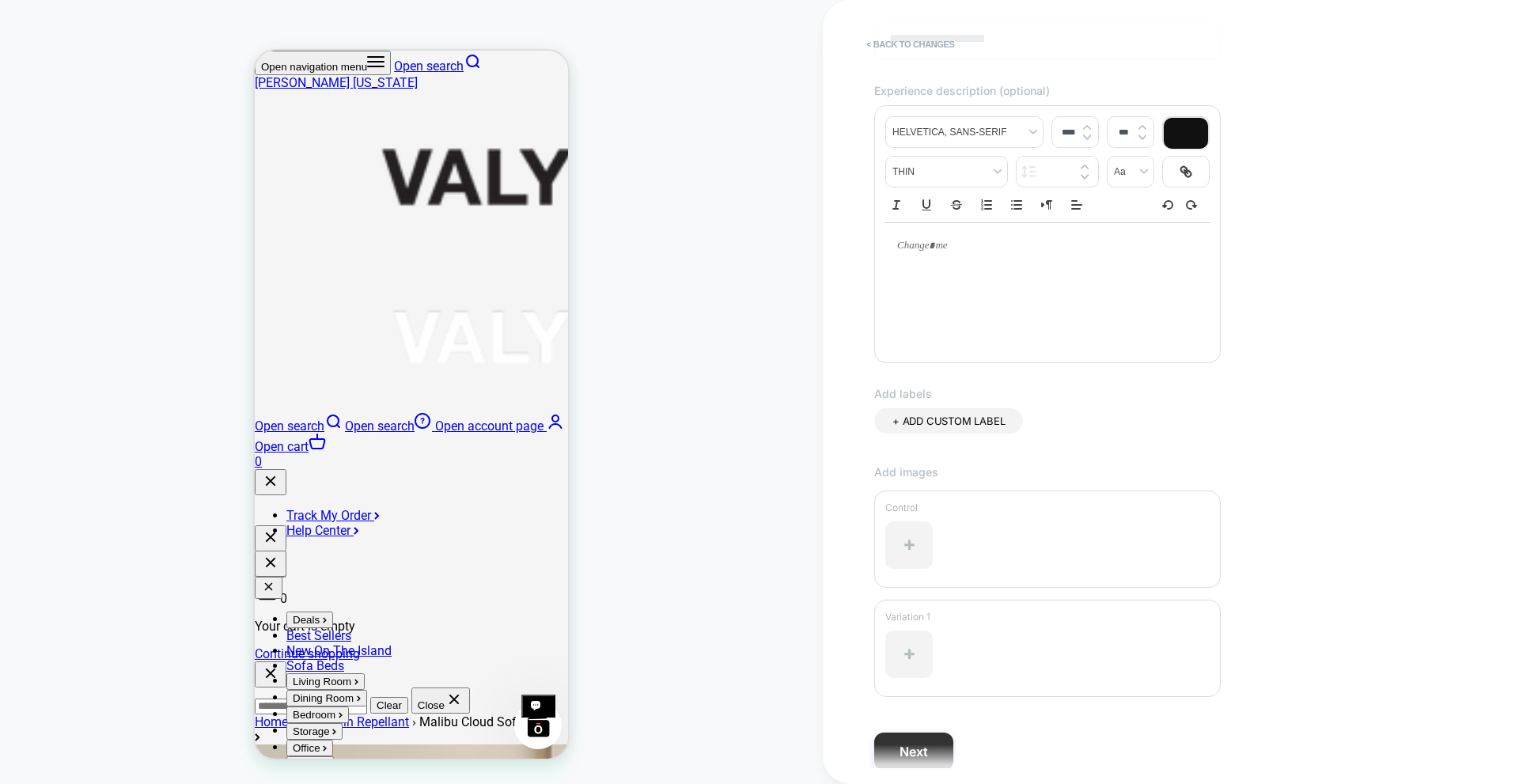
type input "**********"
click at [922, 758] on button "Next" at bounding box center [913, 752] width 79 height 38
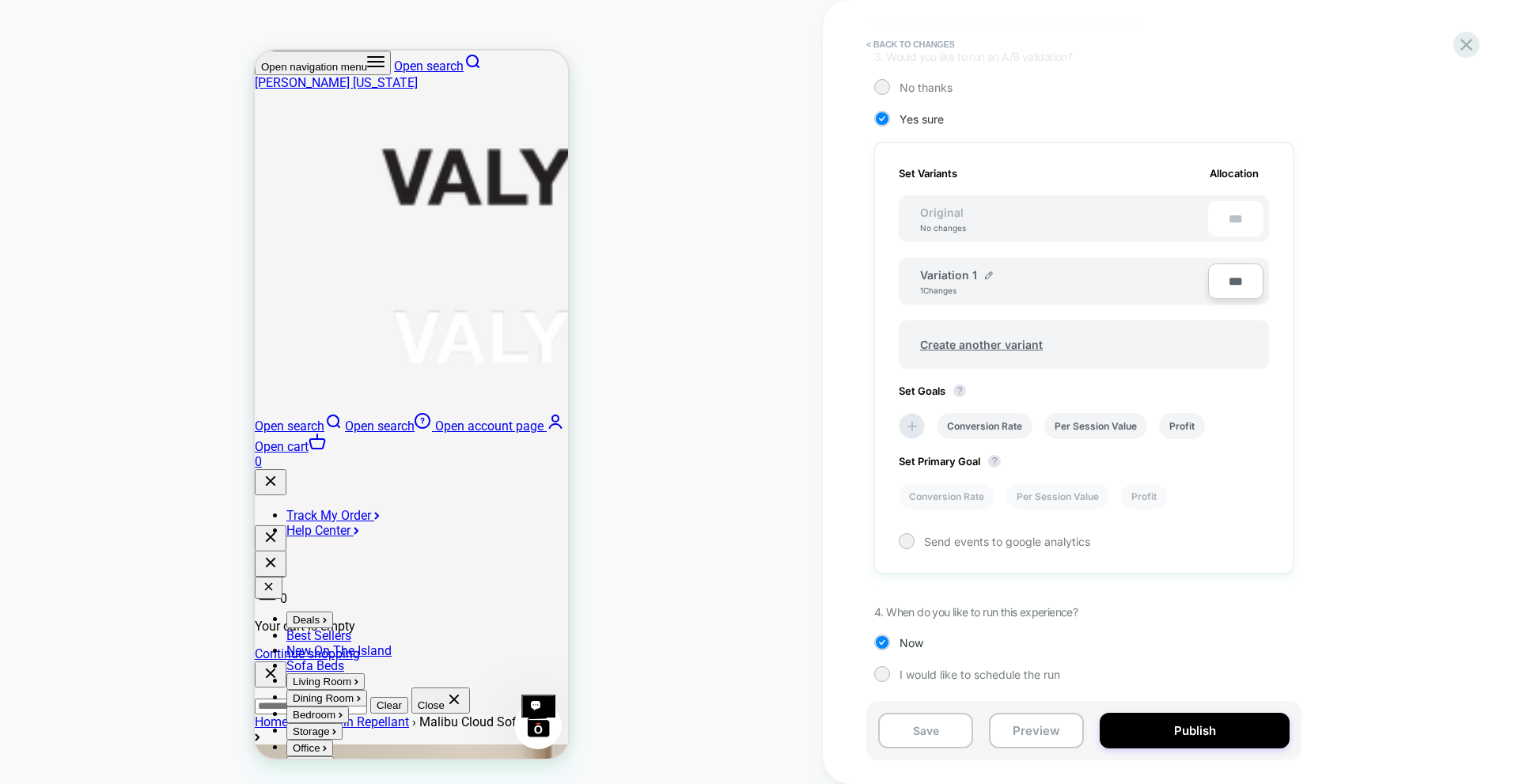
scroll to position [356, 0]
click at [0, 0] on button "Preview" at bounding box center [0, 0] width 0 height 0
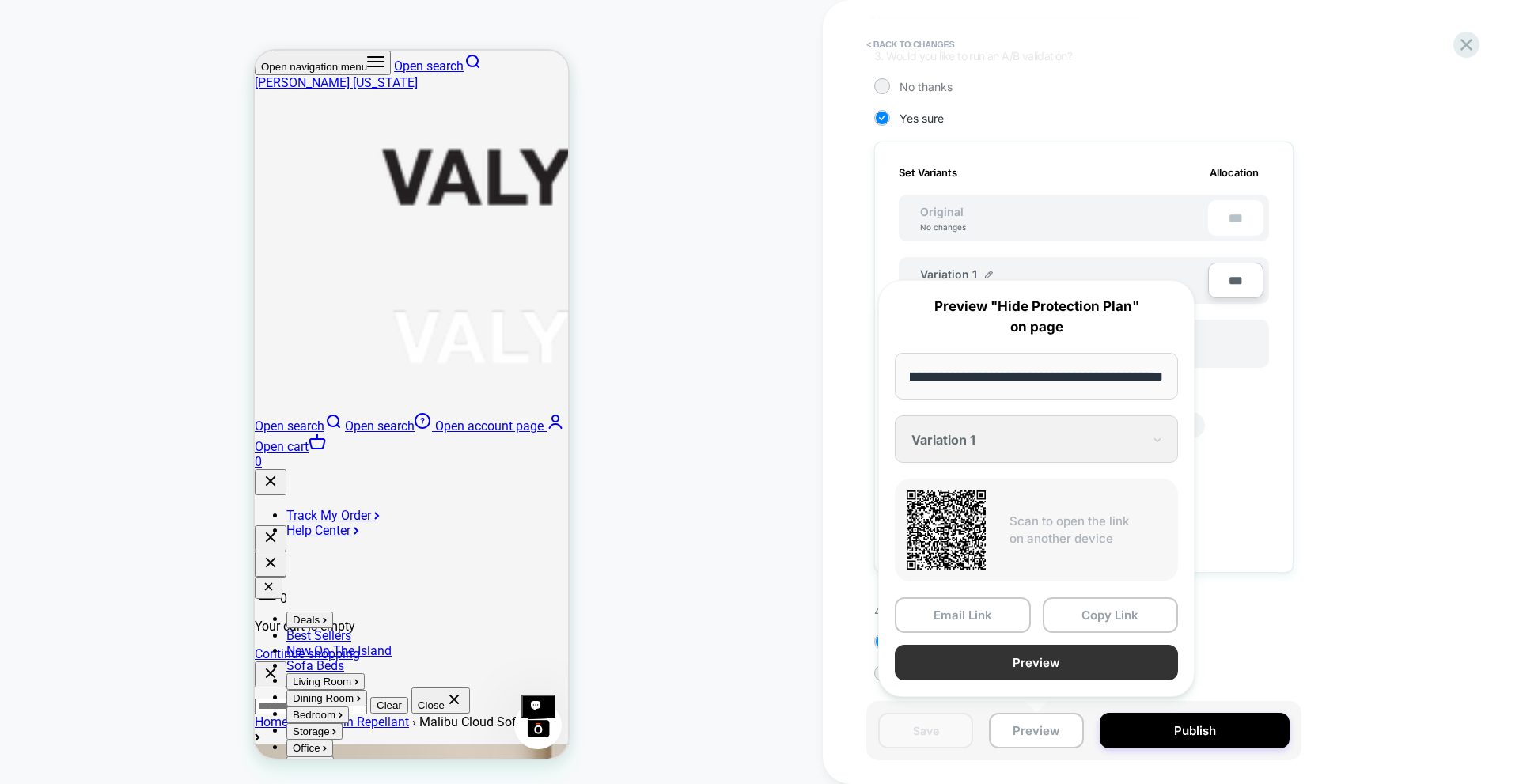
scroll to position [0, 0]
click at [991, 664] on button "Preview" at bounding box center [1036, 662] width 283 height 35
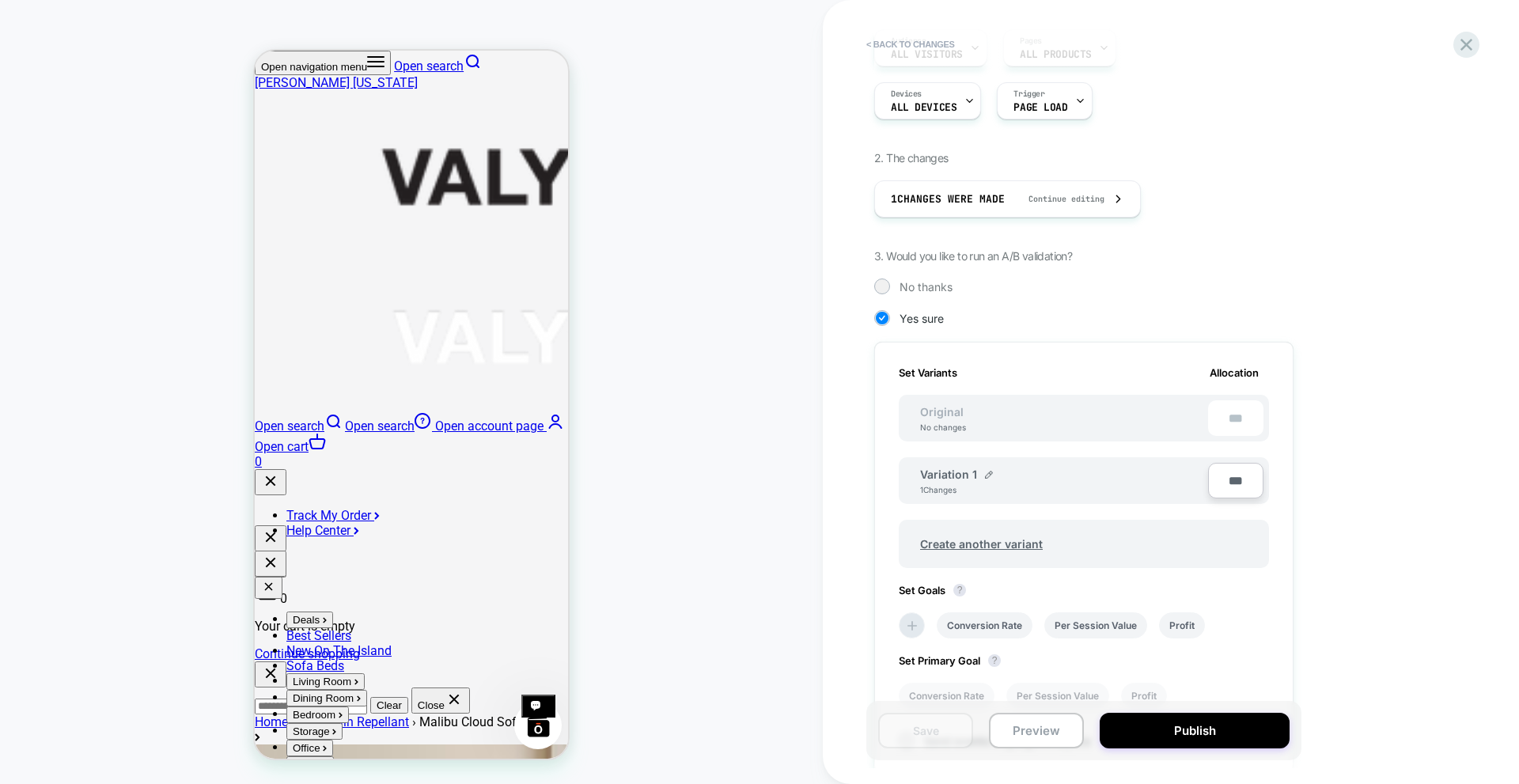
scroll to position [39, 0]
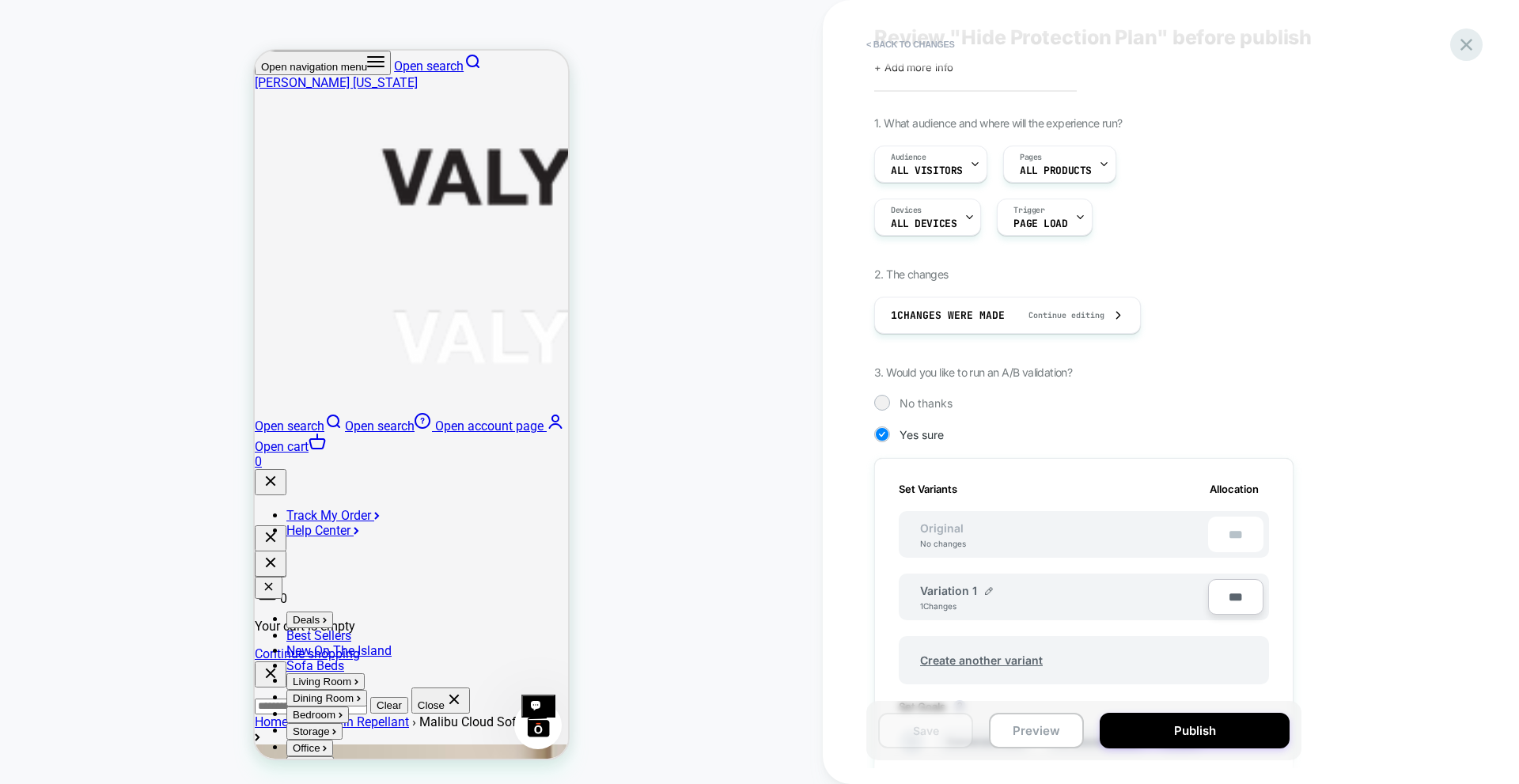
click at [1469, 48] on icon at bounding box center [1466, 44] width 12 height 12
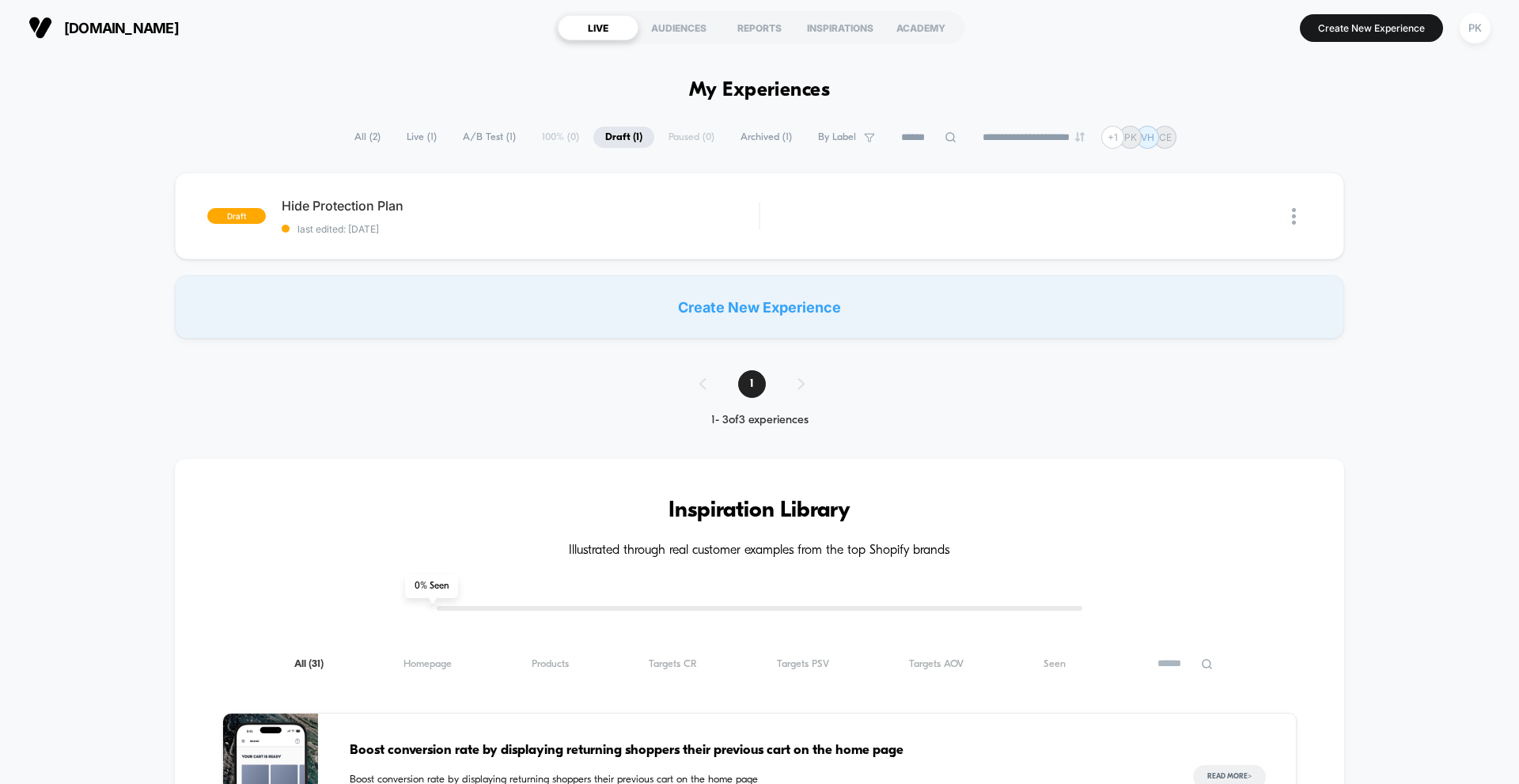
click at [482, 134] on span "A/B Test ( 1 )" at bounding box center [489, 138] width 77 height 22
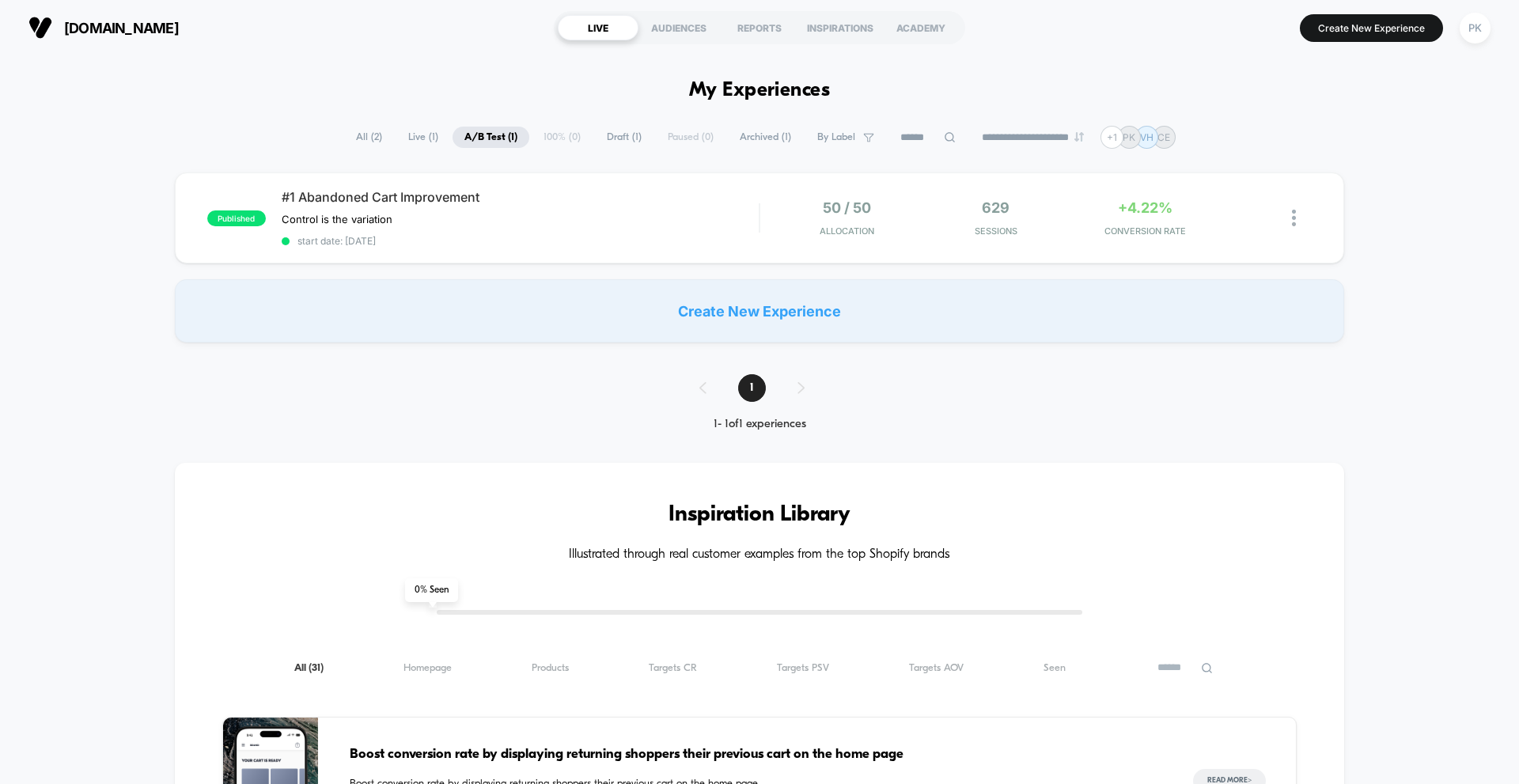
click at [749, 299] on div "Create New Experience" at bounding box center [760, 311] width 1169 height 63
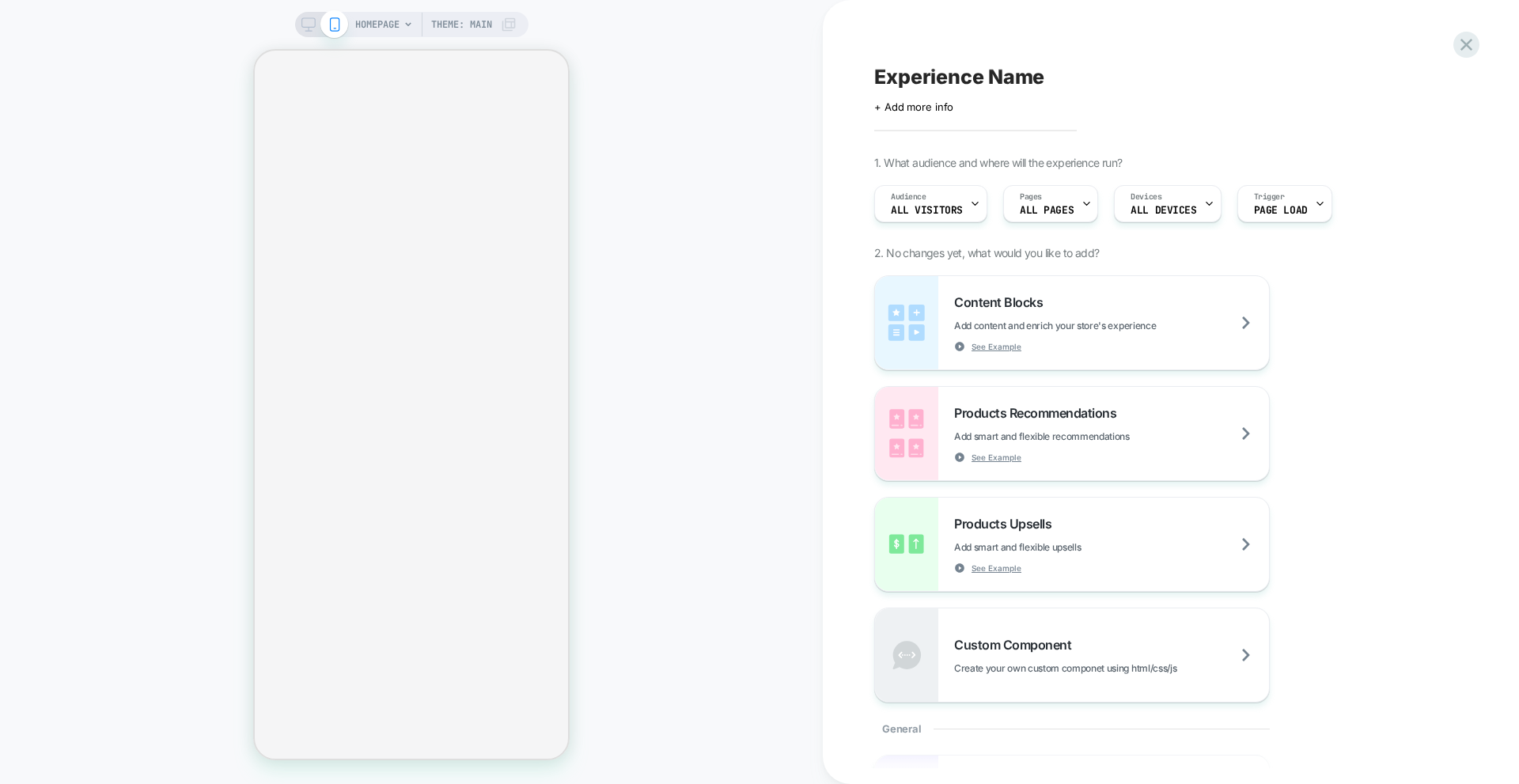
click at [386, 25] on span "HOMEPAGE" at bounding box center [377, 25] width 44 height 26
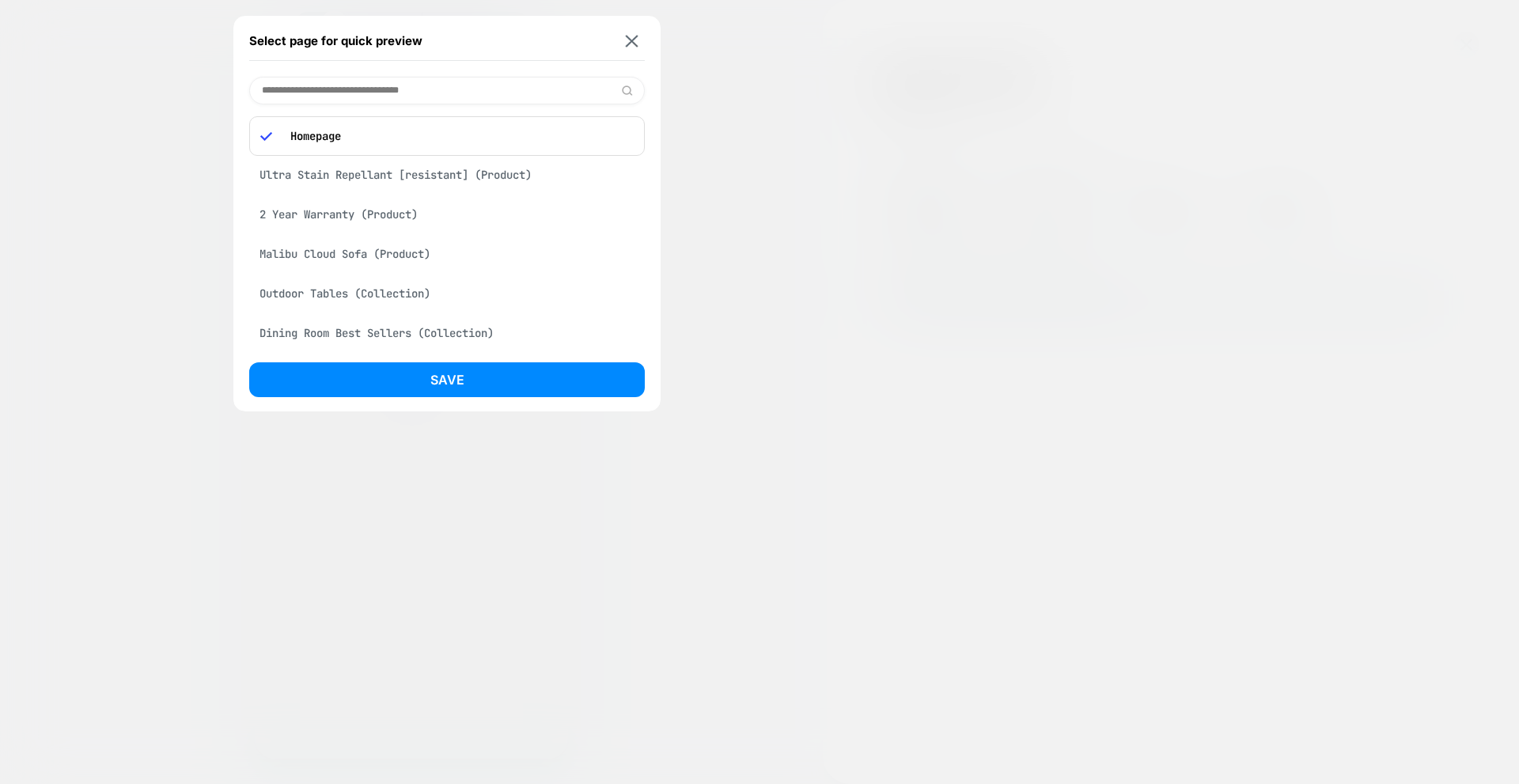
click at [628, 42] on div "Select page for quick preview Homepage Ultra Stain Repellant [resistant] (Produ…" at bounding box center [760, 392] width 1519 height 784
click at [640, 39] on div "Select page for quick preview Homepage Ultra Stain Repellant [resistant] (Produ…" at bounding box center [760, 392] width 1519 height 784
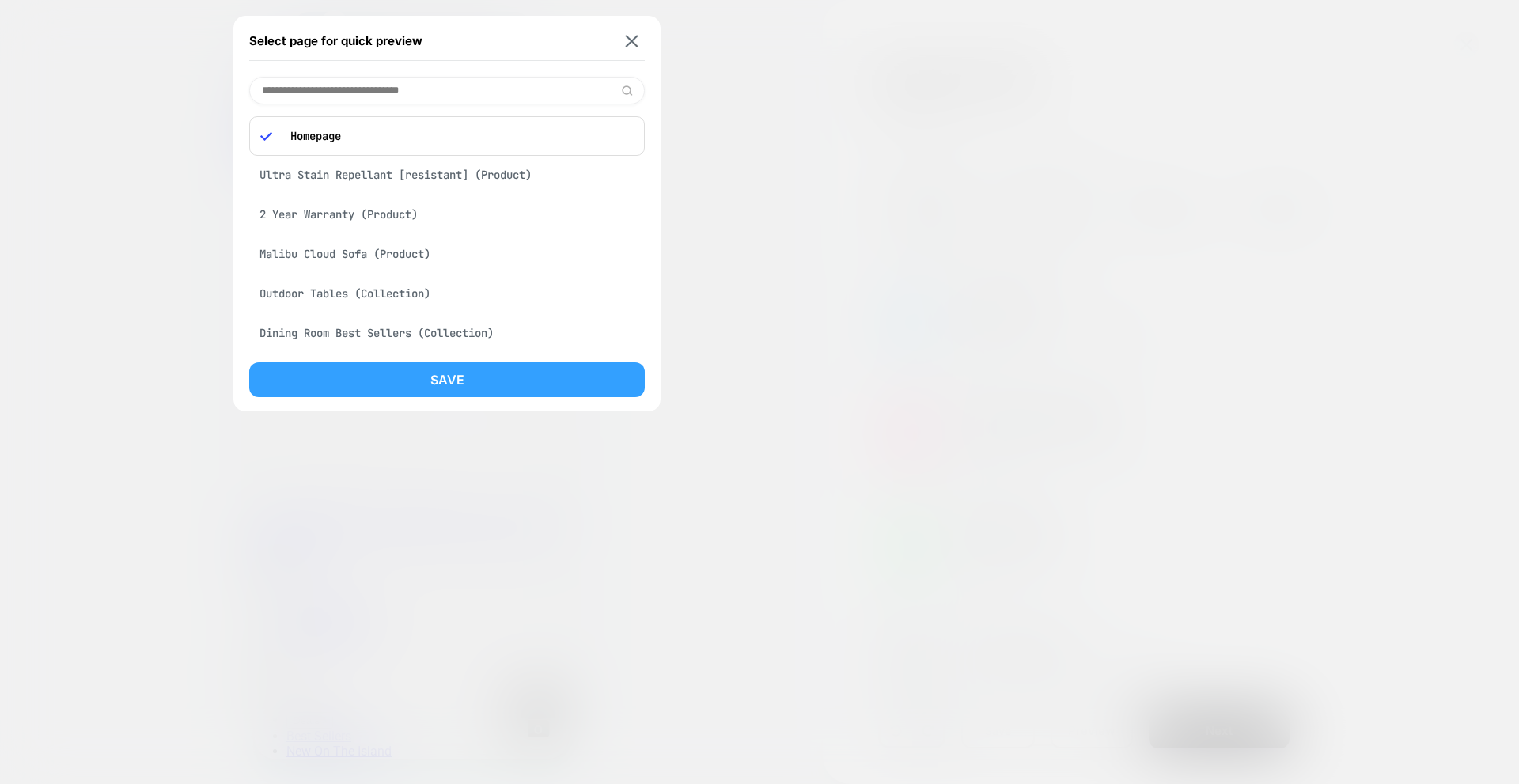
click at [418, 365] on button "Save" at bounding box center [447, 379] width 395 height 34
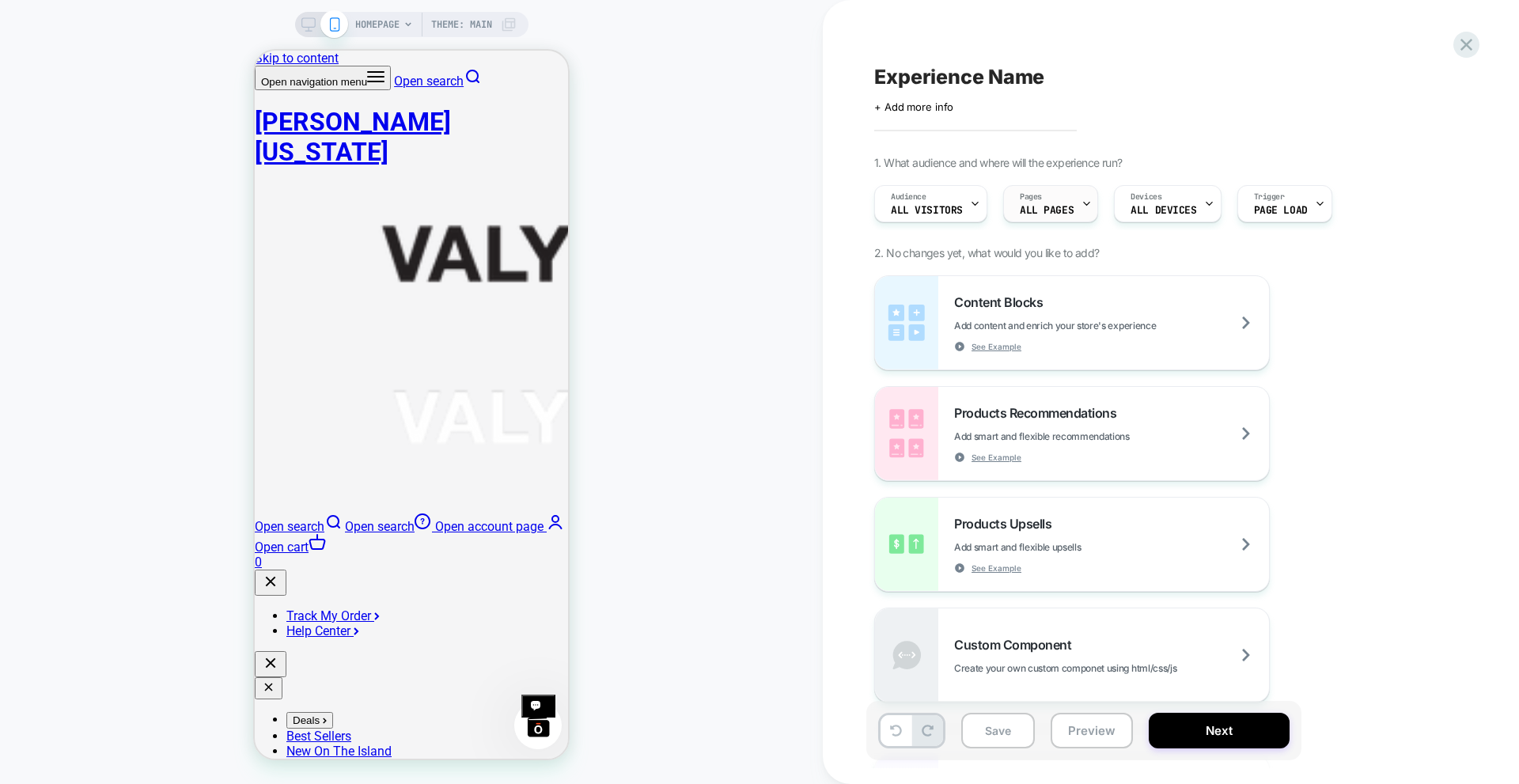
click at [1037, 208] on span "ALL PAGES" at bounding box center [1046, 210] width 54 height 11
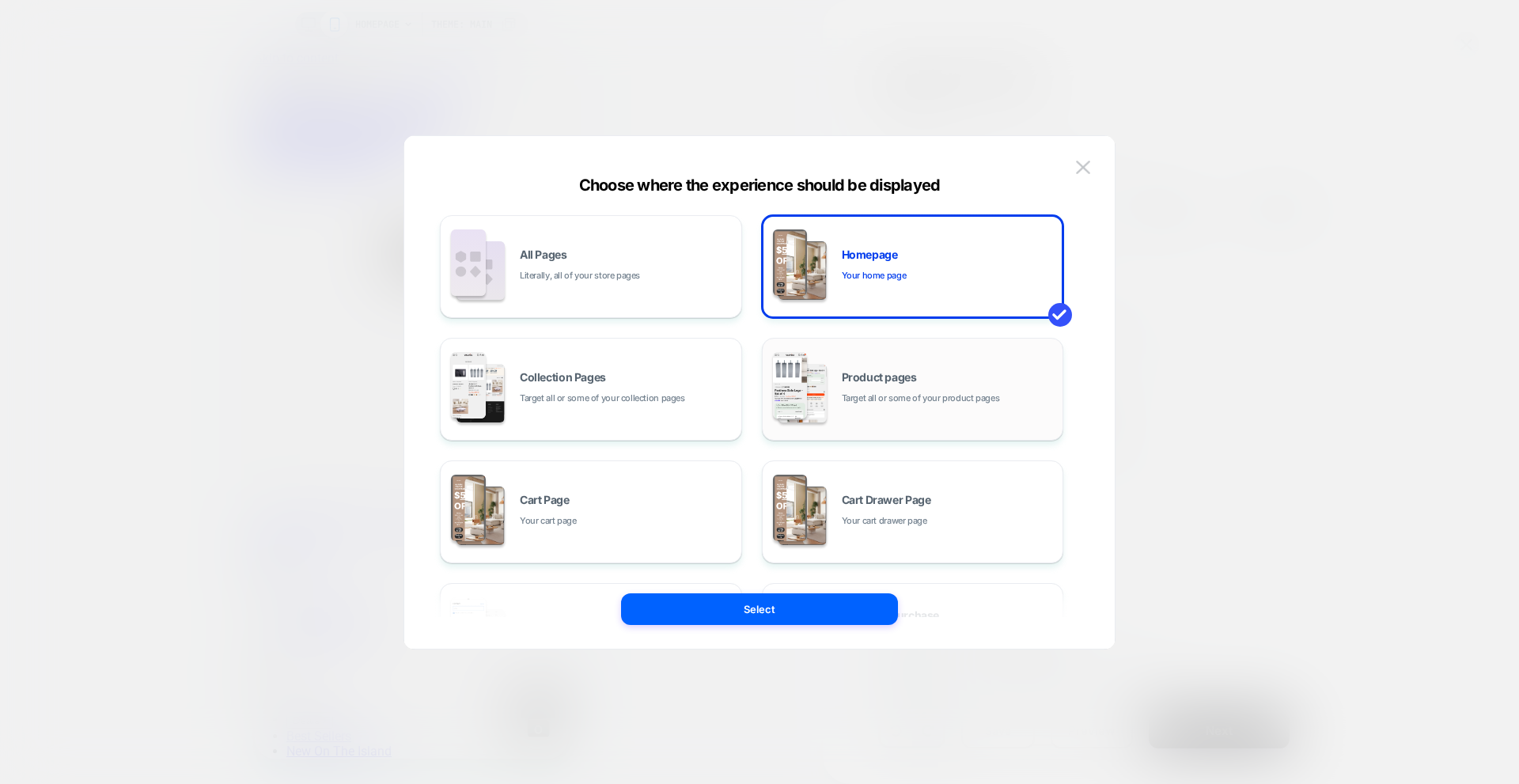
click at [950, 378] on div "Product pages Target all or some of your product pages" at bounding box center [947, 389] width 213 height 34
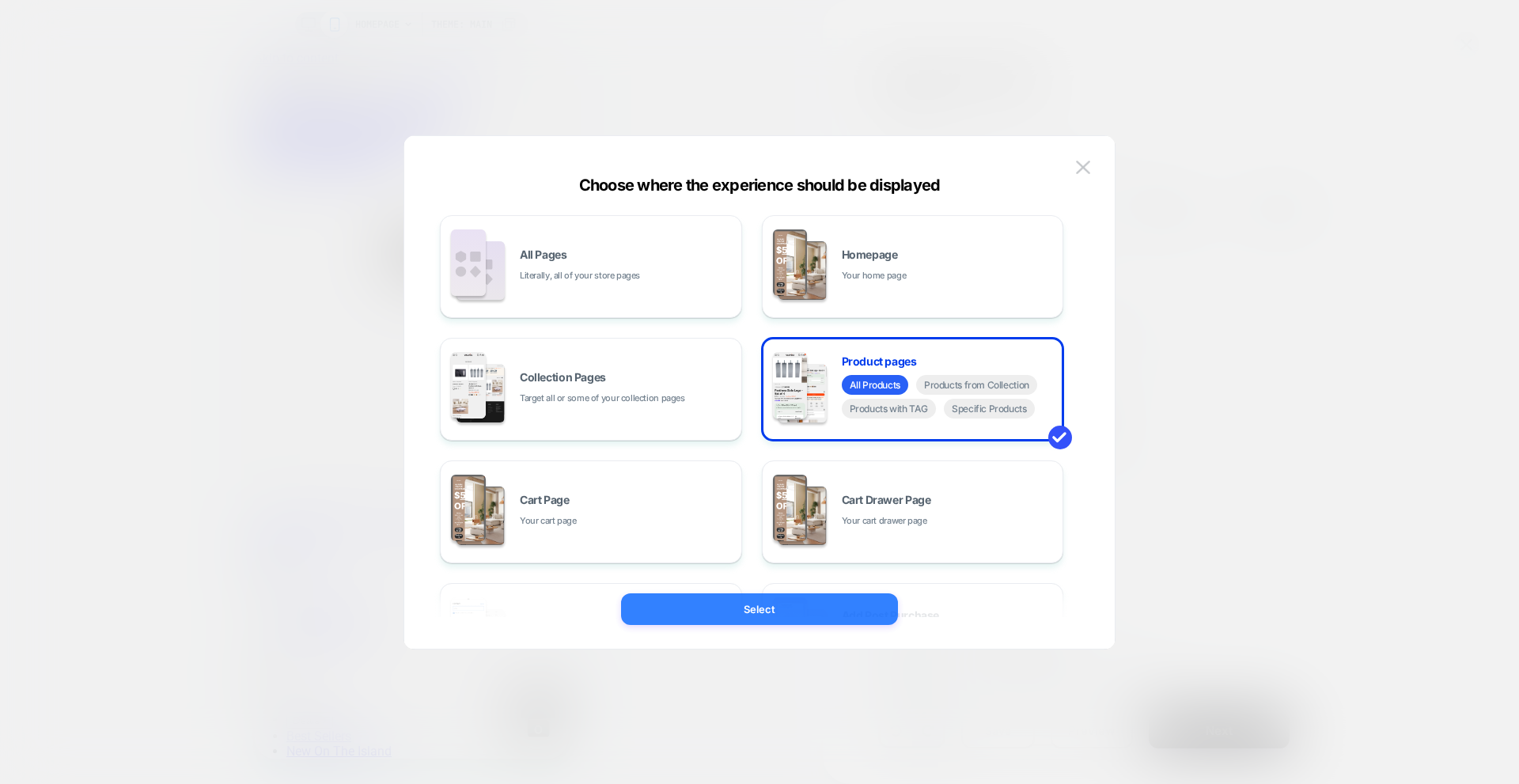
click at [753, 614] on button "Select" at bounding box center [759, 609] width 276 height 31
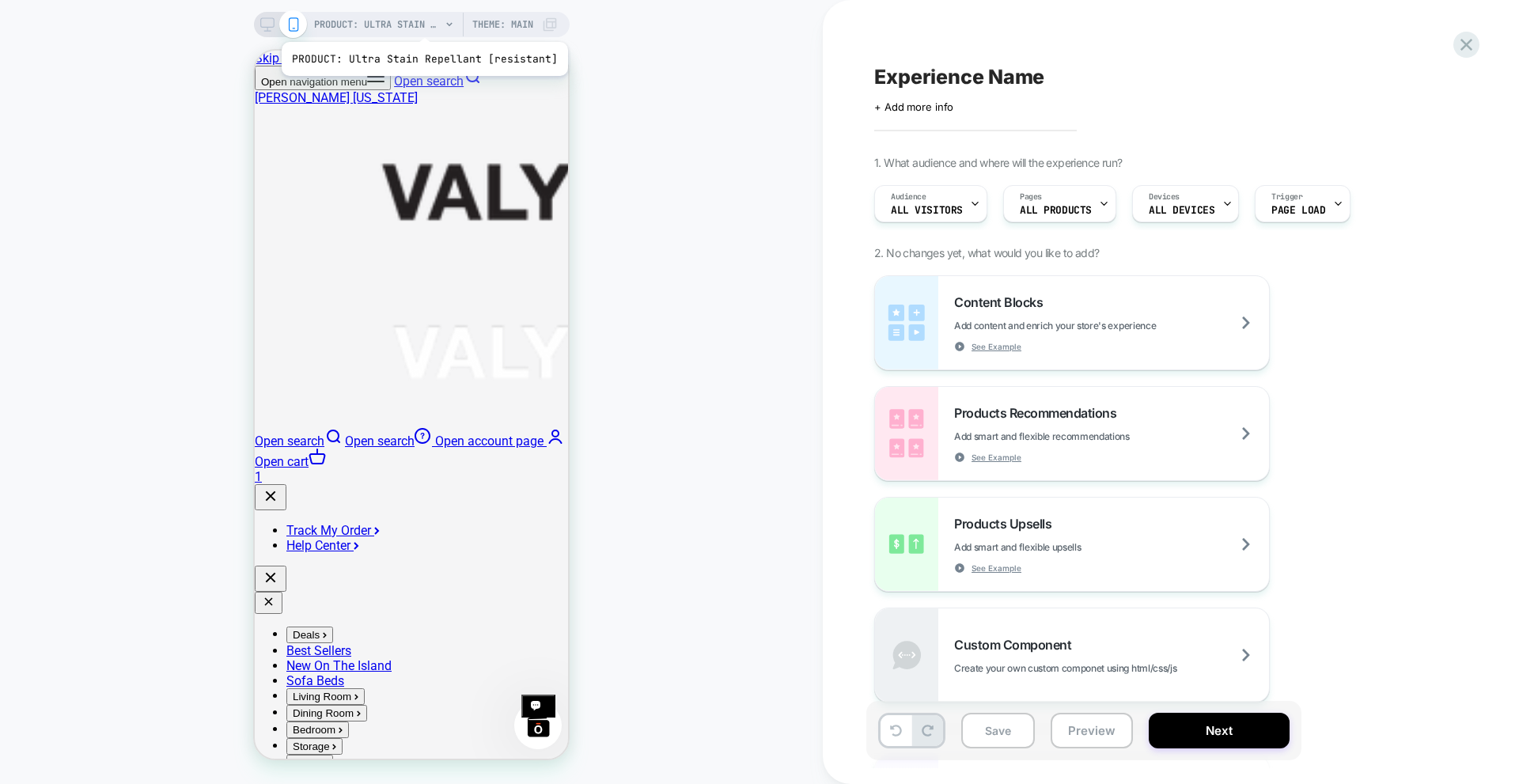
click at [422, 23] on span "PRODUCT: Ultra Stain Repellant [resistant]" at bounding box center [377, 25] width 127 height 26
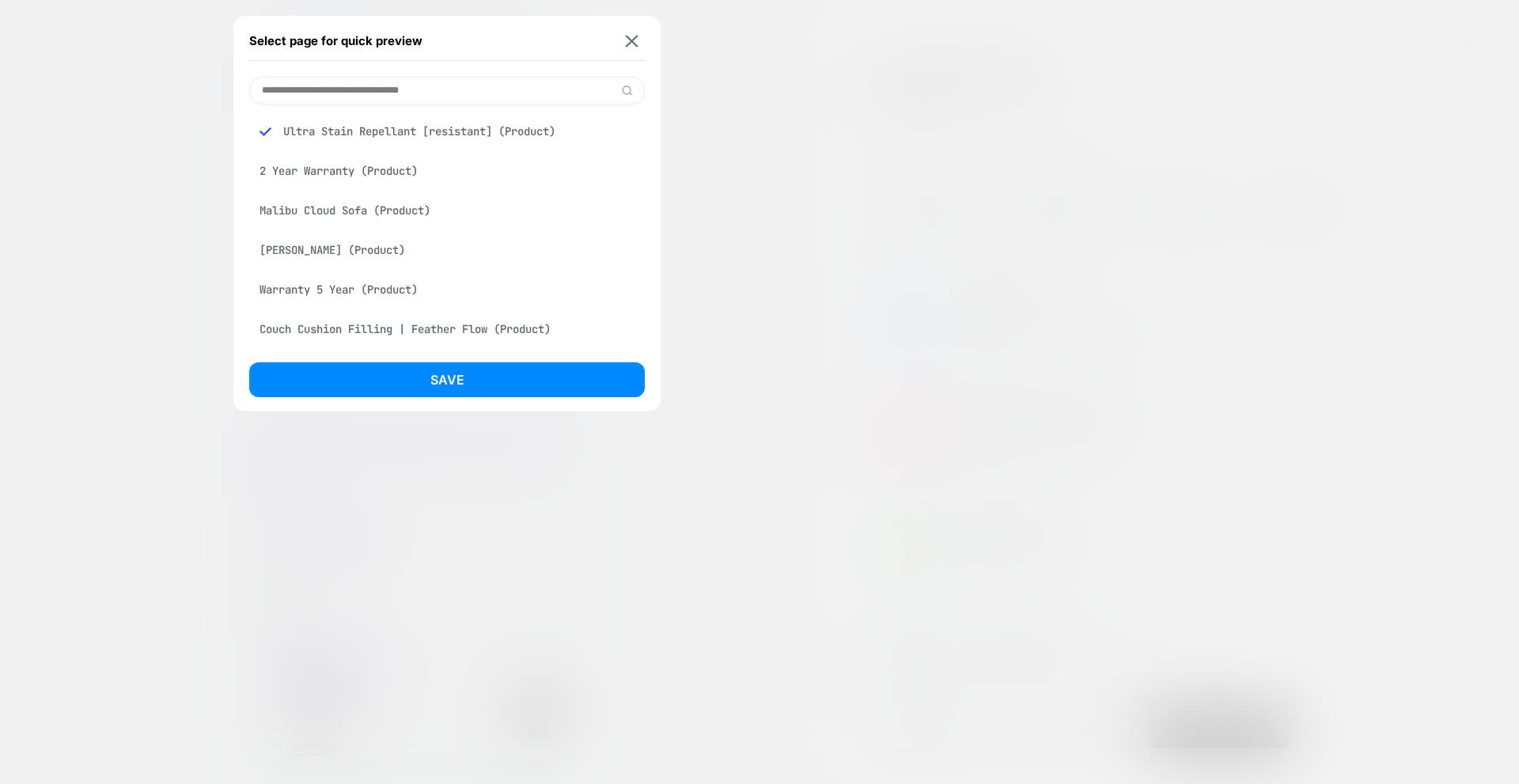
click at [450, 92] on input at bounding box center [447, 90] width 395 height 28
type input "******"
click at [349, 135] on div "Malibu Cloud Sofa (Product)" at bounding box center [447, 131] width 395 height 30
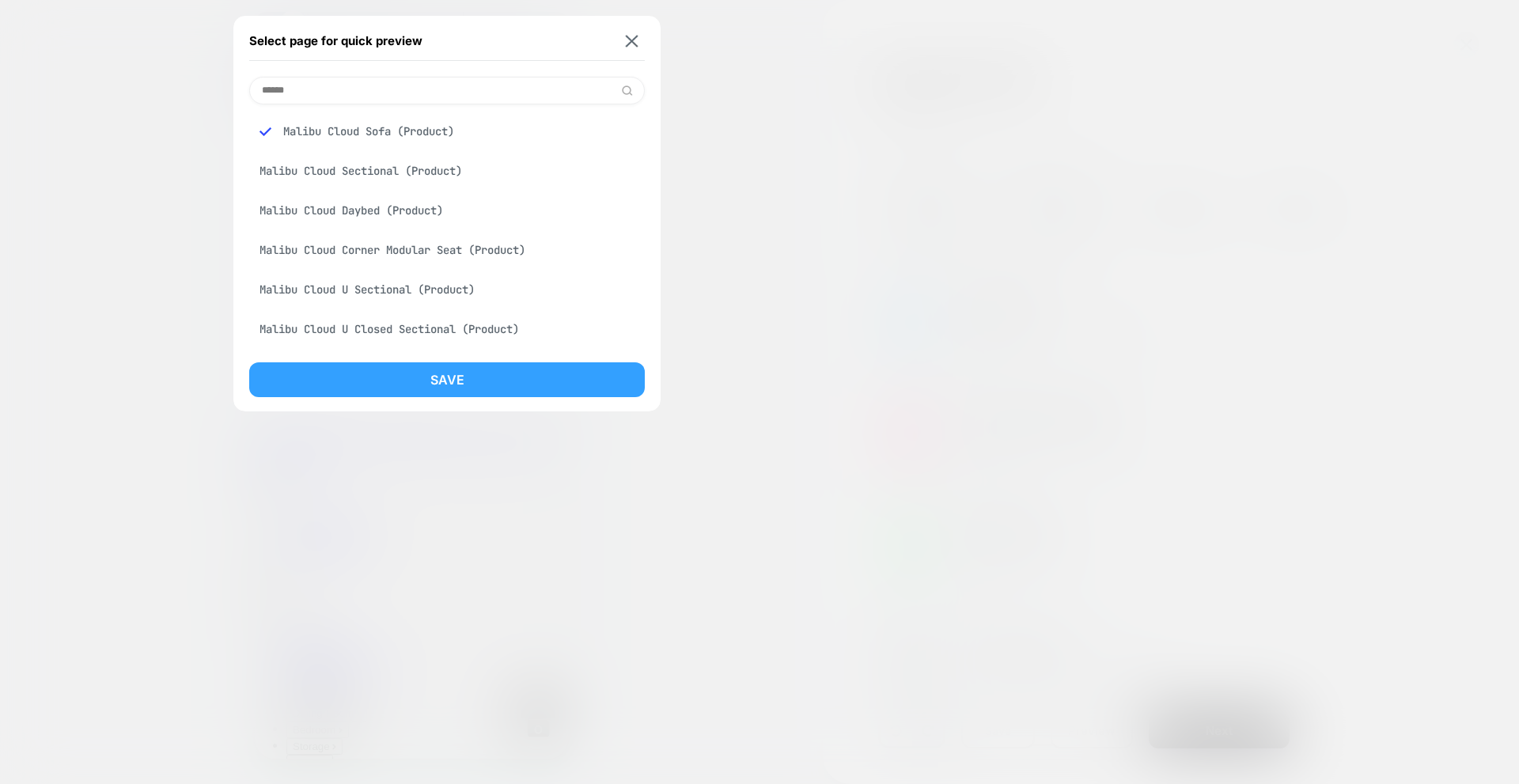
click at [457, 376] on button "Save" at bounding box center [447, 379] width 395 height 34
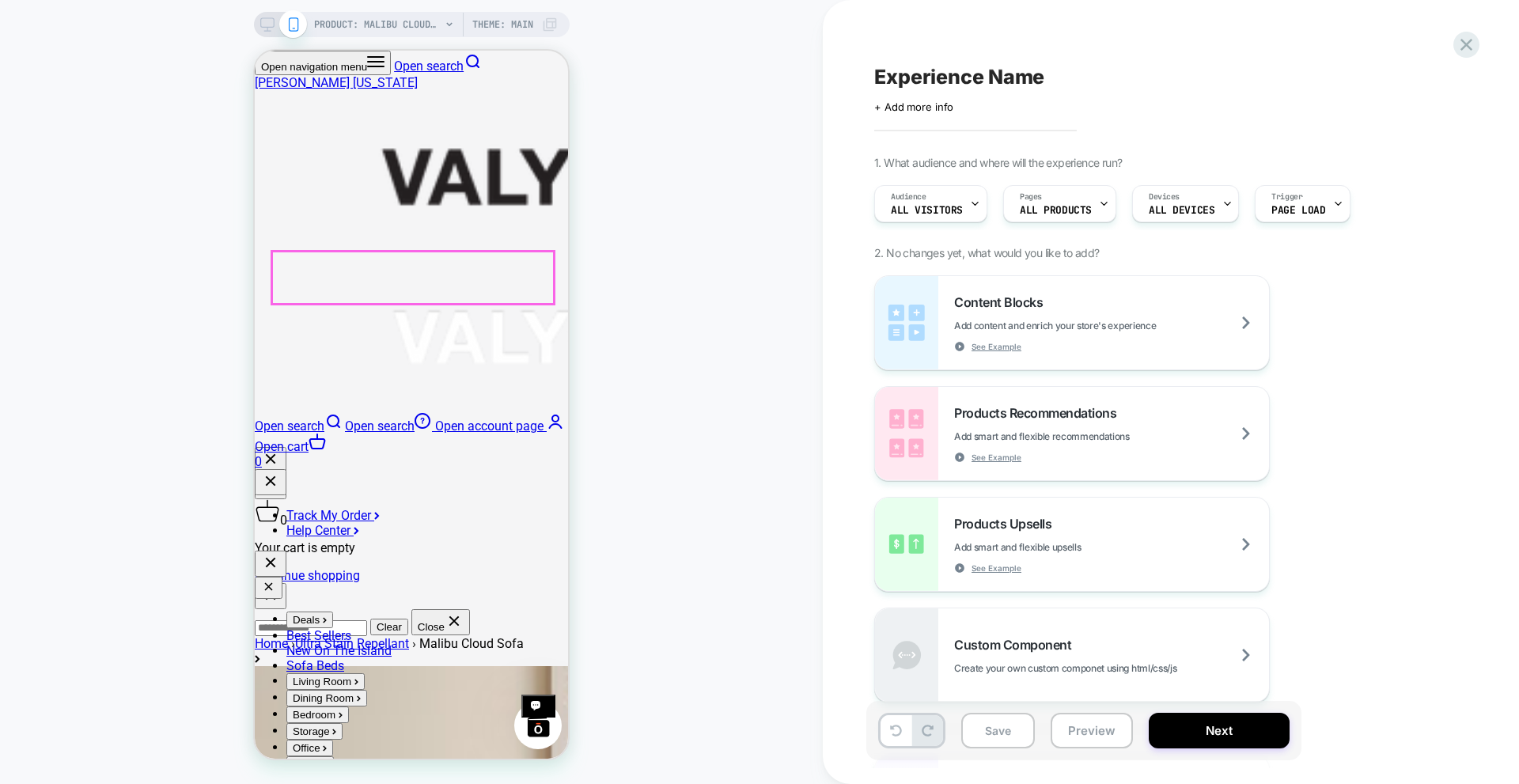
scroll to position [554, 0]
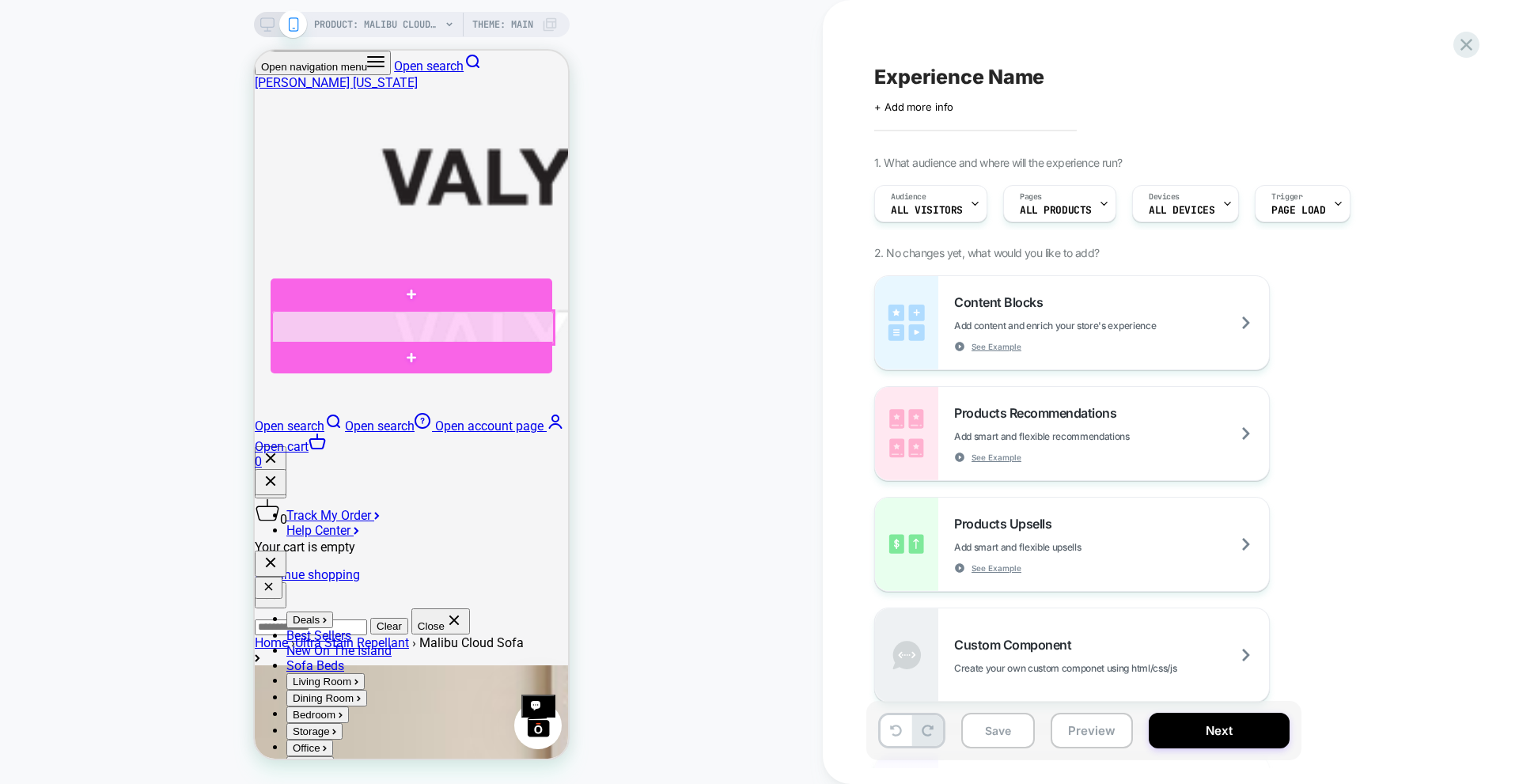
drag, startPoint x: 500, startPoint y: 314, endPoint x: 486, endPoint y: 325, distance: 17.8
click at [486, 325] on div at bounding box center [413, 328] width 281 height 33
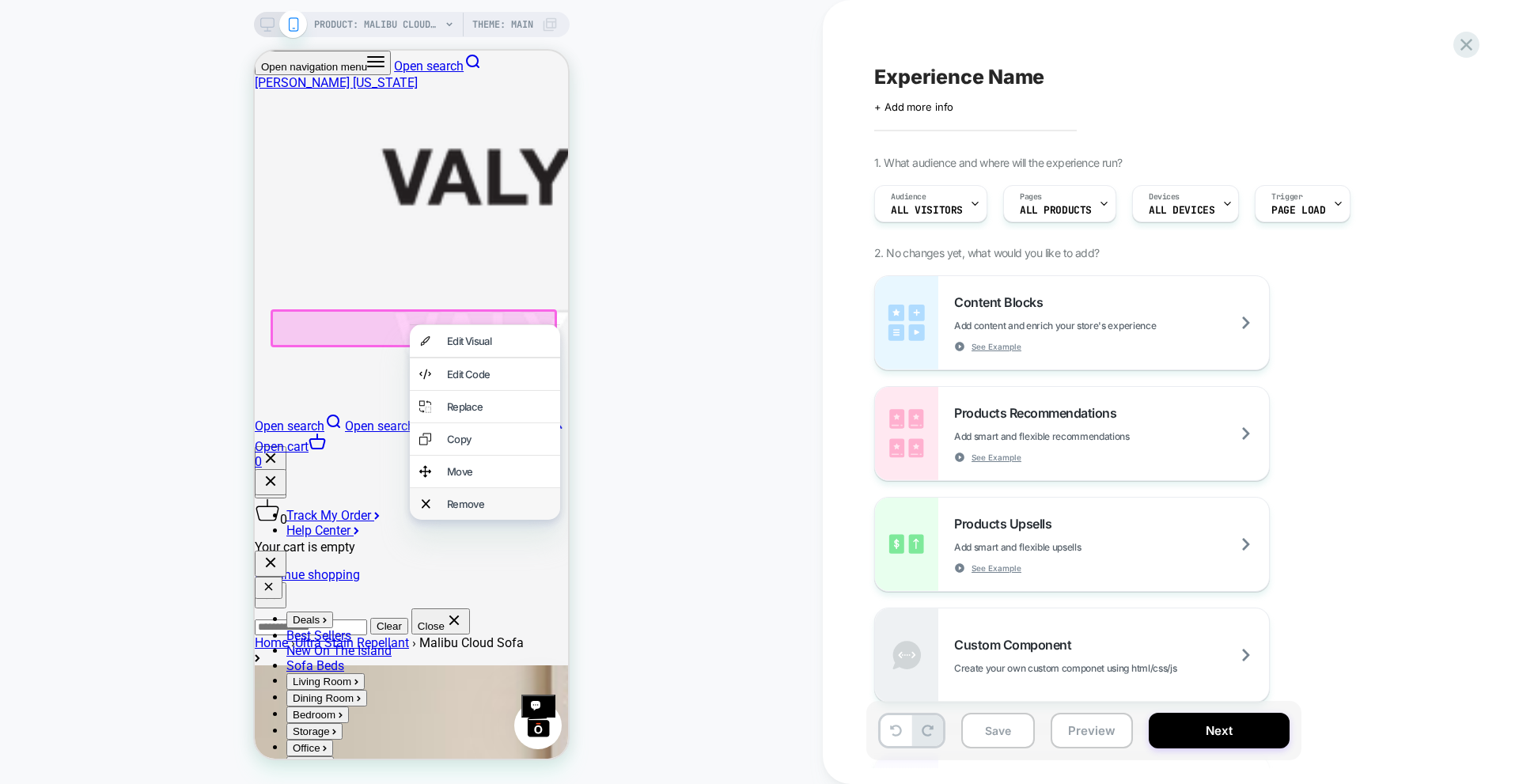
click at [438, 517] on div "Remove" at bounding box center [484, 504] width 151 height 31
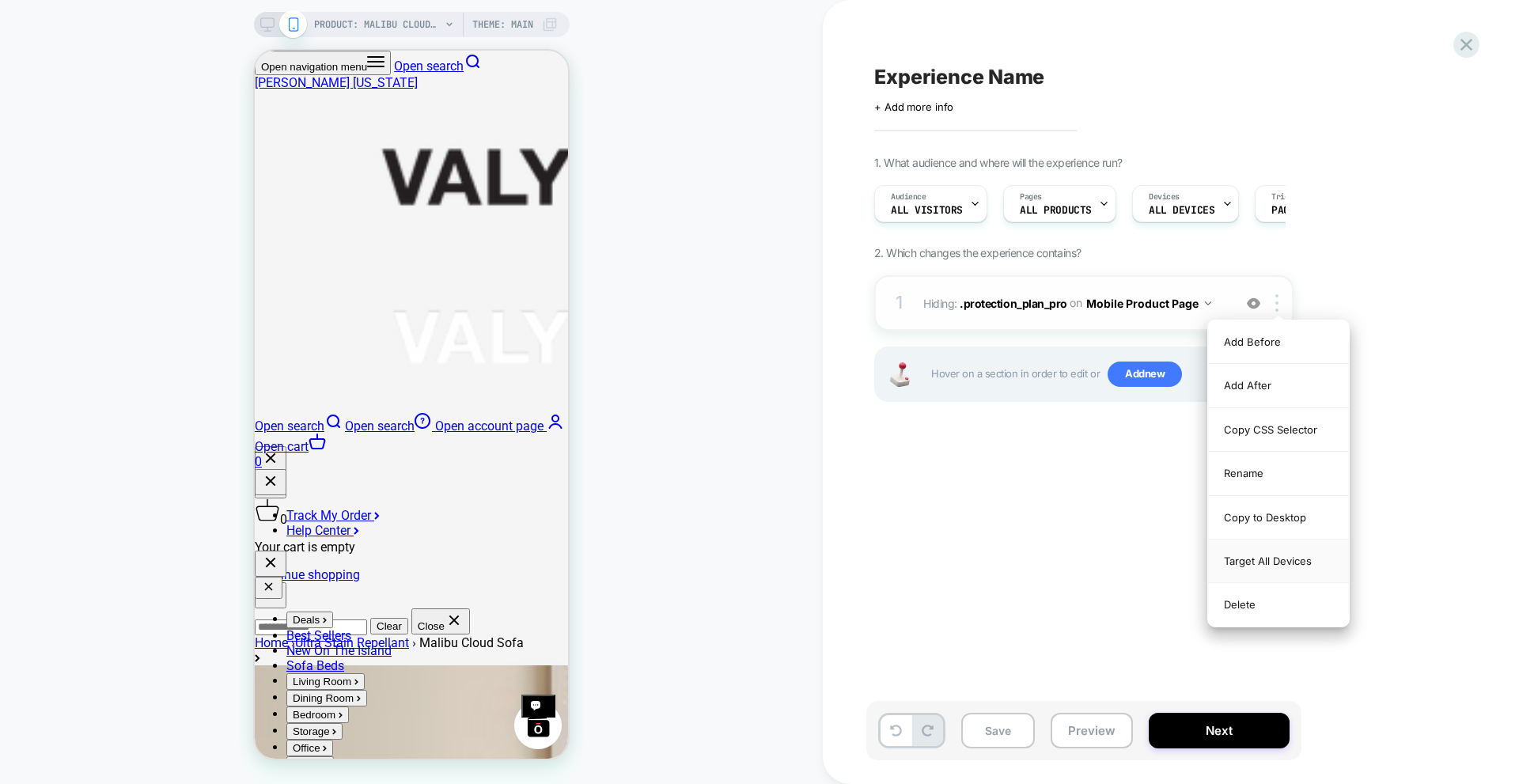
click at [1238, 561] on div "Target All Devices" at bounding box center [1278, 561] width 141 height 43
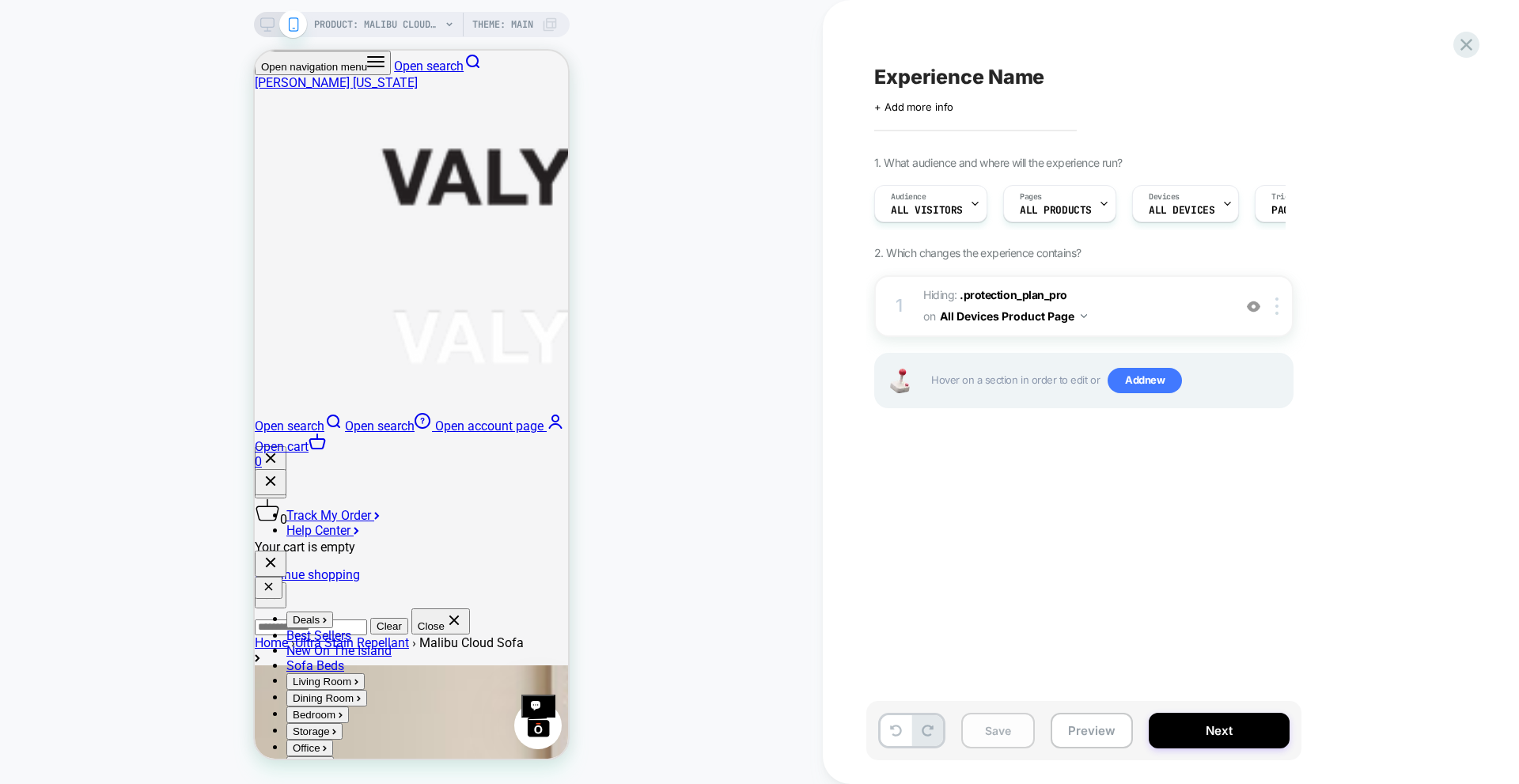
click at [0, 0] on button "Save" at bounding box center [0, 0] width 0 height 0
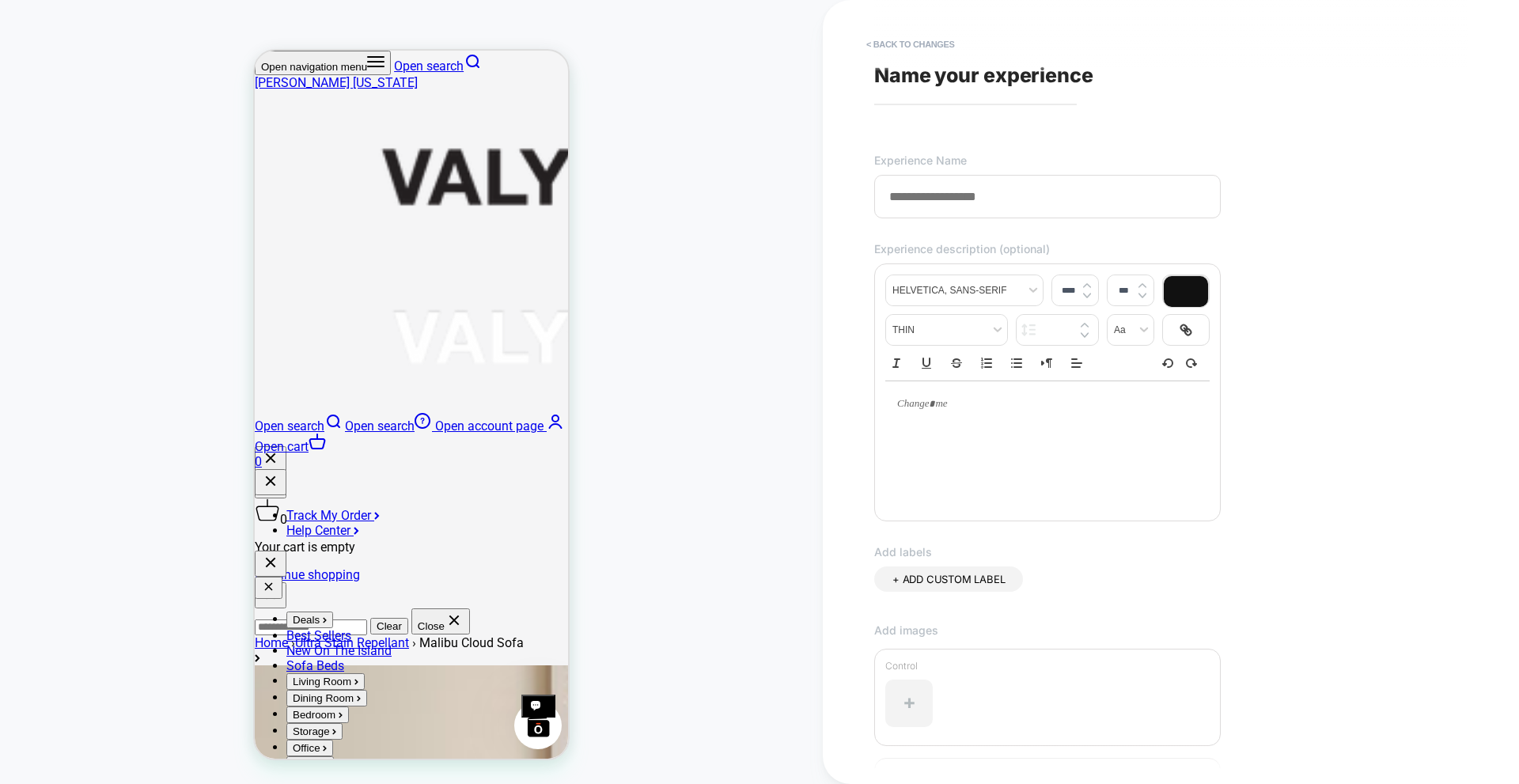
paste input "**********"
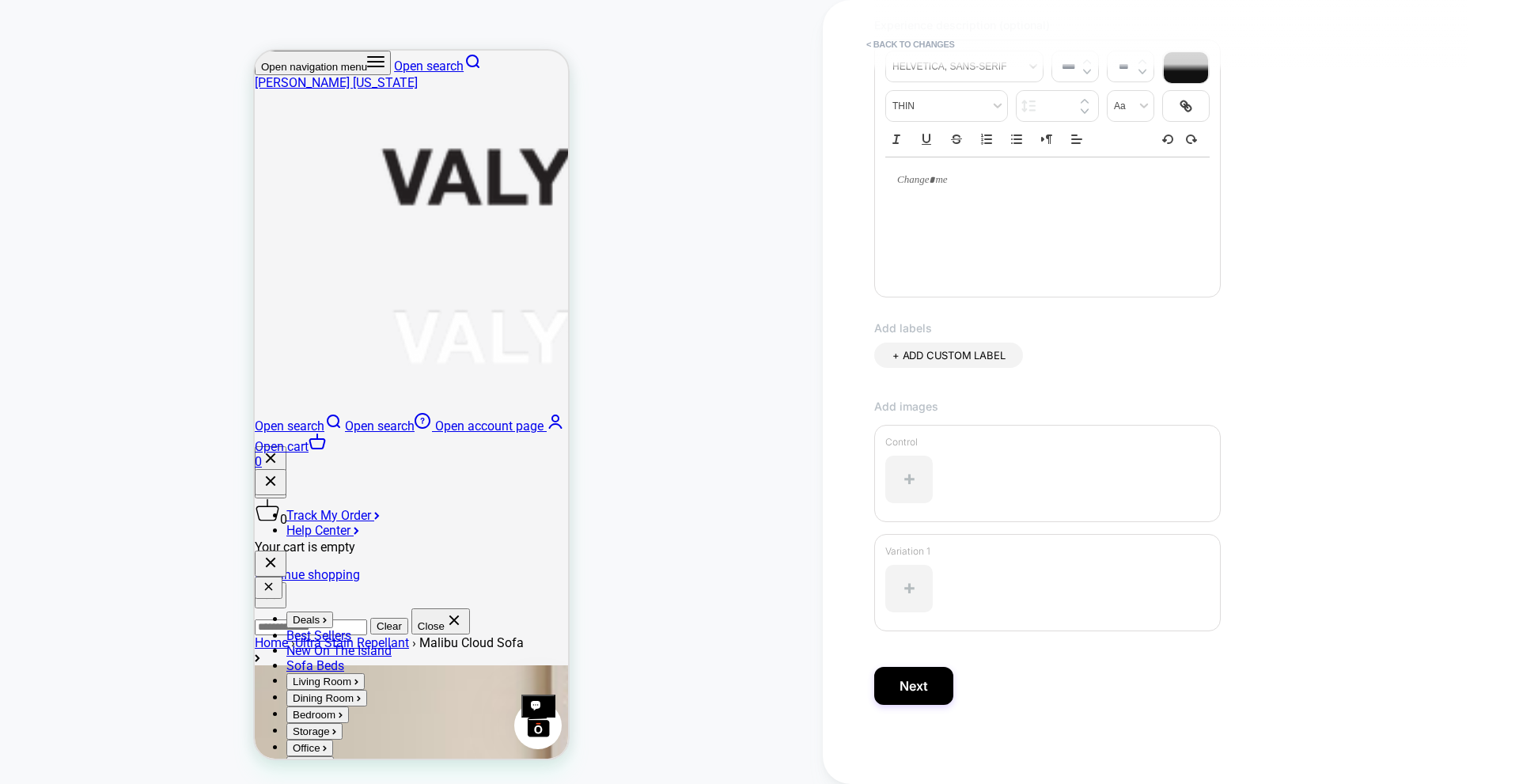
scroll to position [226, 0]
type input "**********"
click at [0, 0] on button "Next" at bounding box center [0, 0] width 0 height 0
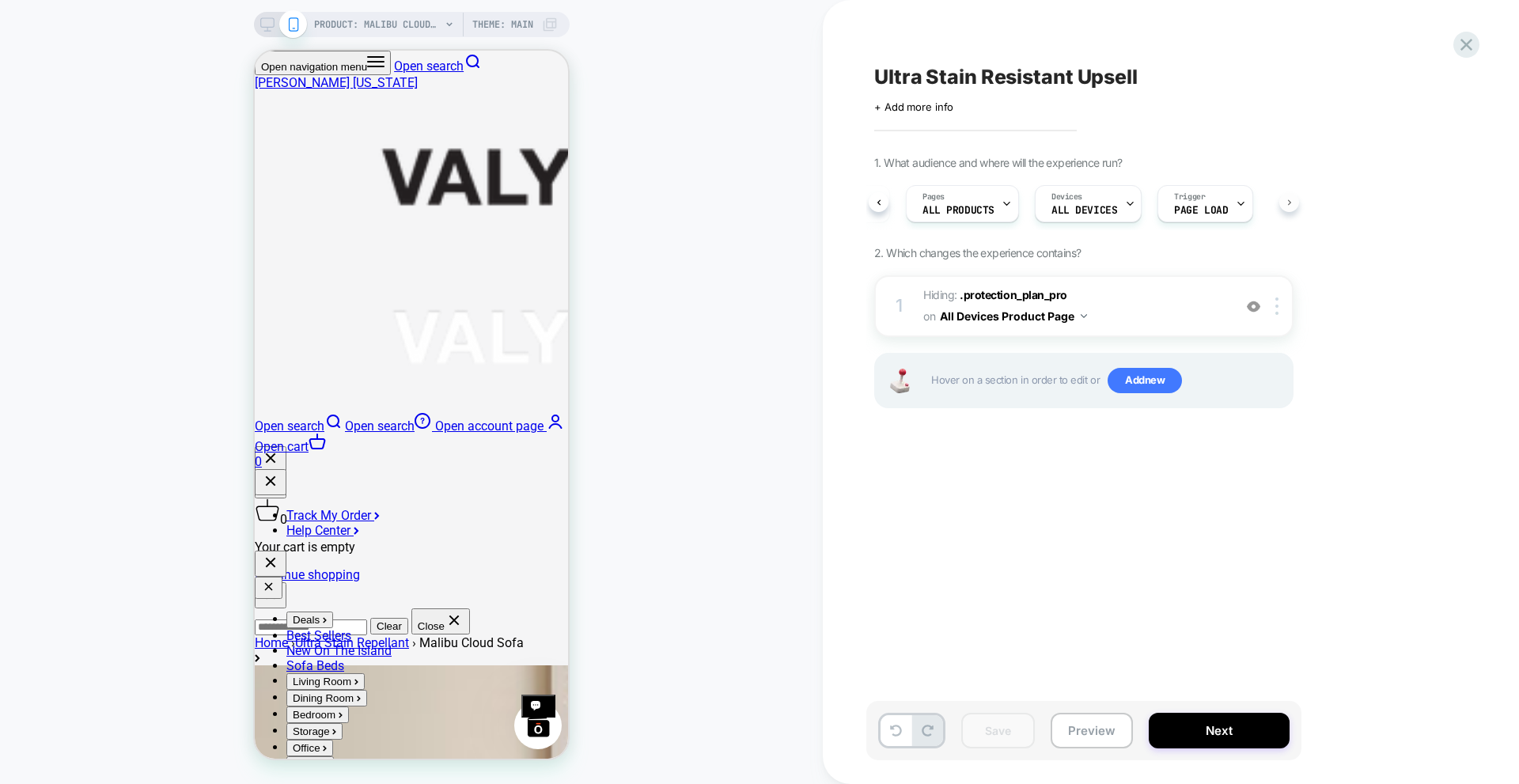
scroll to position [0, 99]
click at [1101, 735] on button "Preview" at bounding box center [1092, 730] width 83 height 35
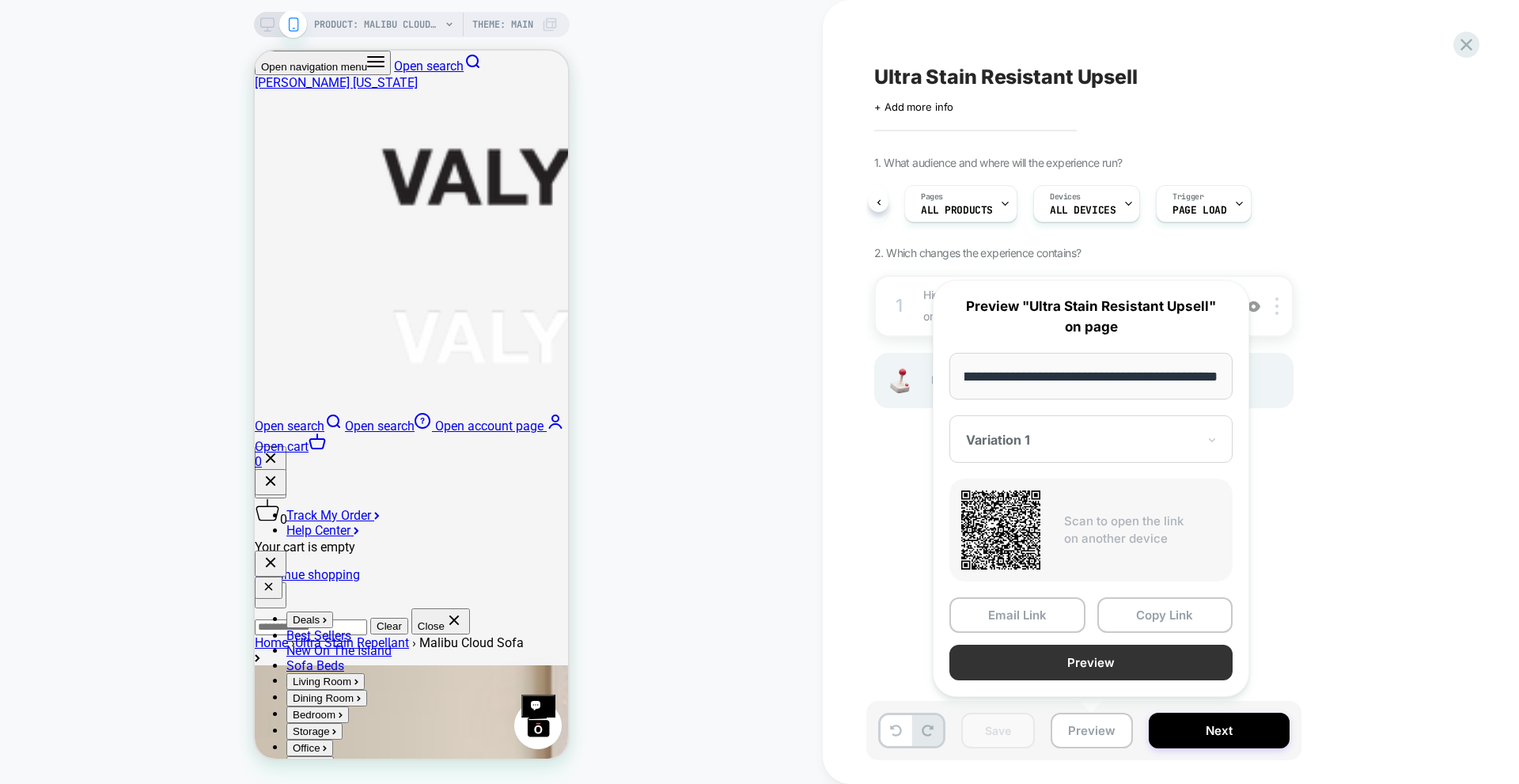
scroll to position [0, 0]
click at [1048, 663] on button "Preview" at bounding box center [1091, 662] width 283 height 35
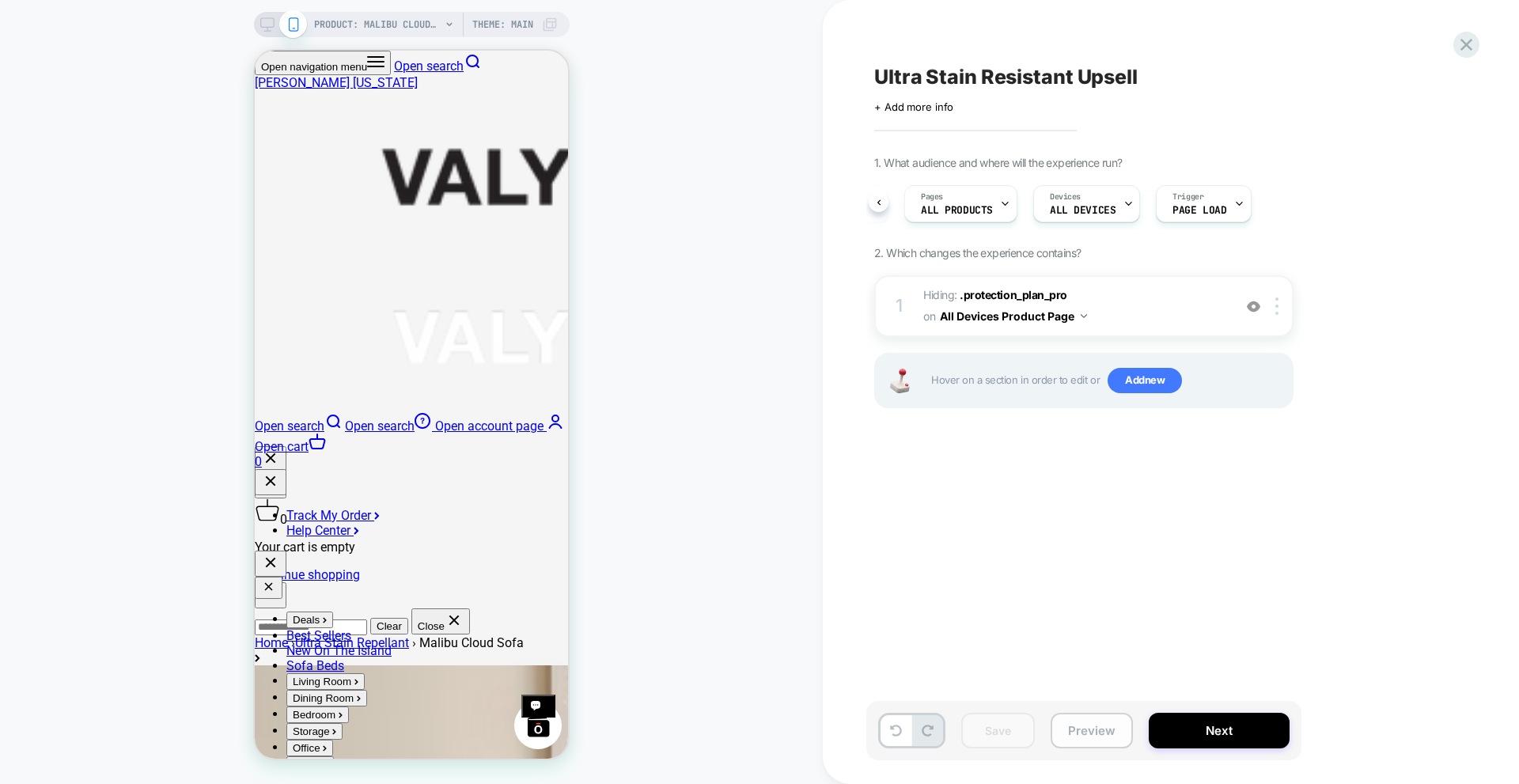
click at [1084, 729] on button "Preview" at bounding box center [1092, 730] width 83 height 35
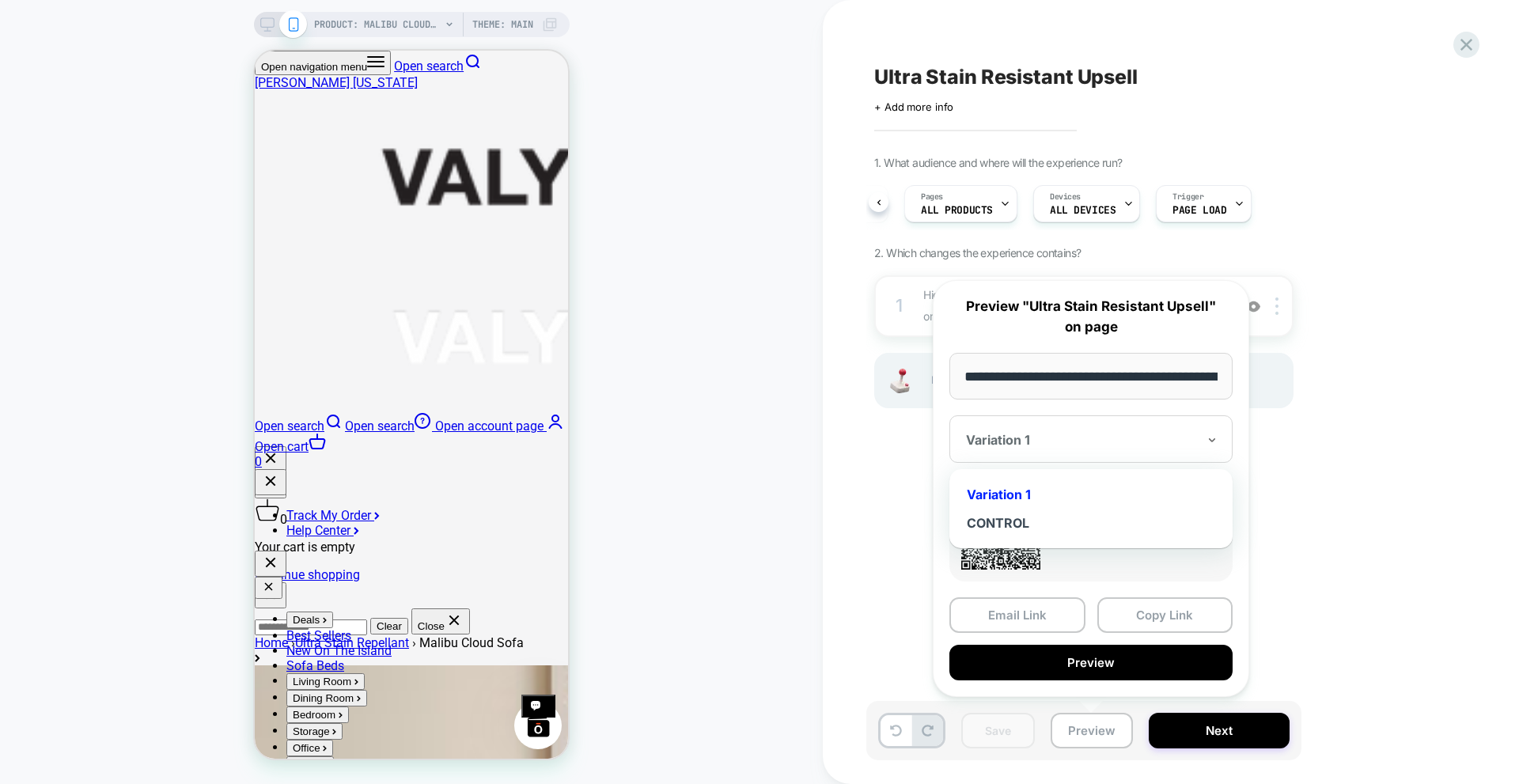
click at [0, 0] on div at bounding box center [0, 0] width 0 height 0
click at [1005, 526] on div "CONTROL" at bounding box center [1091, 522] width 268 height 29
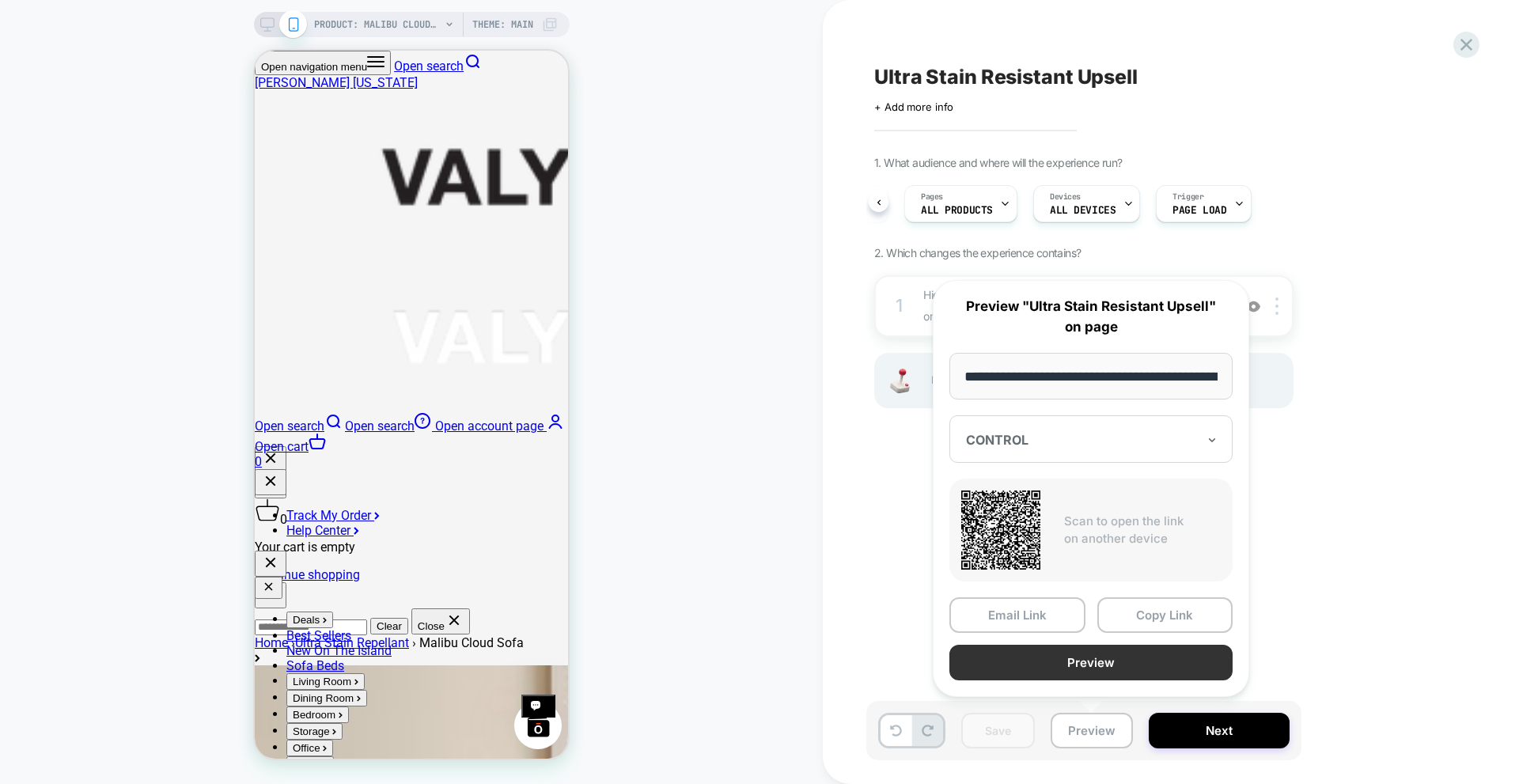
click at [0, 0] on button "Preview" at bounding box center [0, 0] width 0 height 0
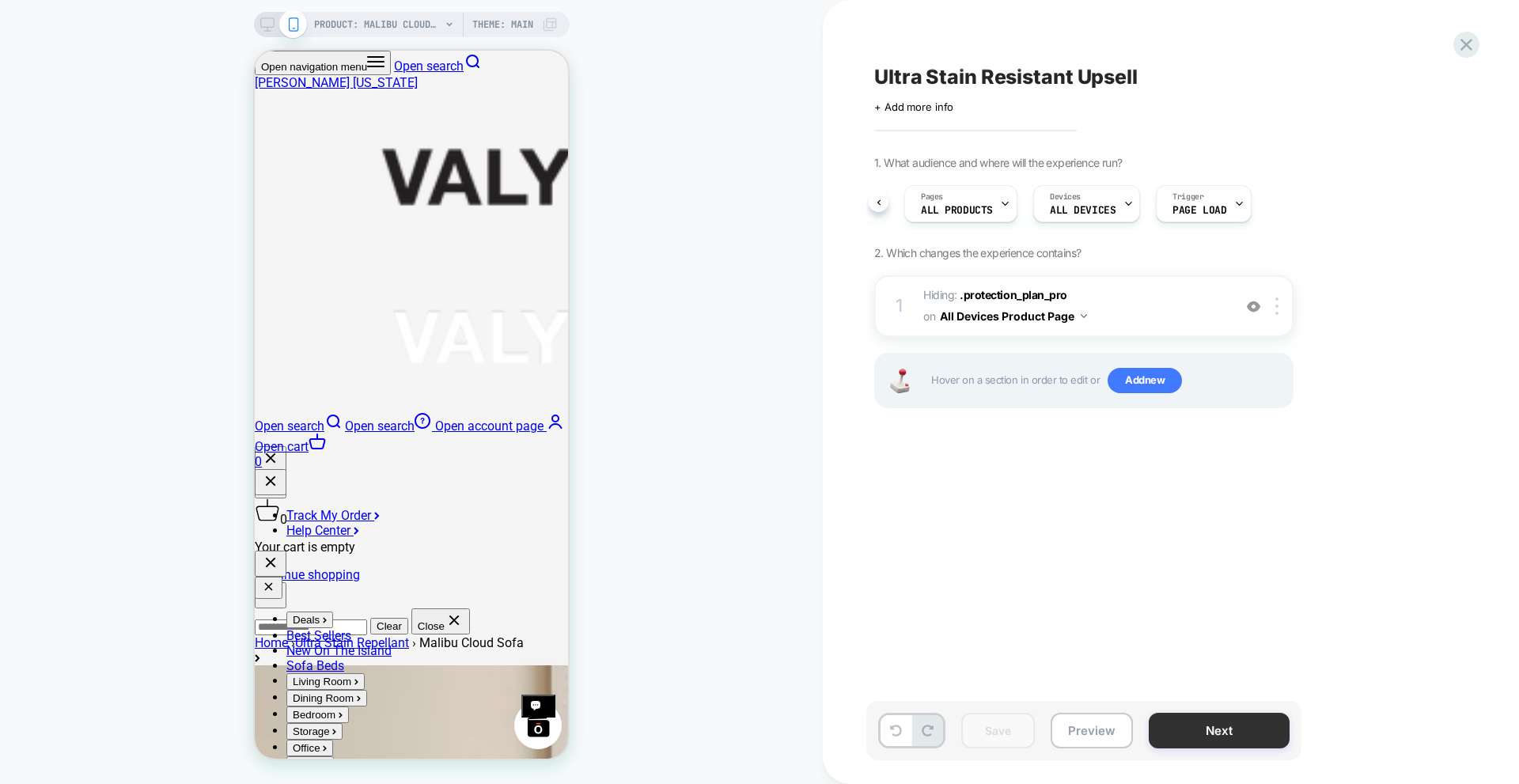
click at [0, 0] on button "Next" at bounding box center [0, 0] width 0 height 0
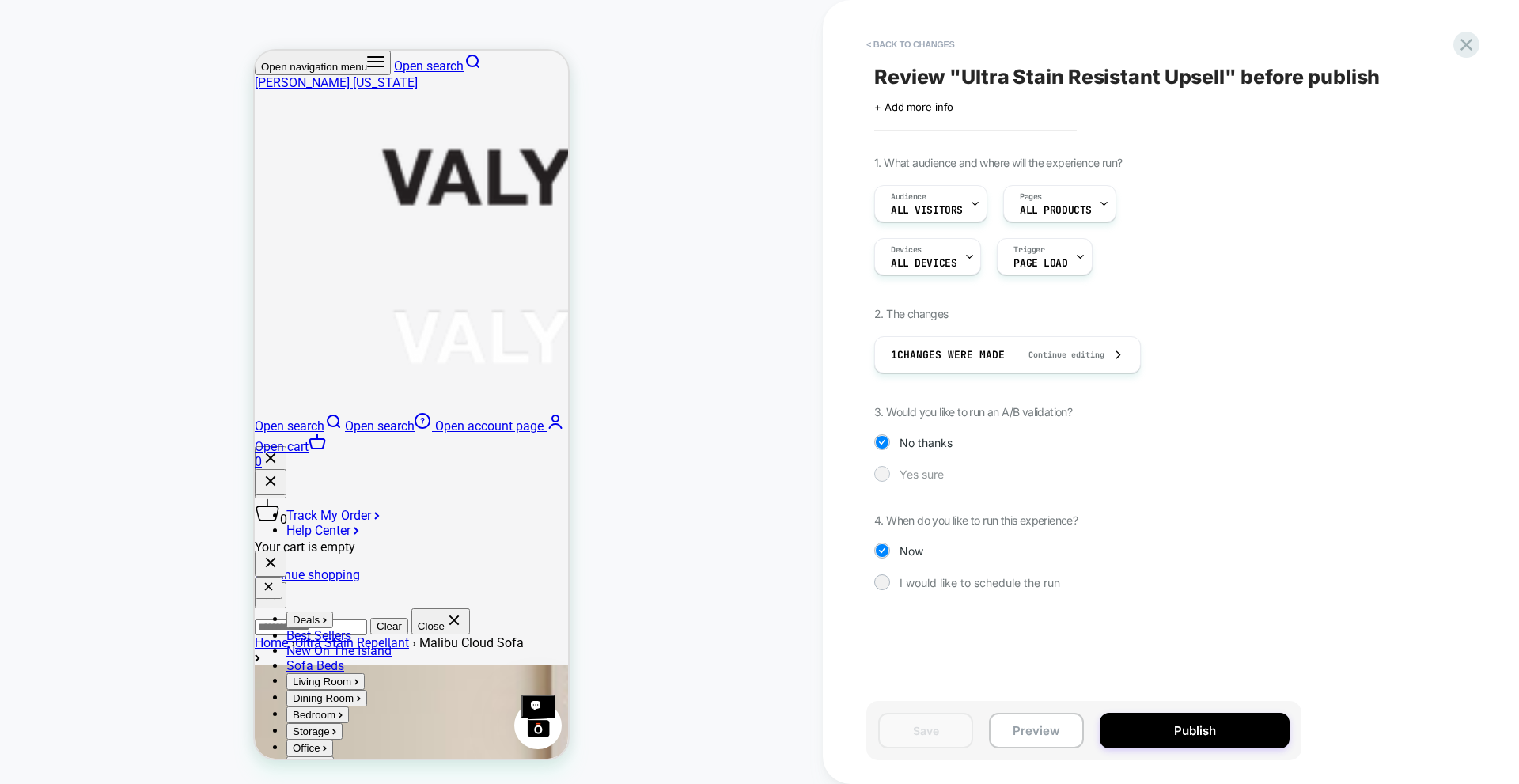
click at [0, 0] on span "Yes sure" at bounding box center [0, 0] width 0 height 0
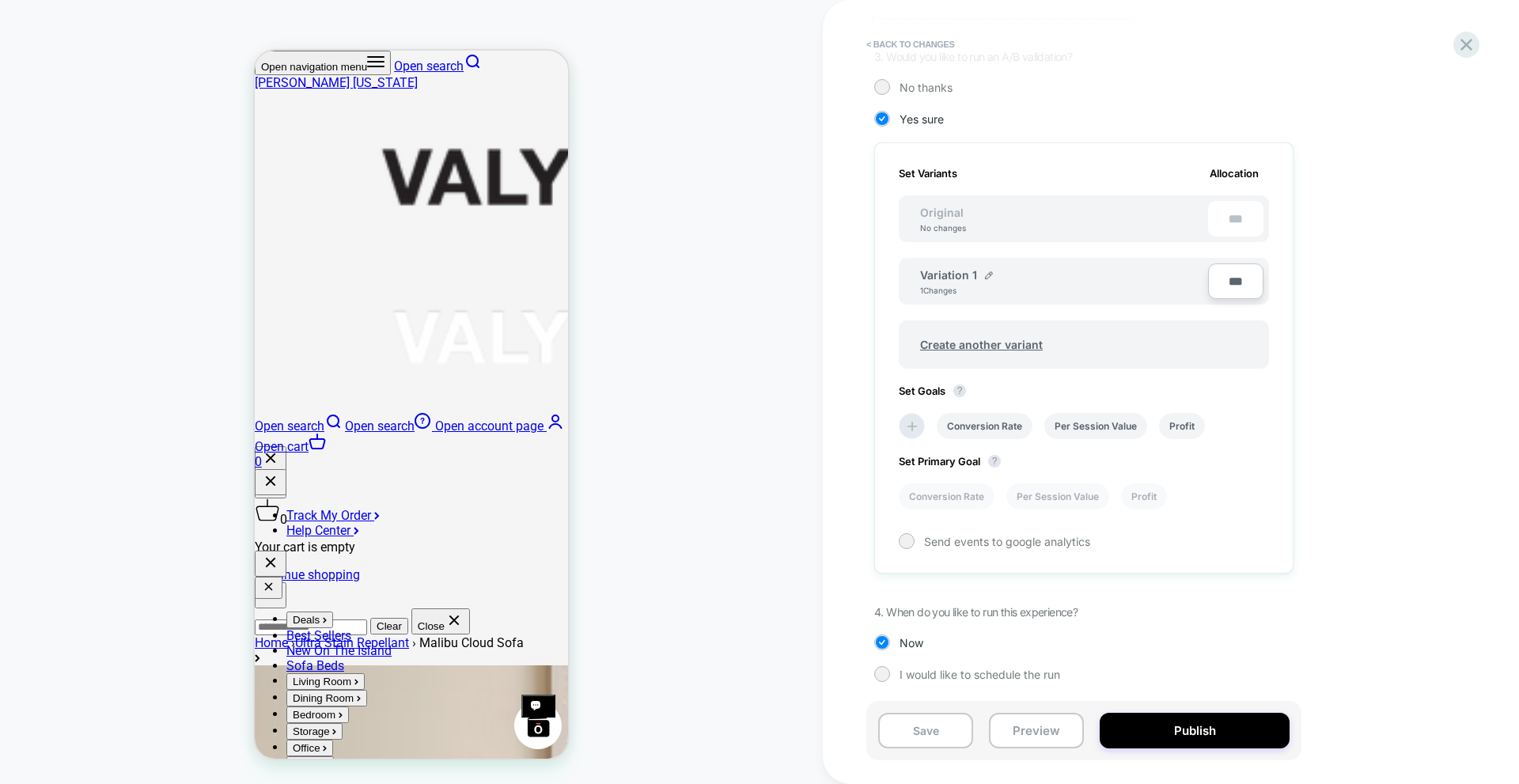
scroll to position [356, 0]
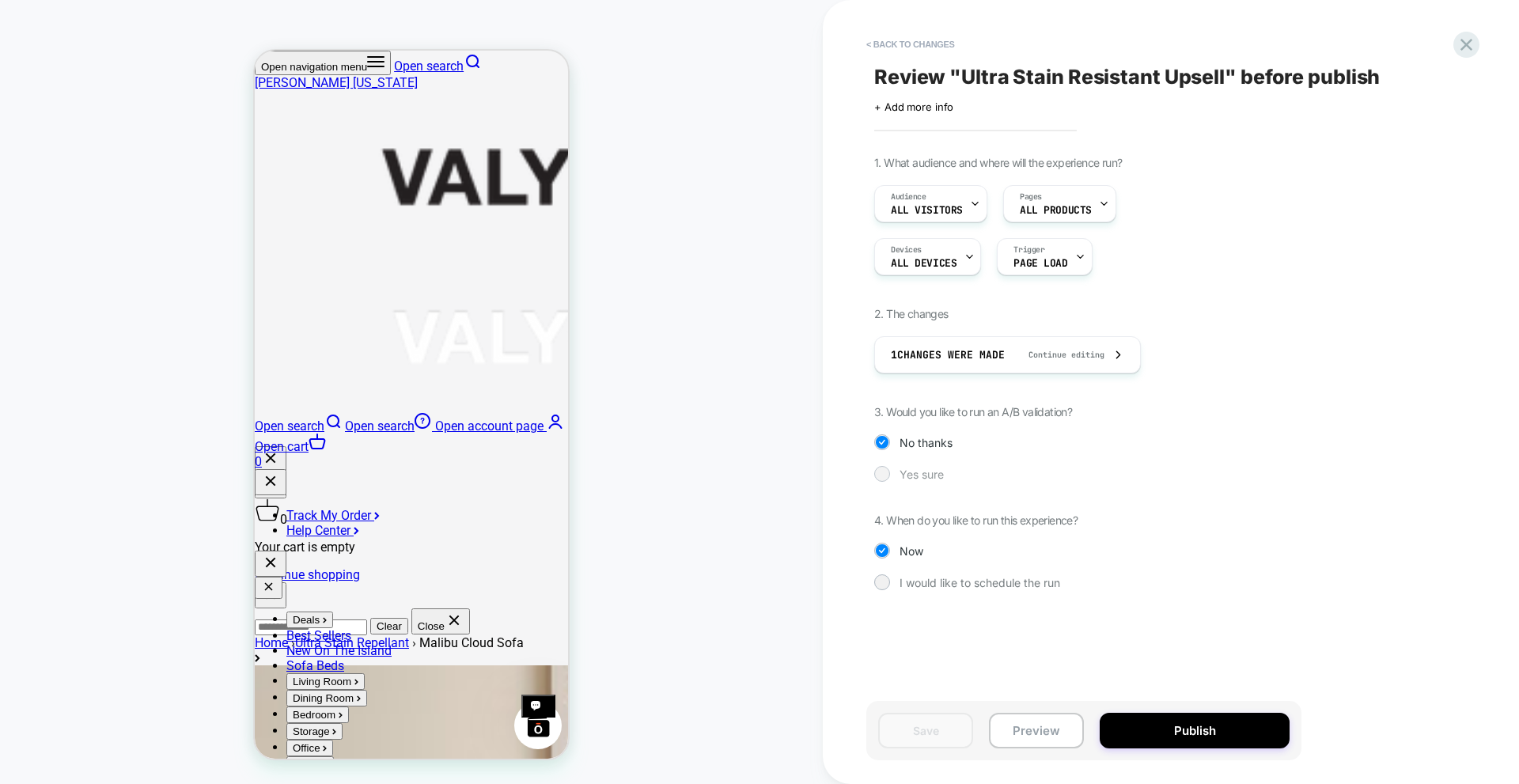
click at [0, 0] on div "Yes sure" at bounding box center [0, 0] width 0 height 0
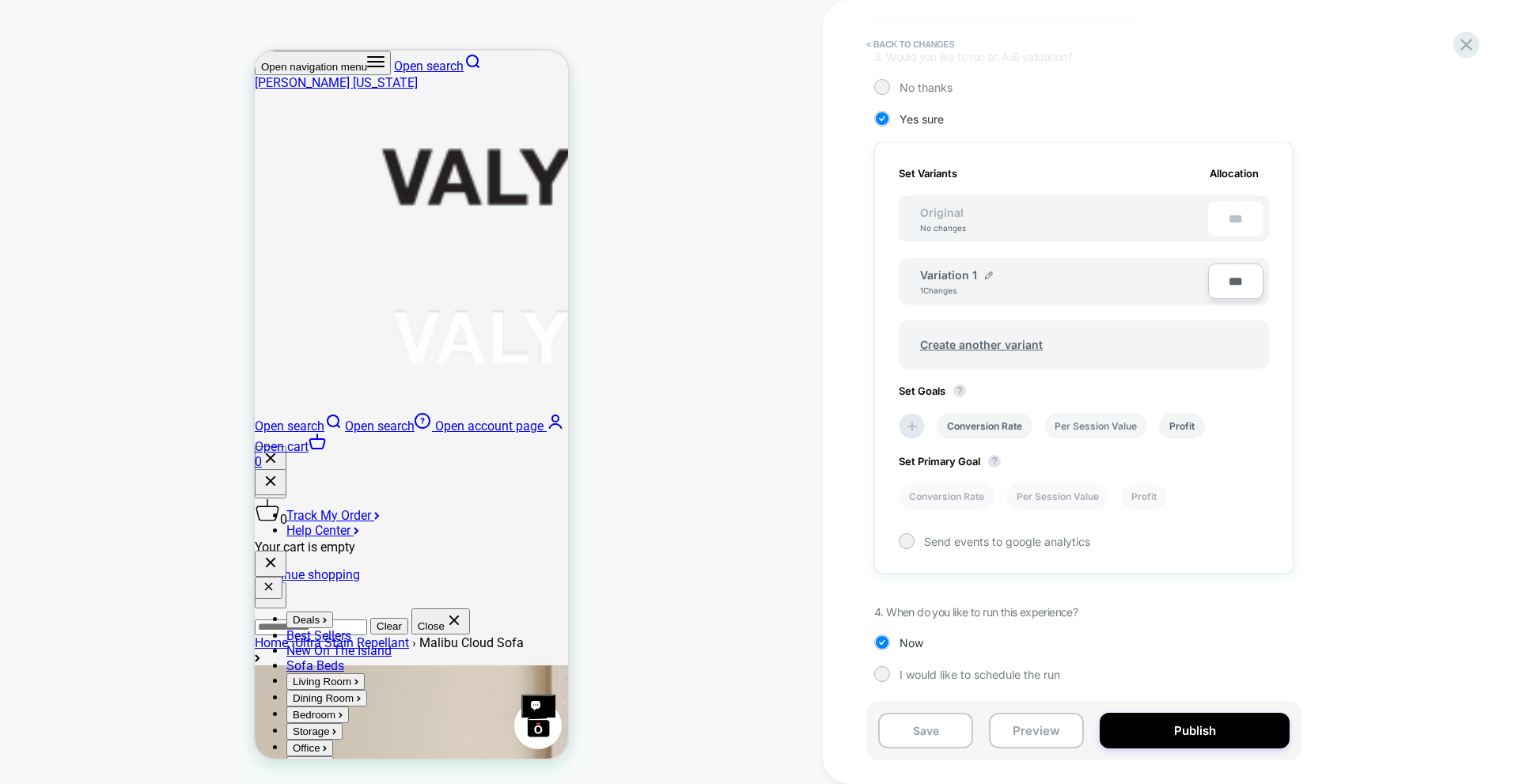
scroll to position [356, 0]
click at [943, 726] on button "Save" at bounding box center [925, 730] width 94 height 35
click at [1025, 720] on button "Preview" at bounding box center [1036, 730] width 94 height 35
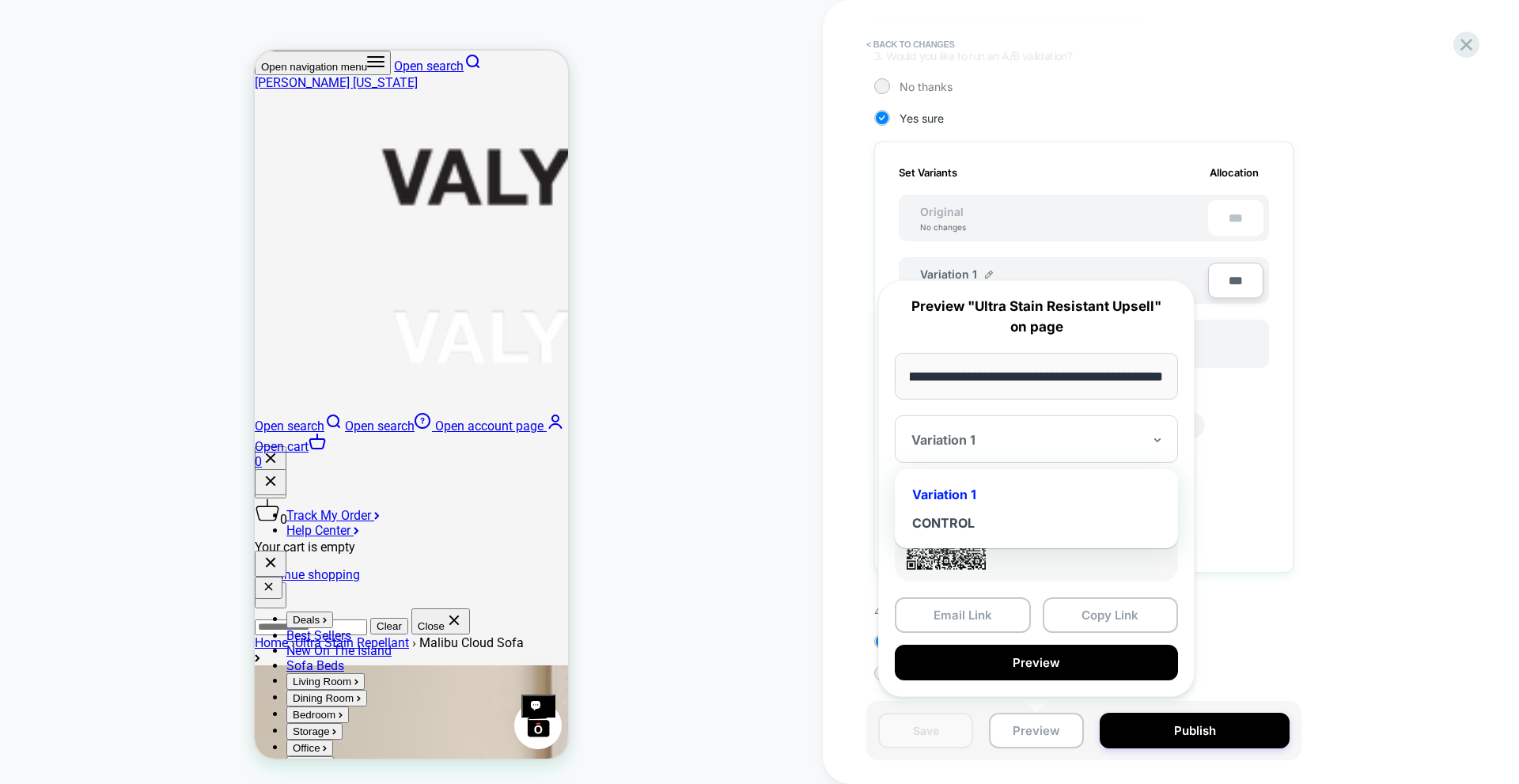
scroll to position [0, 0]
click at [1007, 426] on div "Variation 1" at bounding box center [1036, 439] width 283 height 47
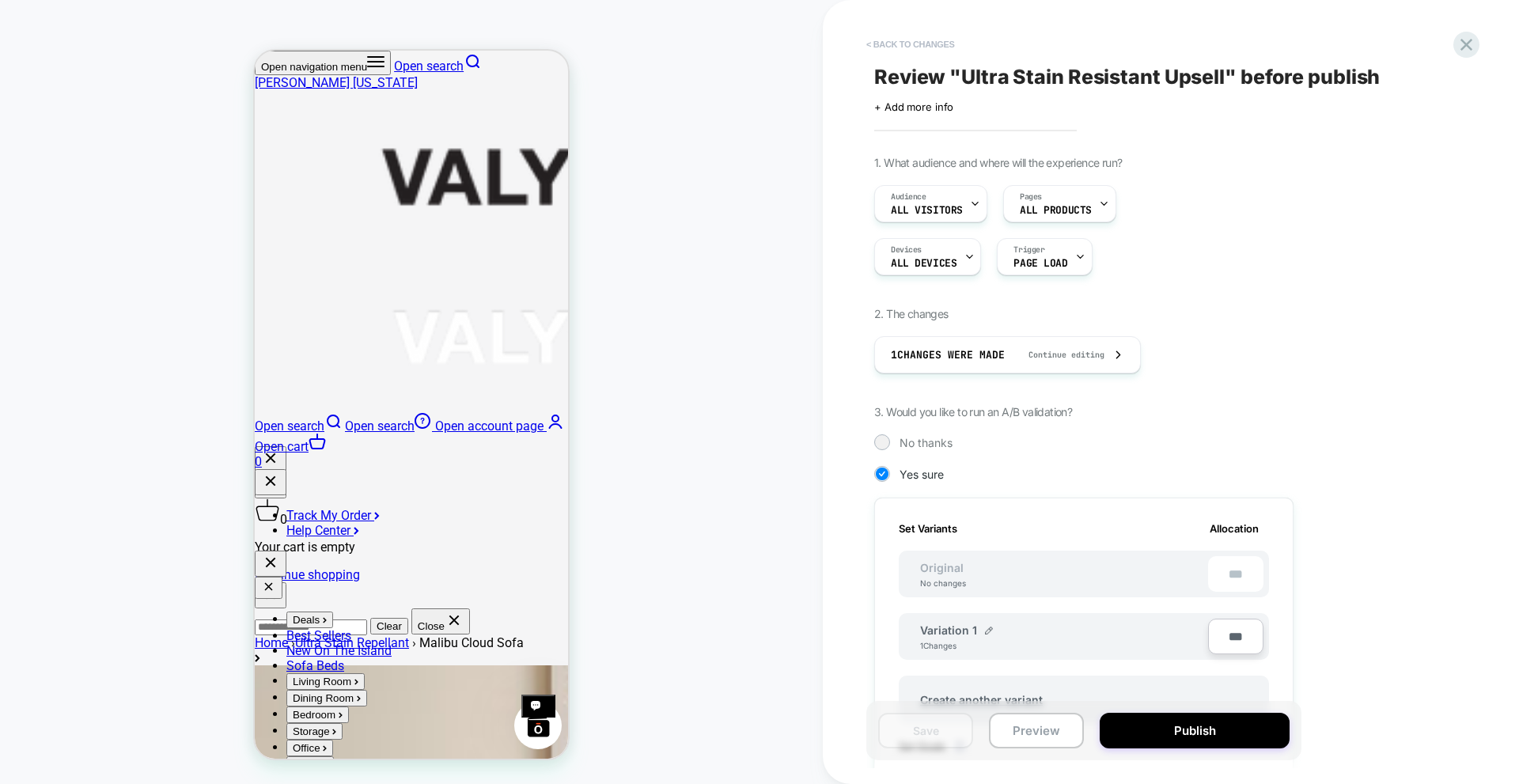
click at [871, 38] on button "< Back to changes" at bounding box center [910, 44] width 104 height 26
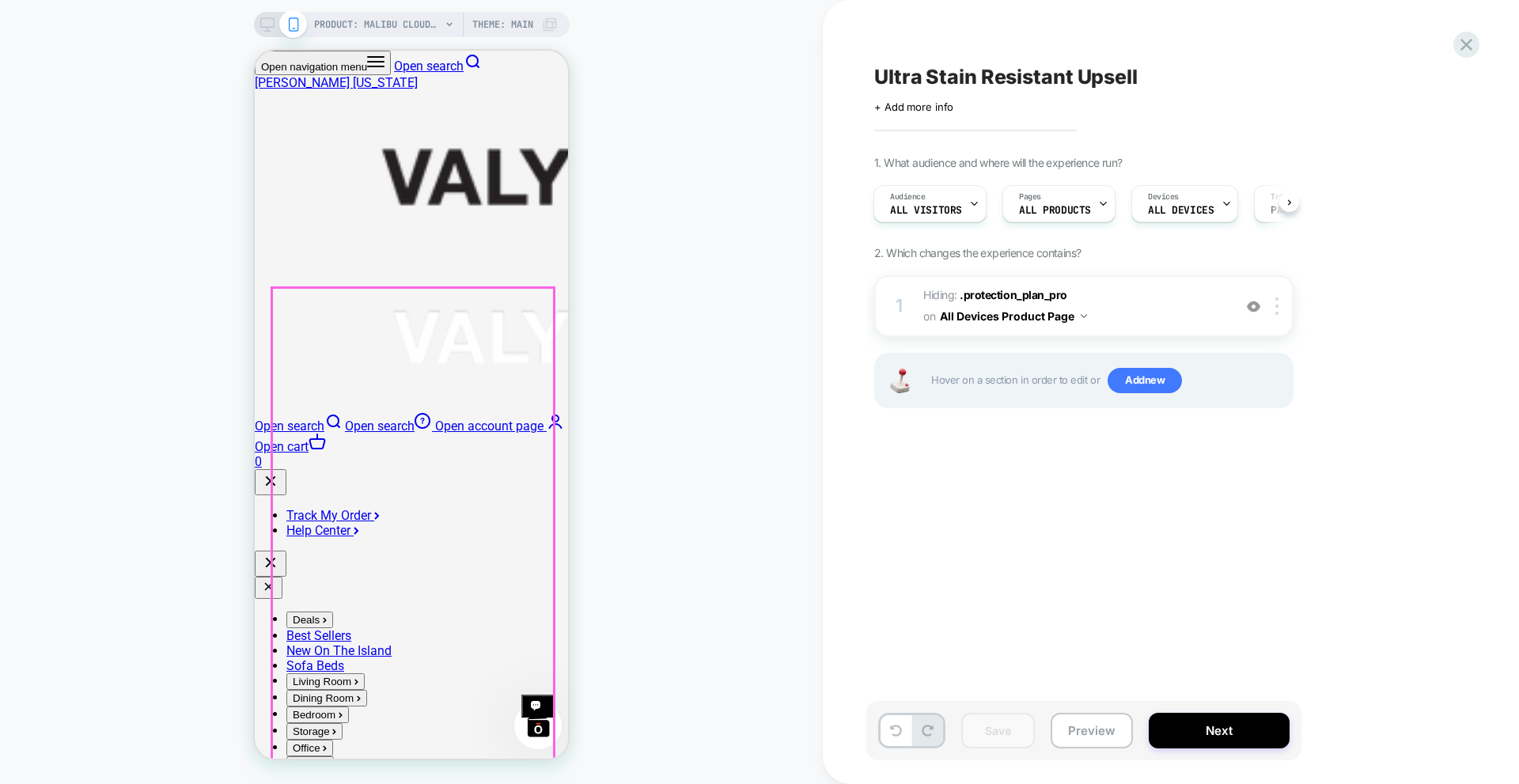
scroll to position [79, 0]
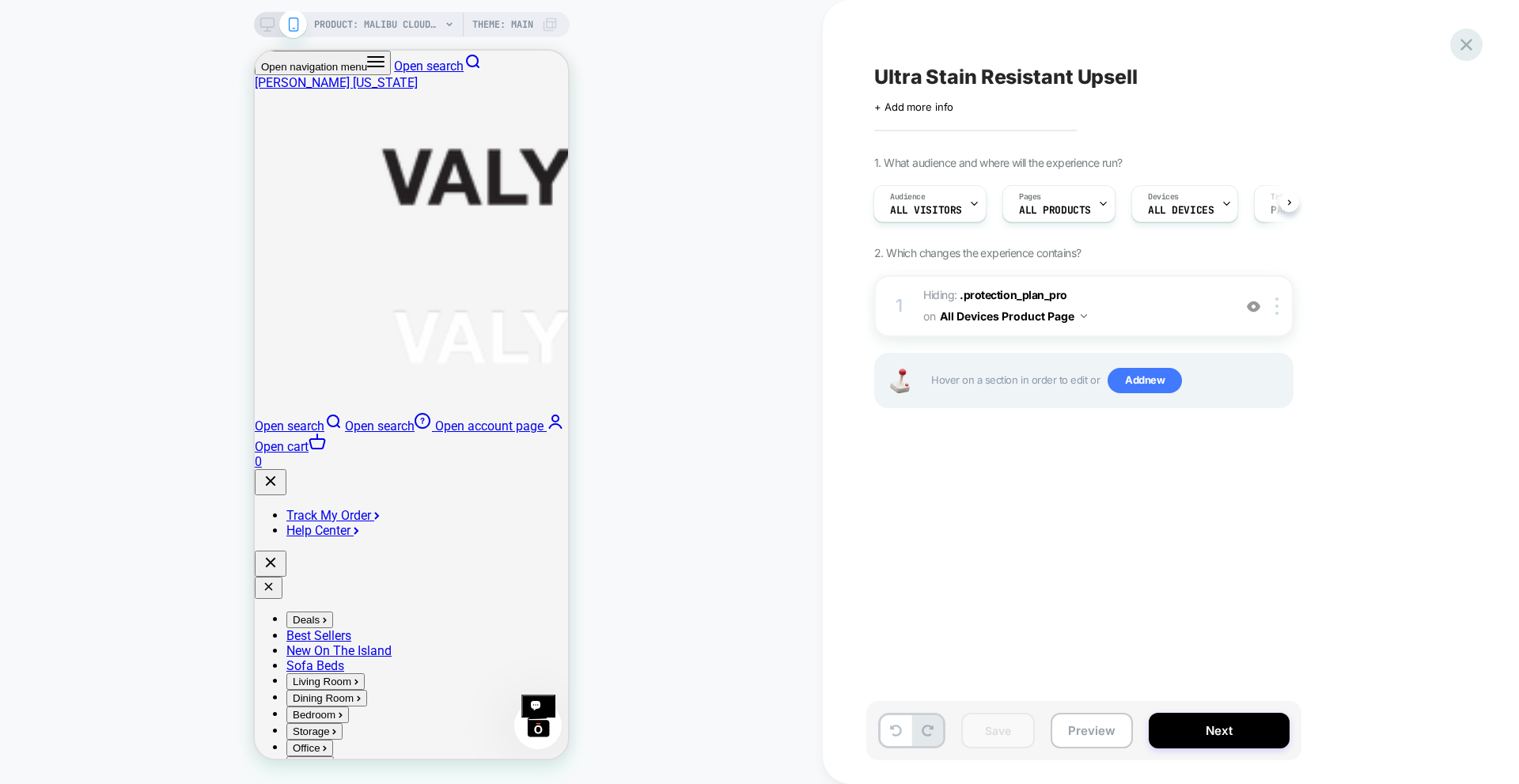
click at [1468, 39] on icon at bounding box center [1466, 45] width 22 height 22
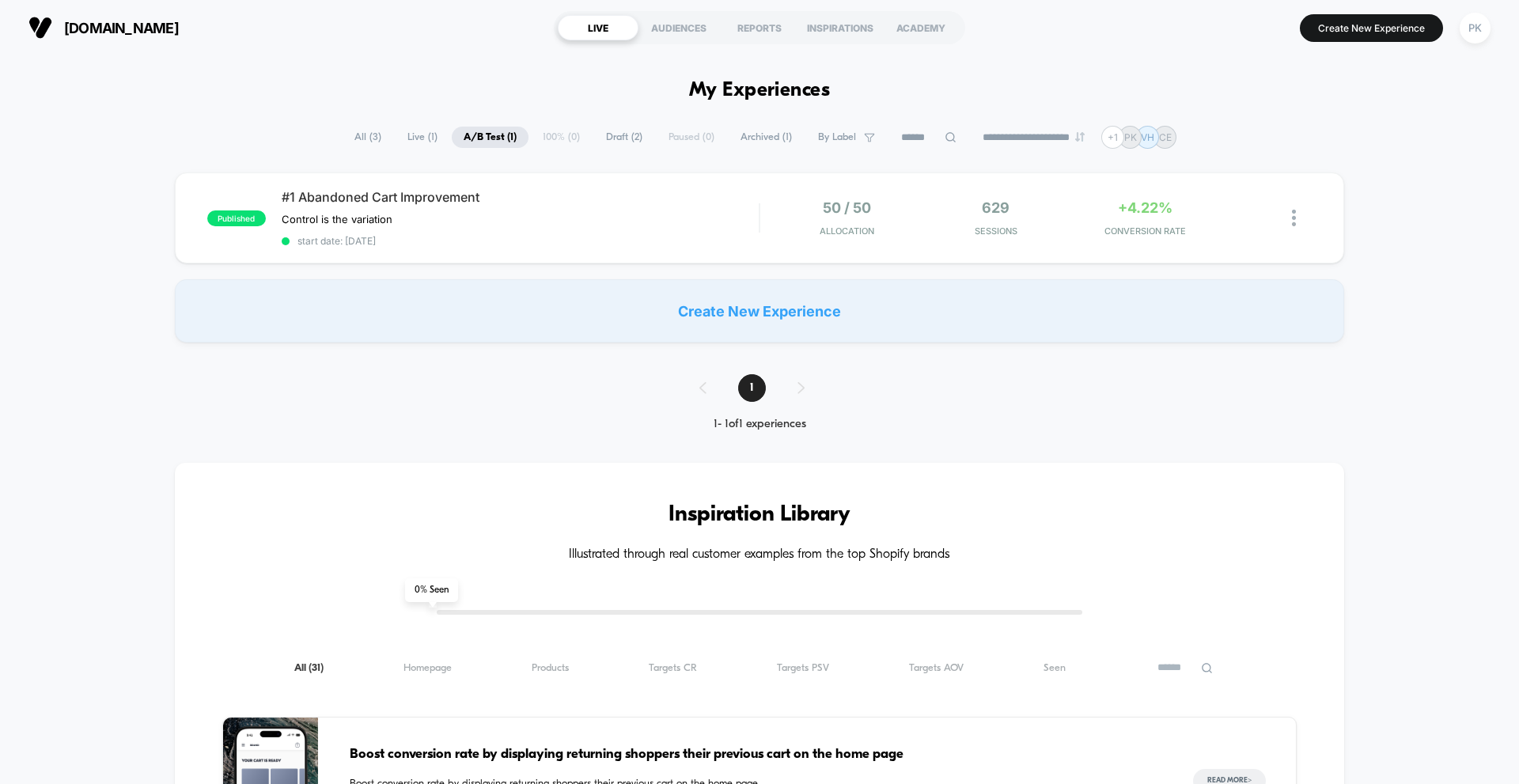
click at [612, 135] on span "Draft ( 2 )" at bounding box center [624, 138] width 60 height 22
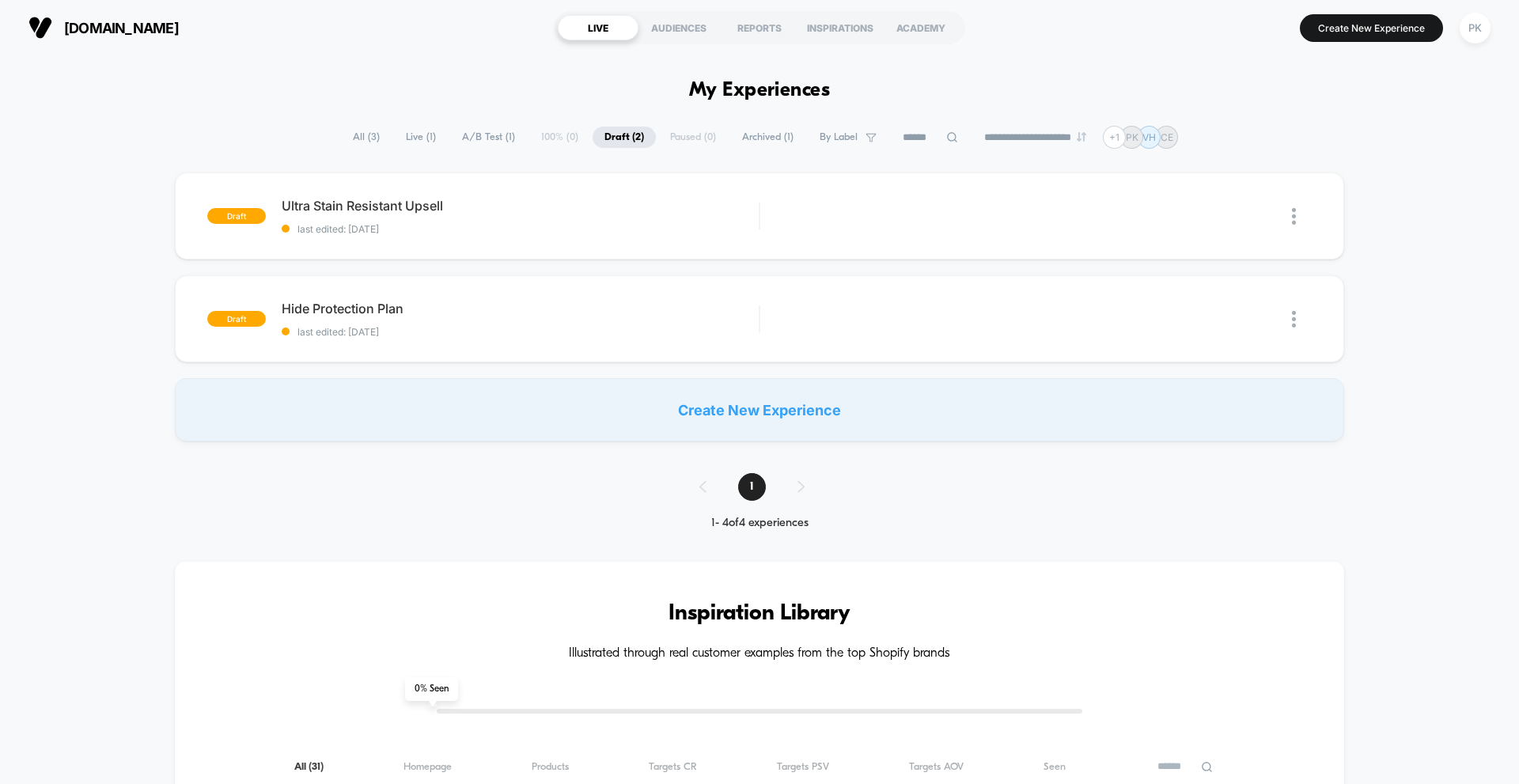
click at [414, 140] on span "Live ( 1 )" at bounding box center [420, 138] width 54 height 22
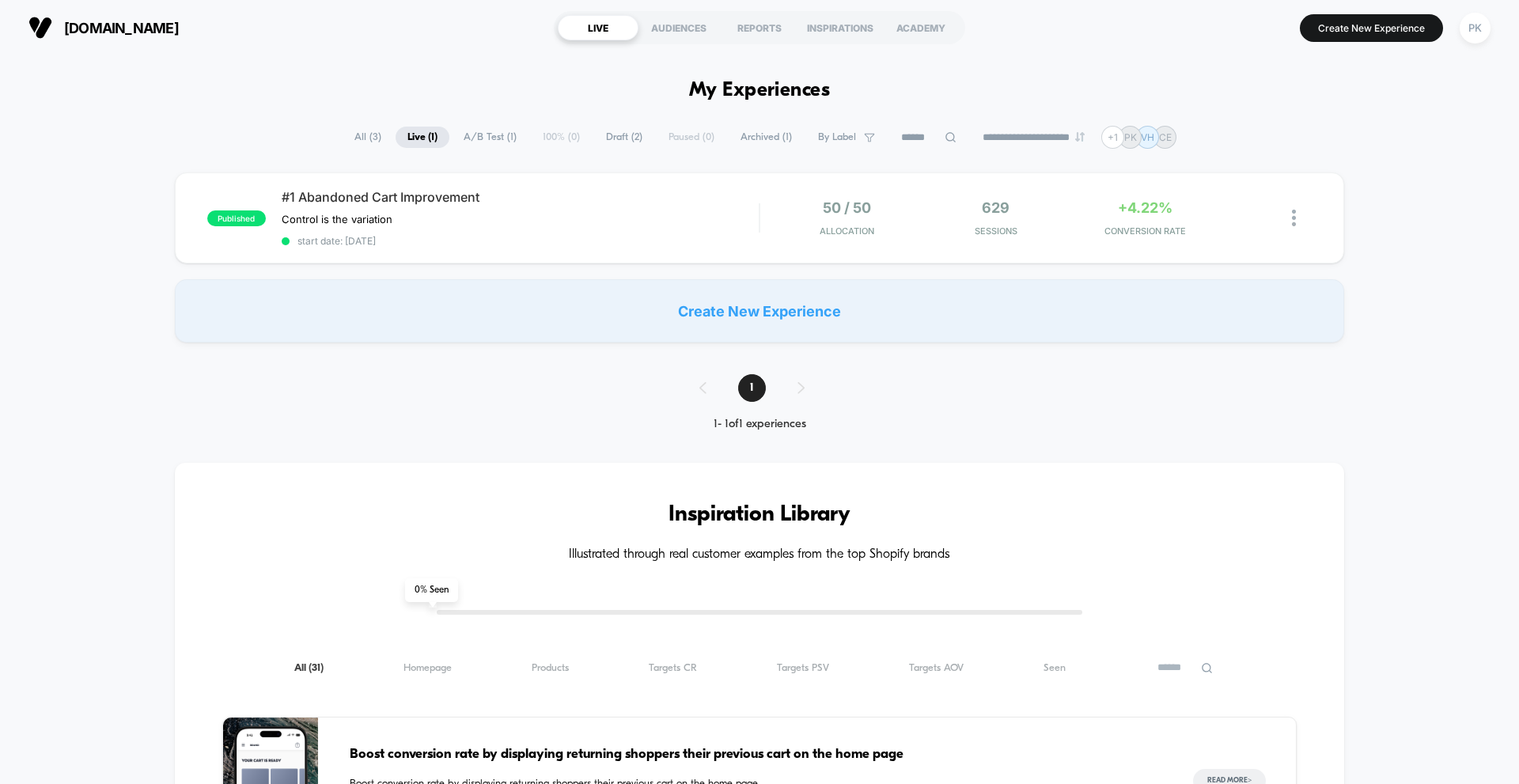
click at [491, 130] on span "A/B Test ( 1 )" at bounding box center [490, 138] width 77 height 22
drag, startPoint x: 5, startPoint y: 180, endPoint x: -23, endPoint y: 185, distance: 28.4
click at [0, 185] on html "**********" at bounding box center [760, 392] width 1519 height 784
